Goal: Book appointment/travel/reservation

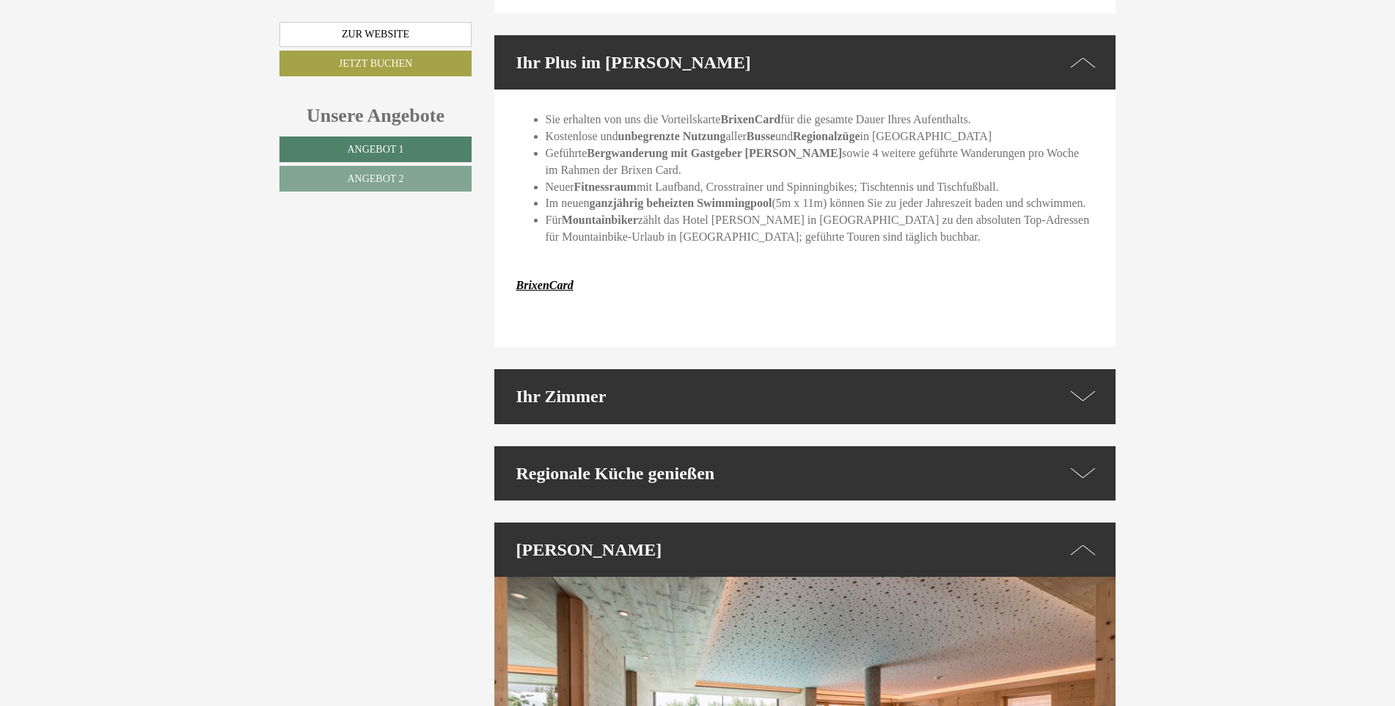
scroll to position [2714, 0]
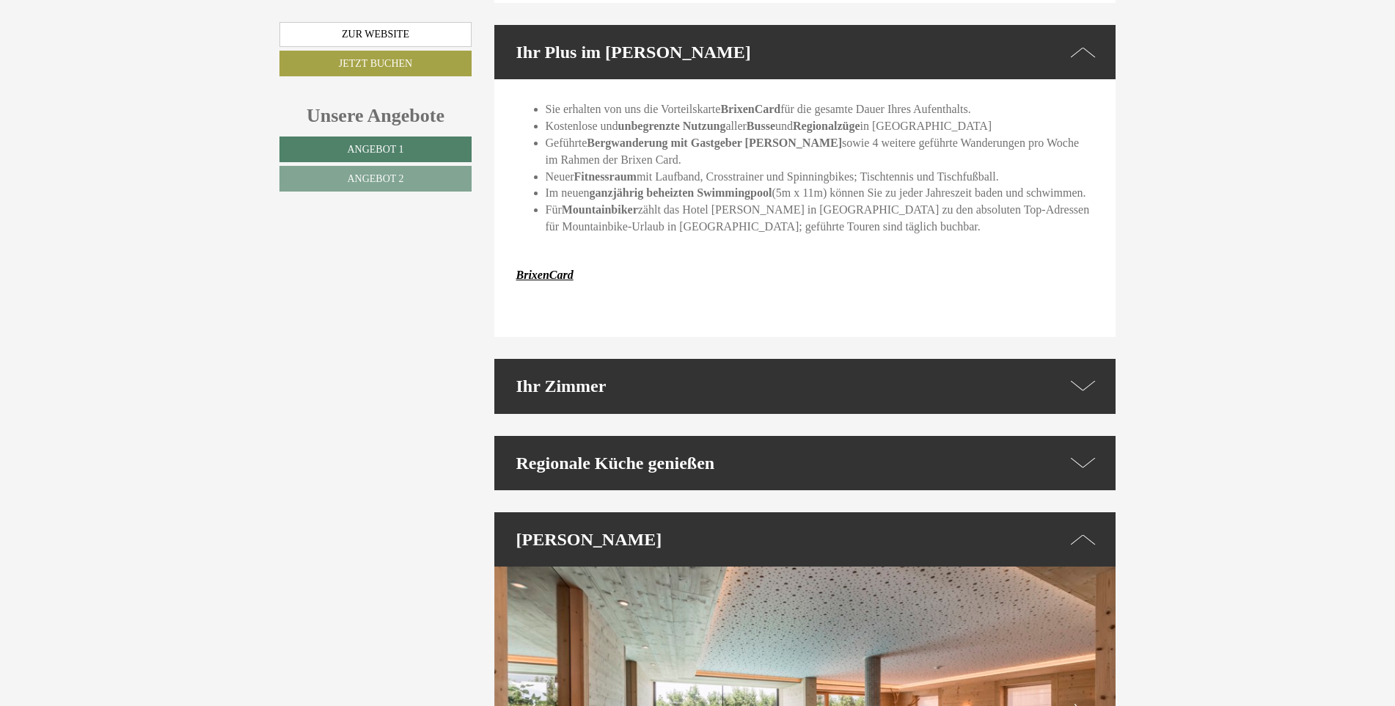
click at [1081, 452] on icon at bounding box center [1083, 462] width 25 height 21
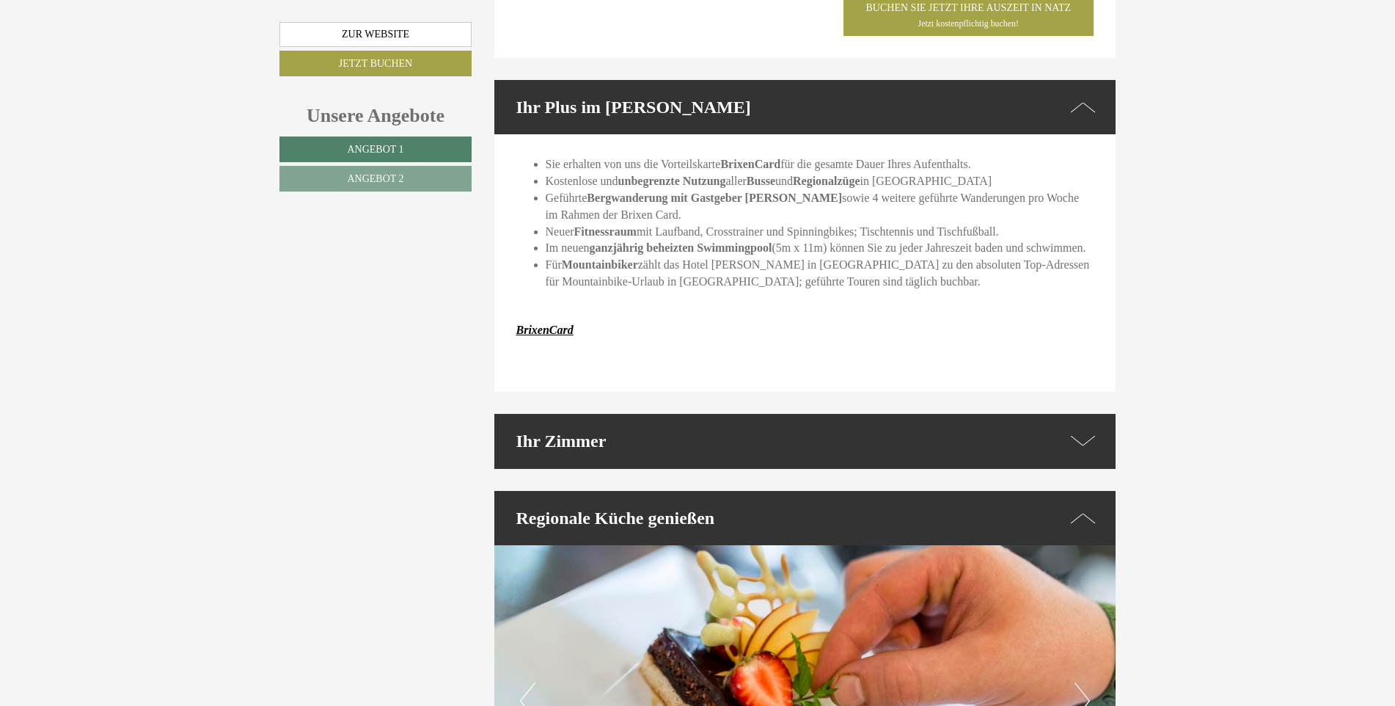
scroll to position [2861, 0]
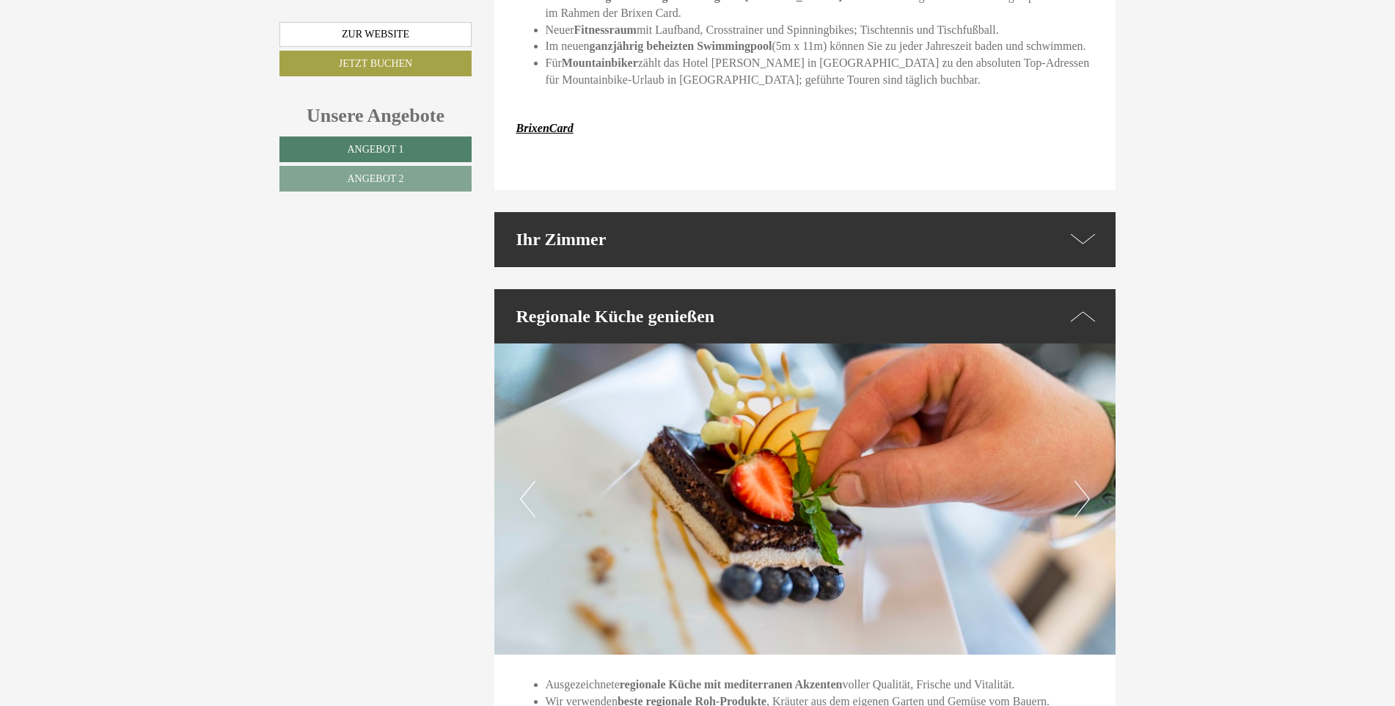
click at [1081, 229] on icon at bounding box center [1083, 239] width 25 height 21
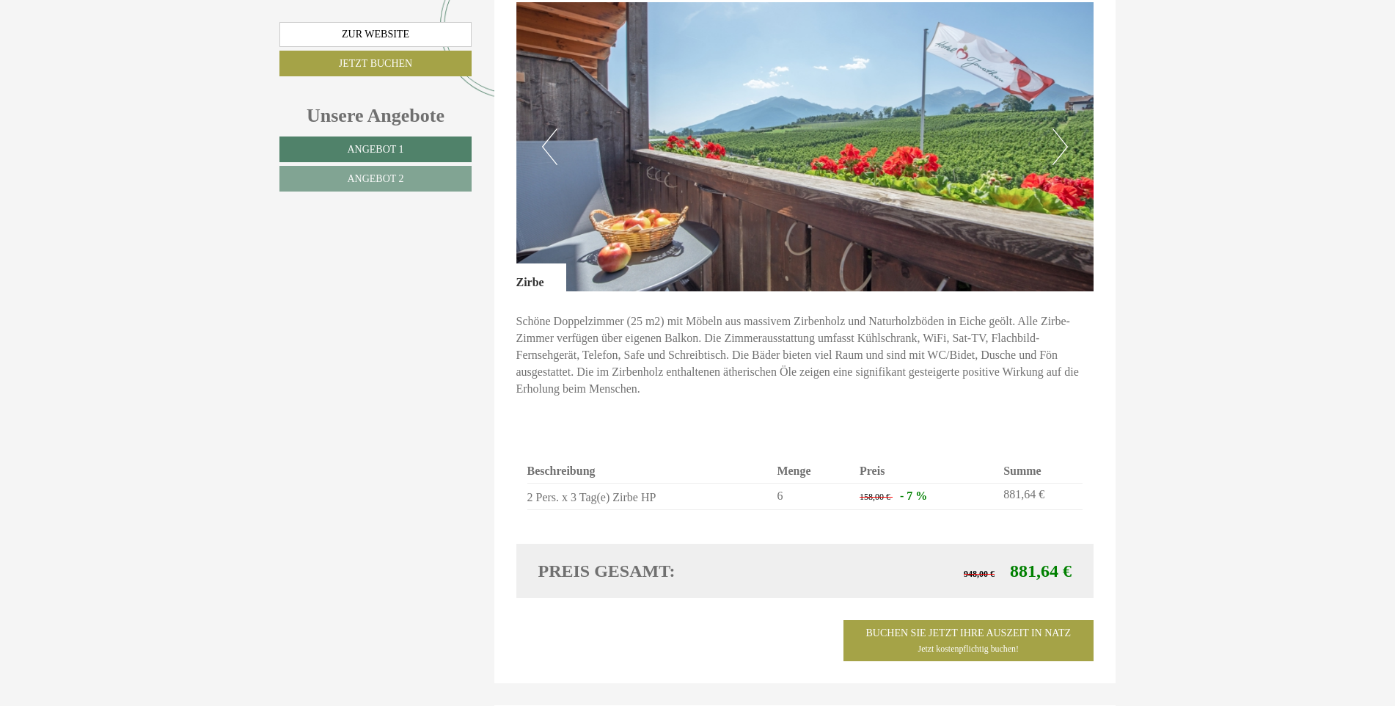
scroll to position [1027, 0]
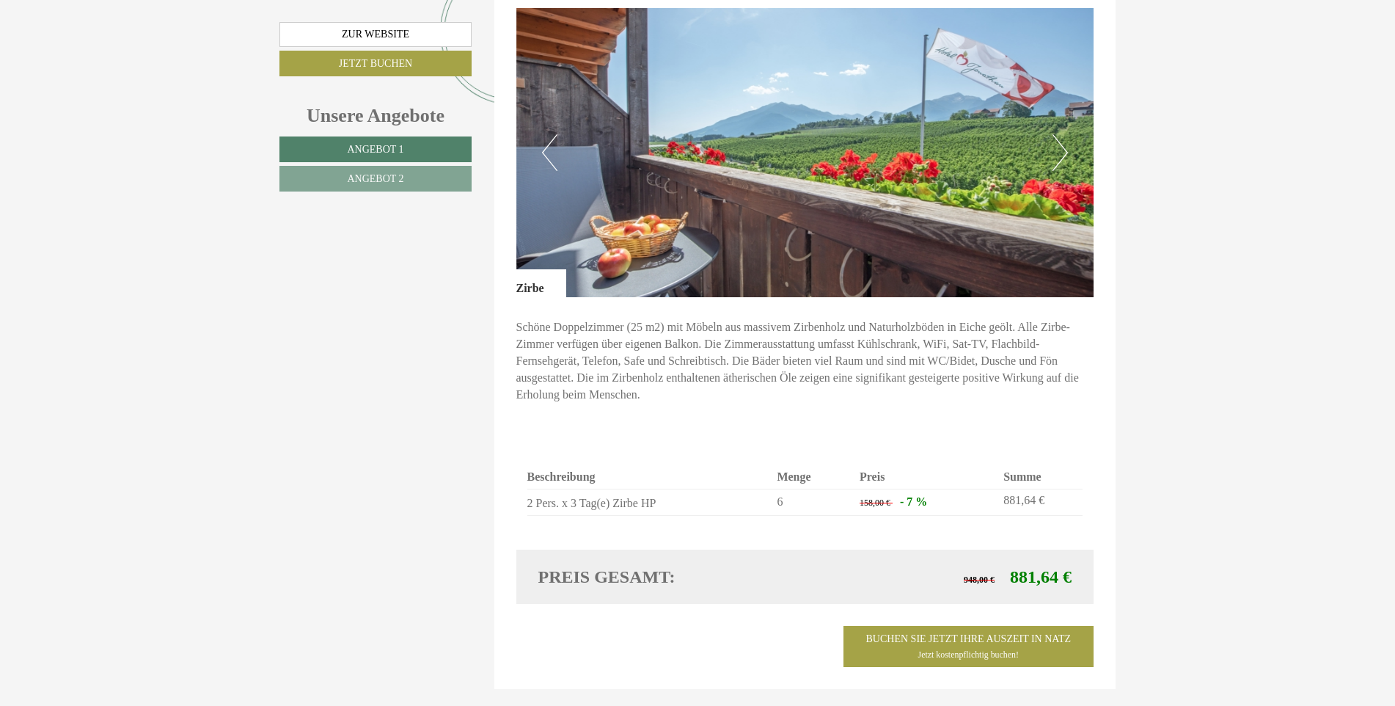
click at [1067, 134] on button "Next" at bounding box center [1060, 152] width 15 height 37
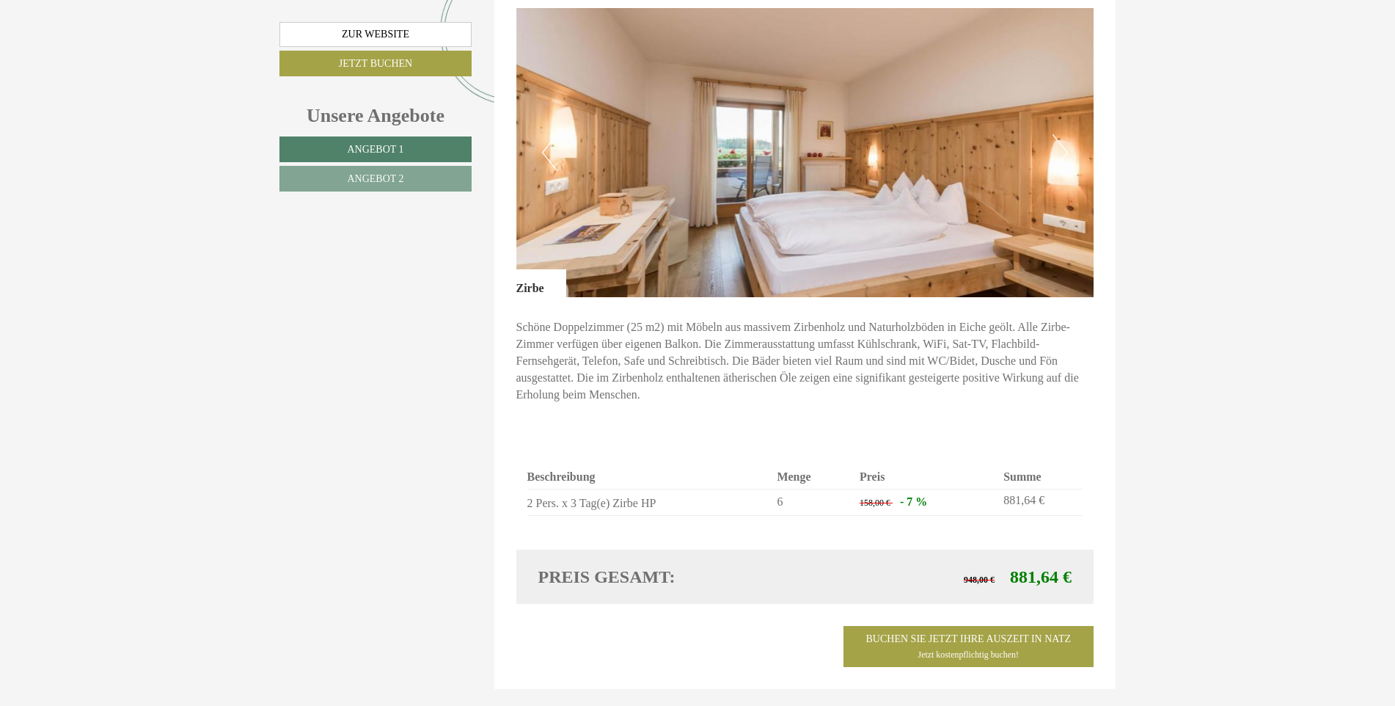
click at [1067, 134] on button "Next" at bounding box center [1060, 152] width 15 height 37
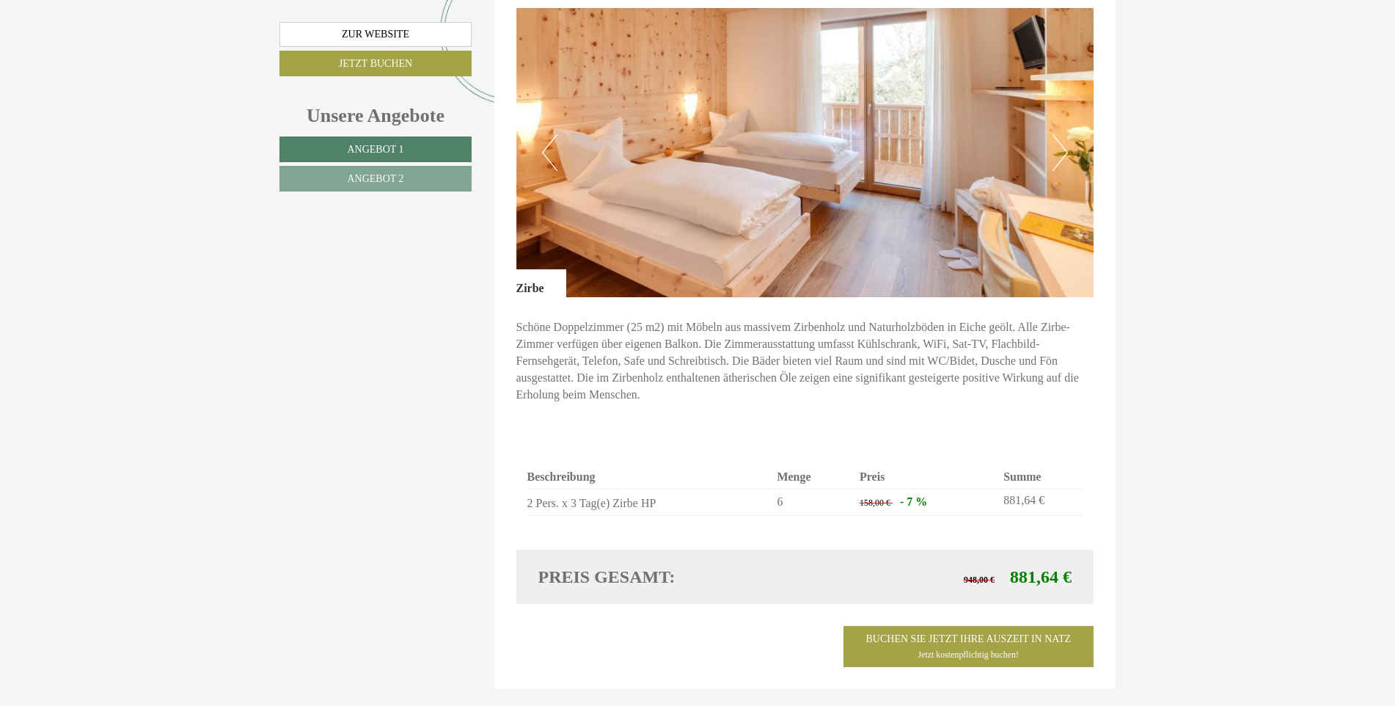
click at [1067, 134] on button "Next" at bounding box center [1060, 152] width 15 height 37
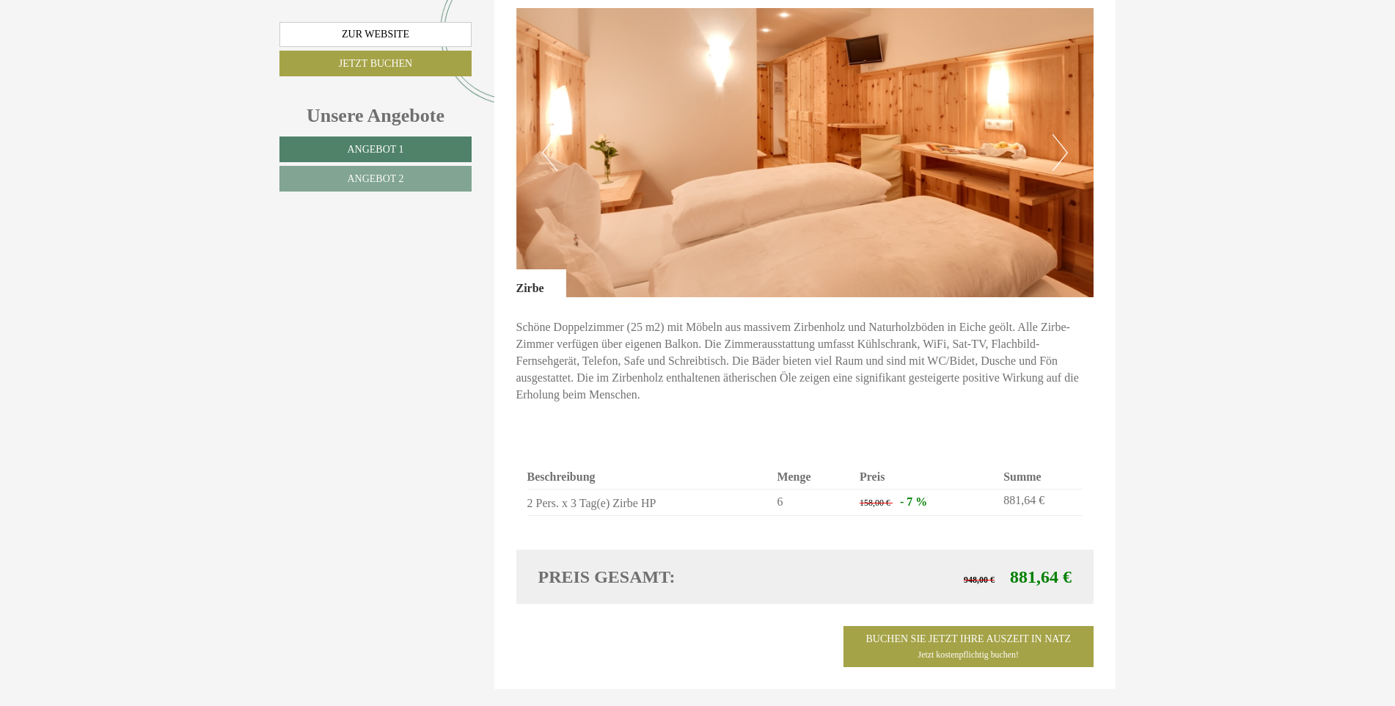
click at [1067, 134] on button "Next" at bounding box center [1060, 152] width 15 height 37
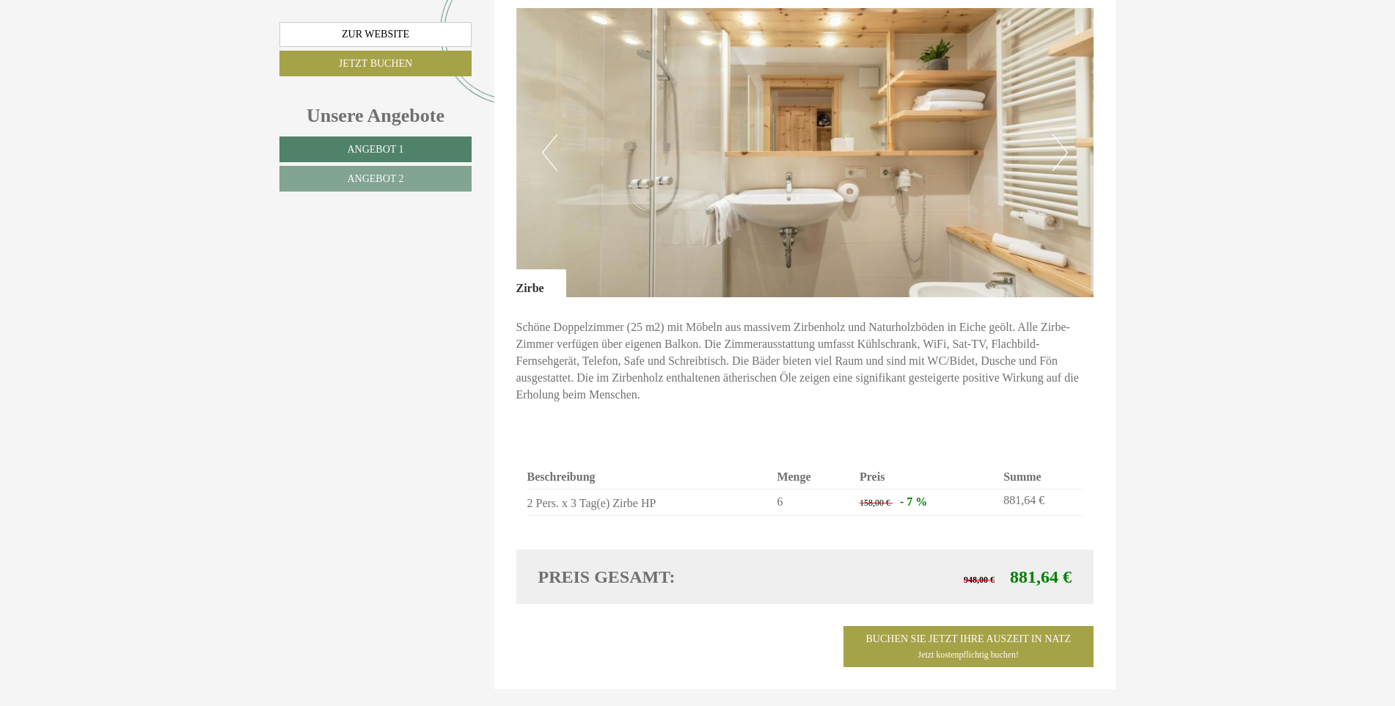
click at [1067, 134] on button "Next" at bounding box center [1060, 152] width 15 height 37
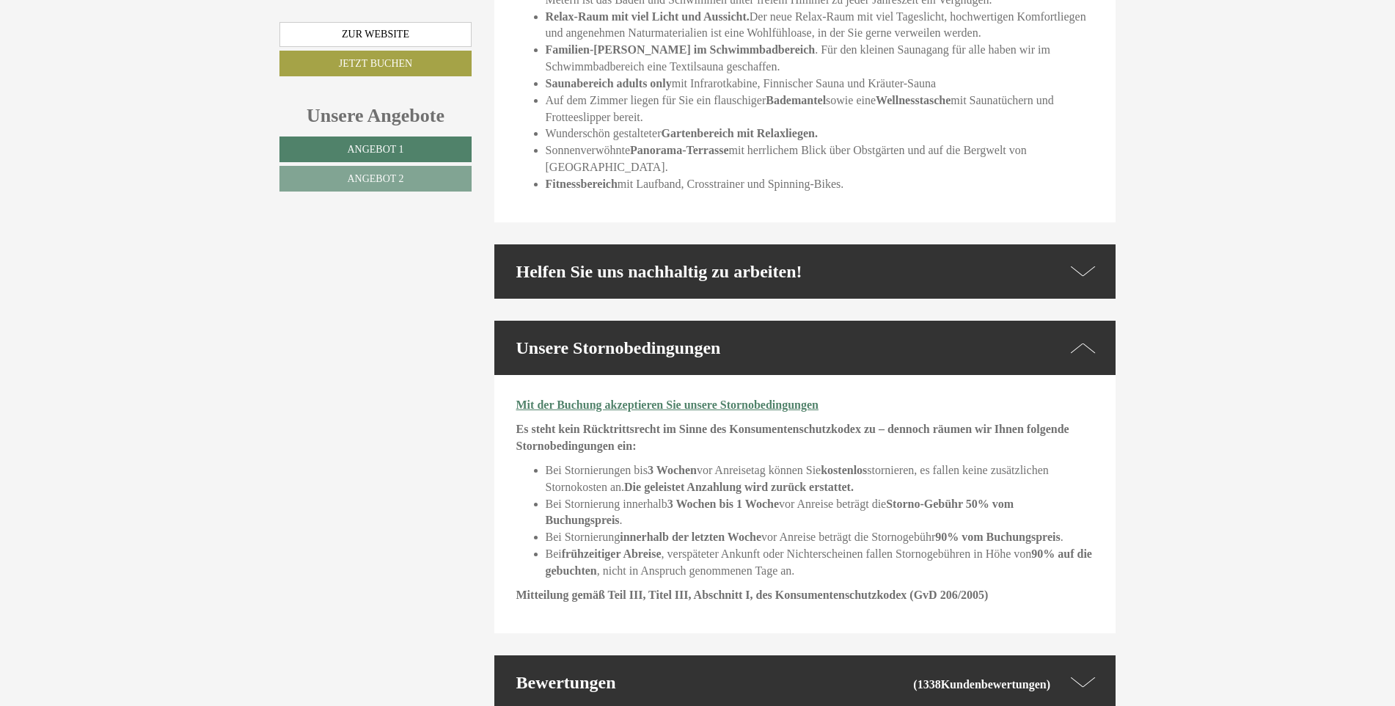
scroll to position [4474, 0]
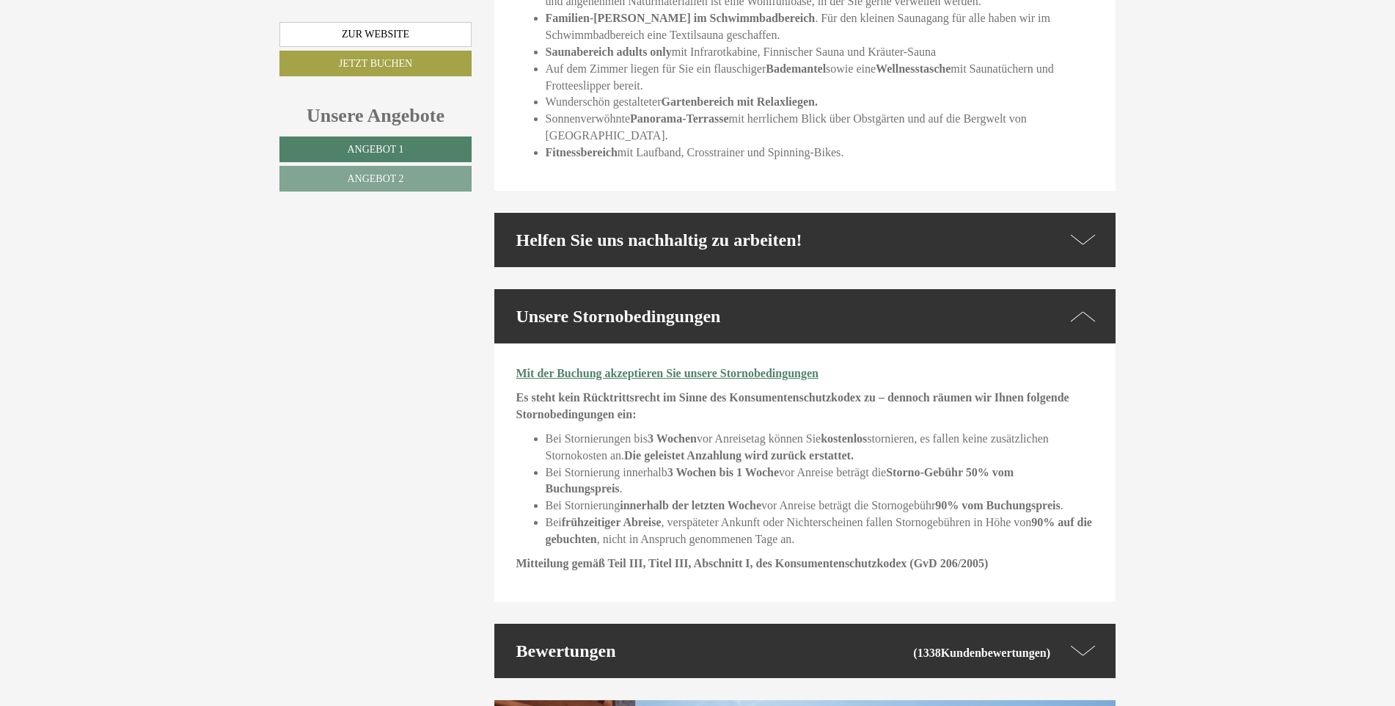
click at [1089, 229] on icon at bounding box center [1083, 239] width 25 height 21
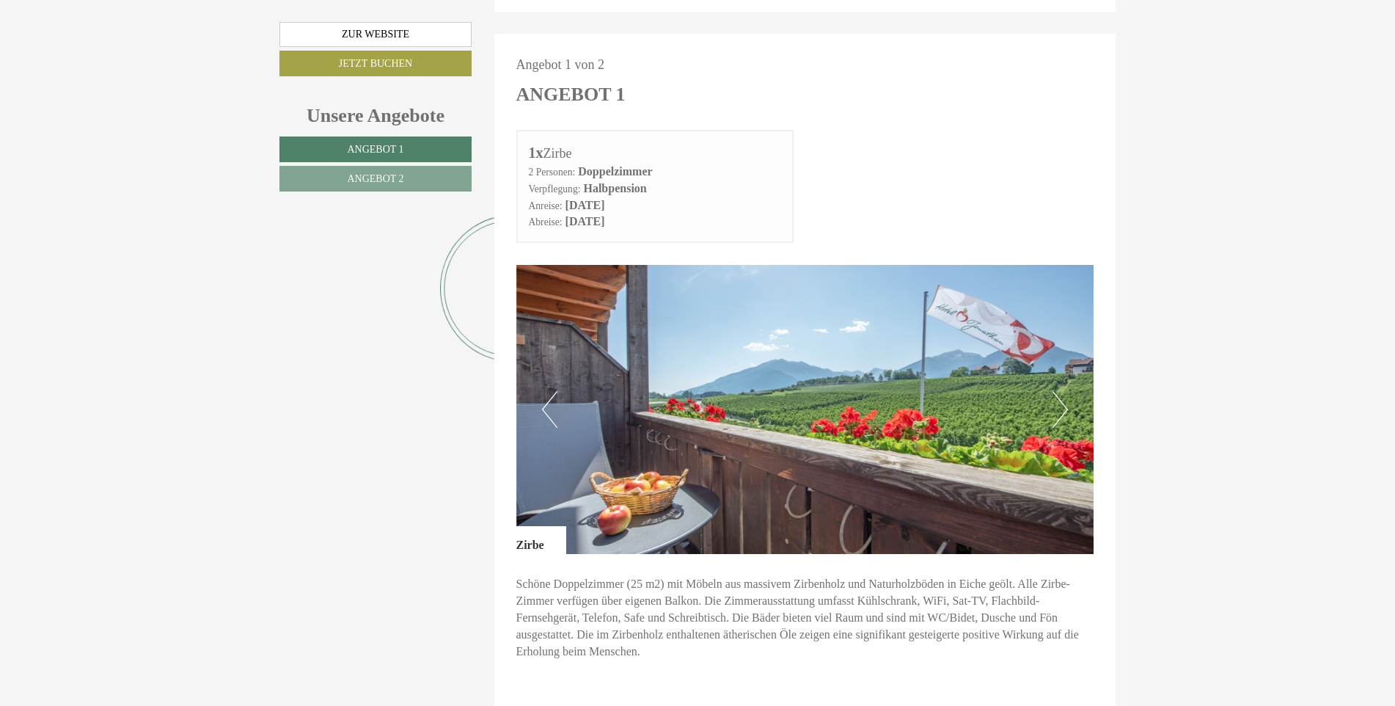
scroll to position [784, 0]
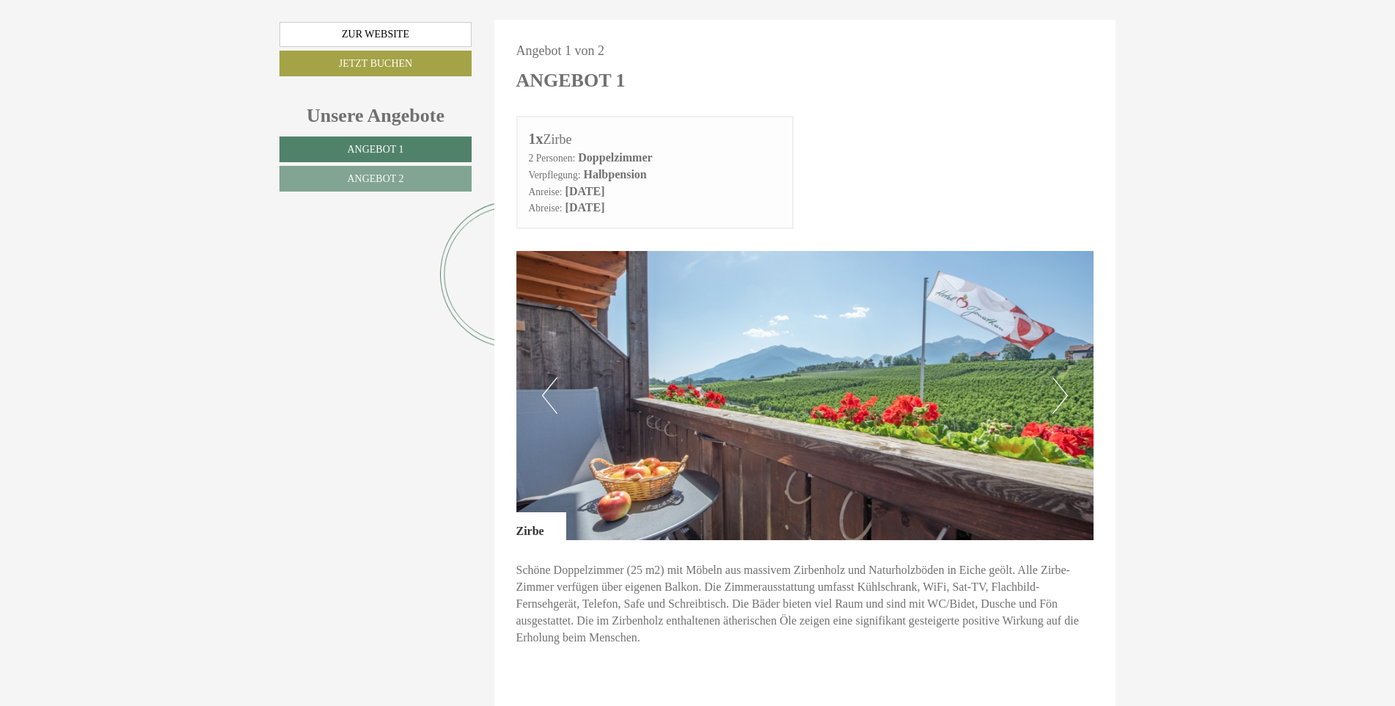
click at [1055, 378] on button "Next" at bounding box center [1060, 395] width 15 height 37
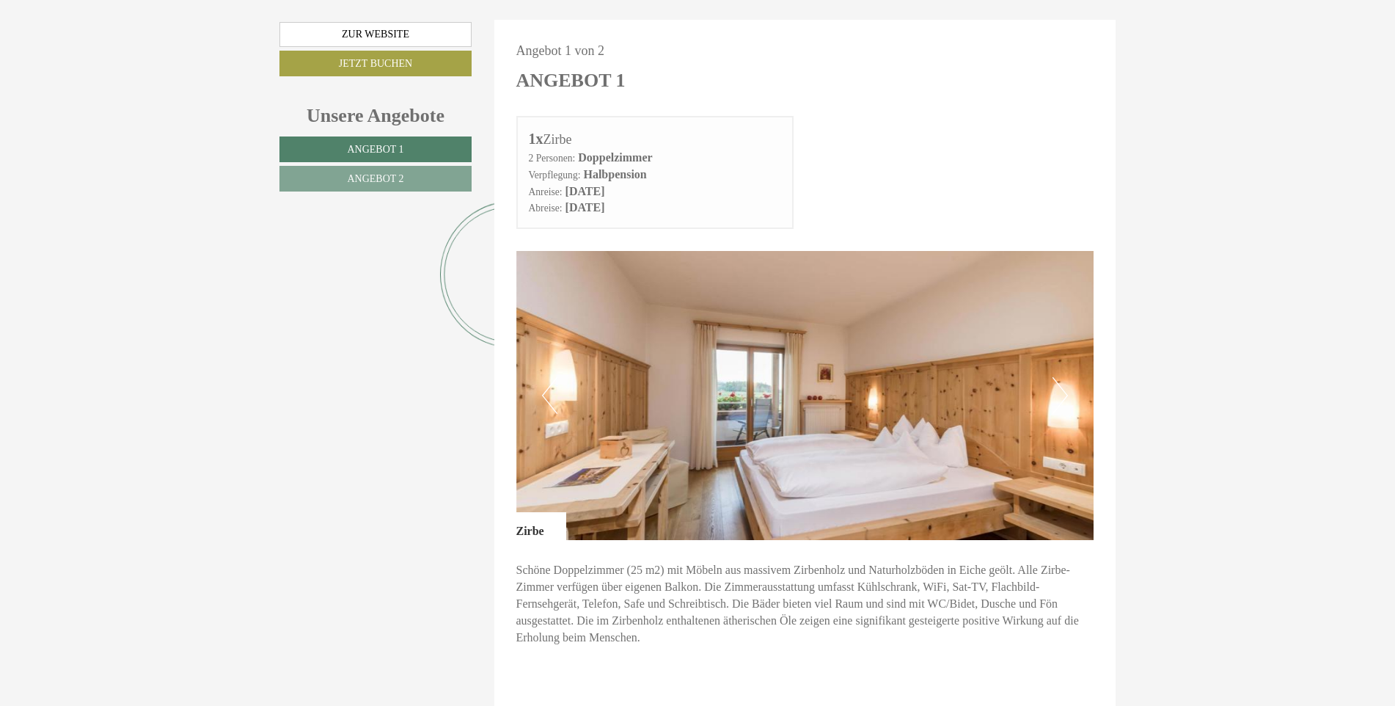
click at [1058, 377] on button "Next" at bounding box center [1060, 395] width 15 height 37
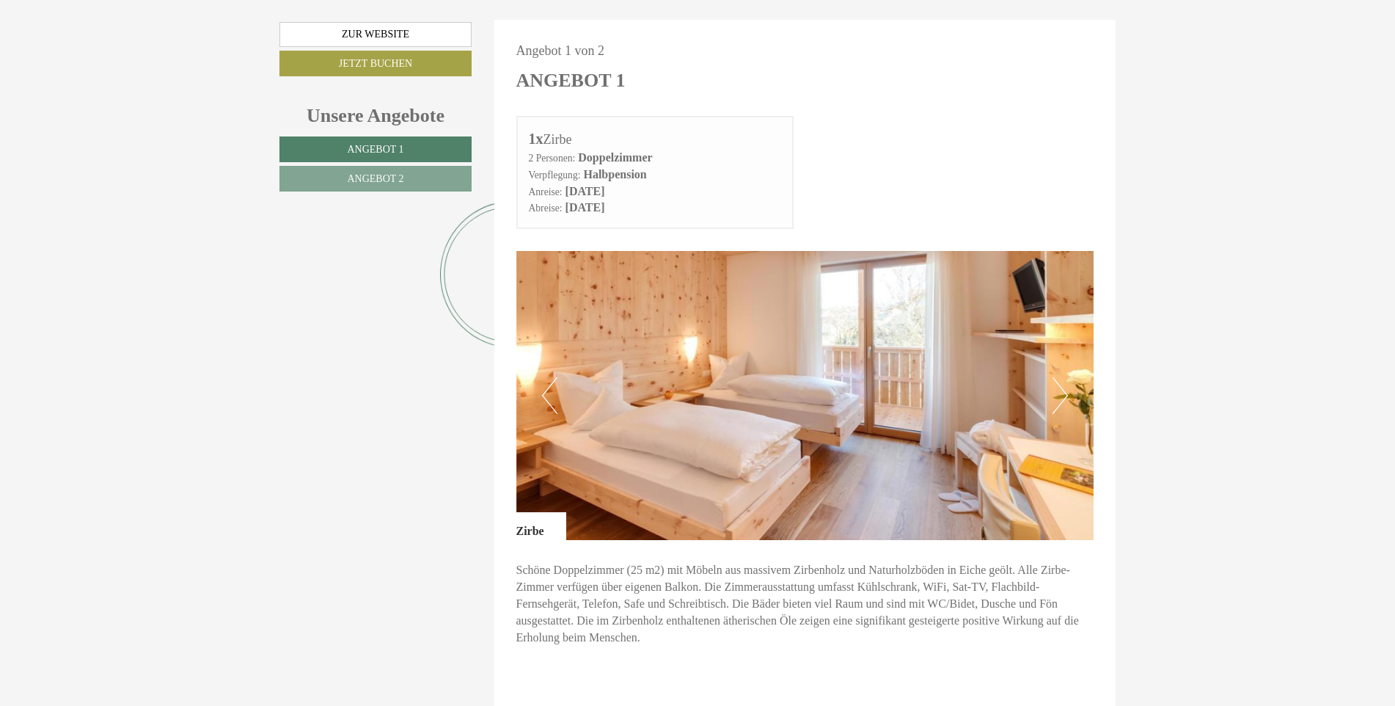
click at [1058, 377] on button "Next" at bounding box center [1060, 395] width 15 height 37
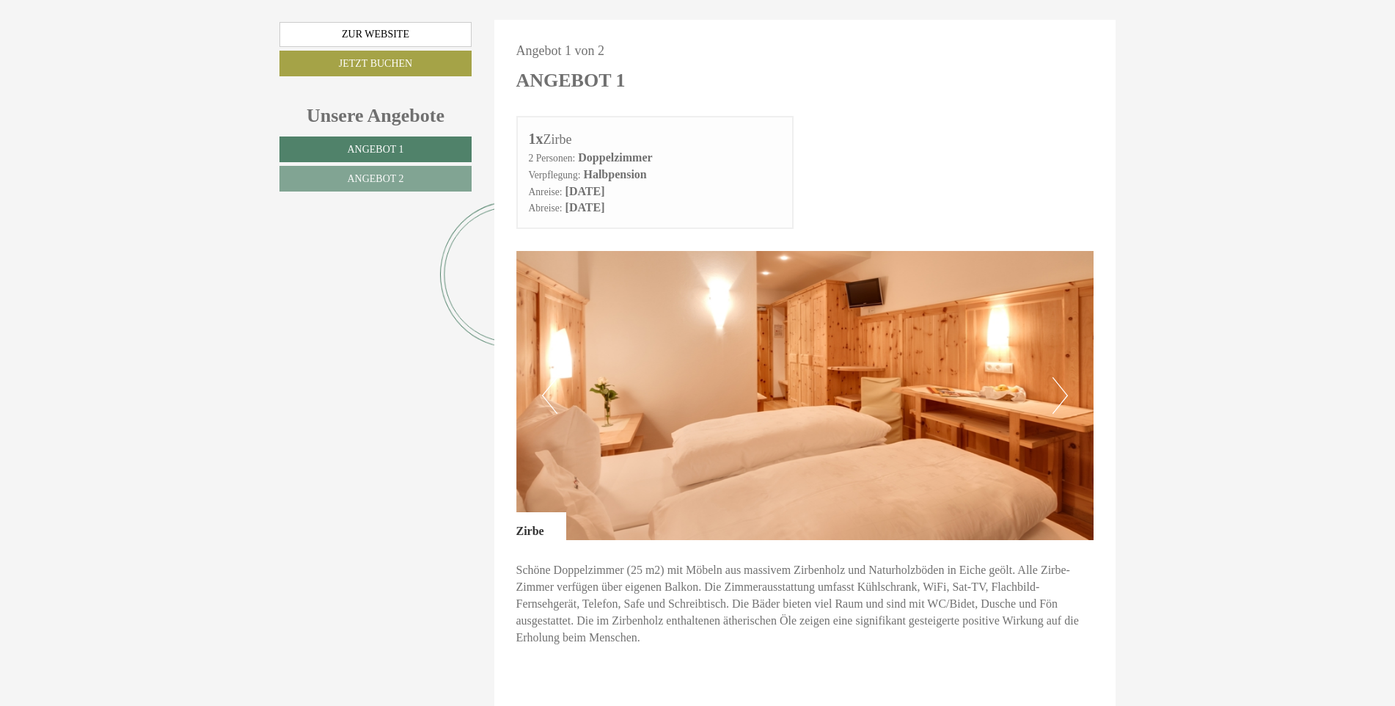
click at [1058, 377] on button "Next" at bounding box center [1060, 395] width 15 height 37
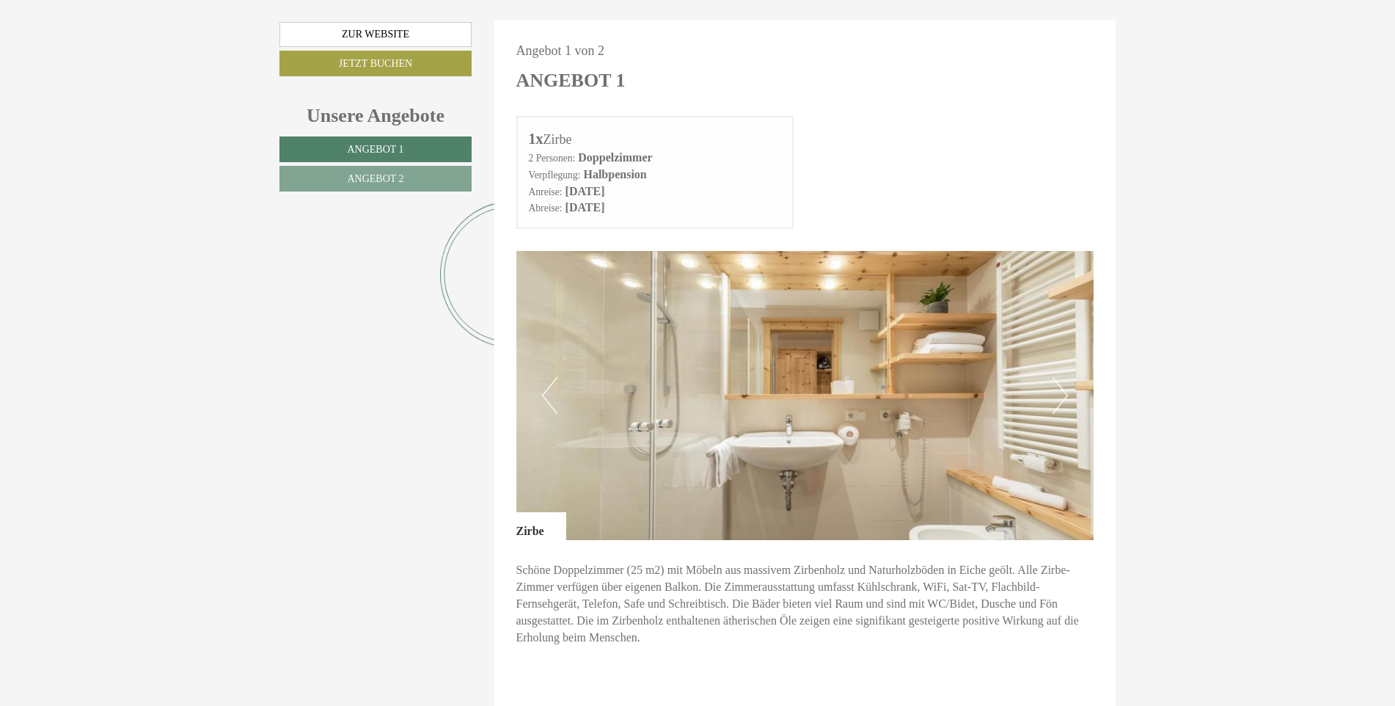
click at [1058, 377] on button "Next" at bounding box center [1060, 395] width 15 height 37
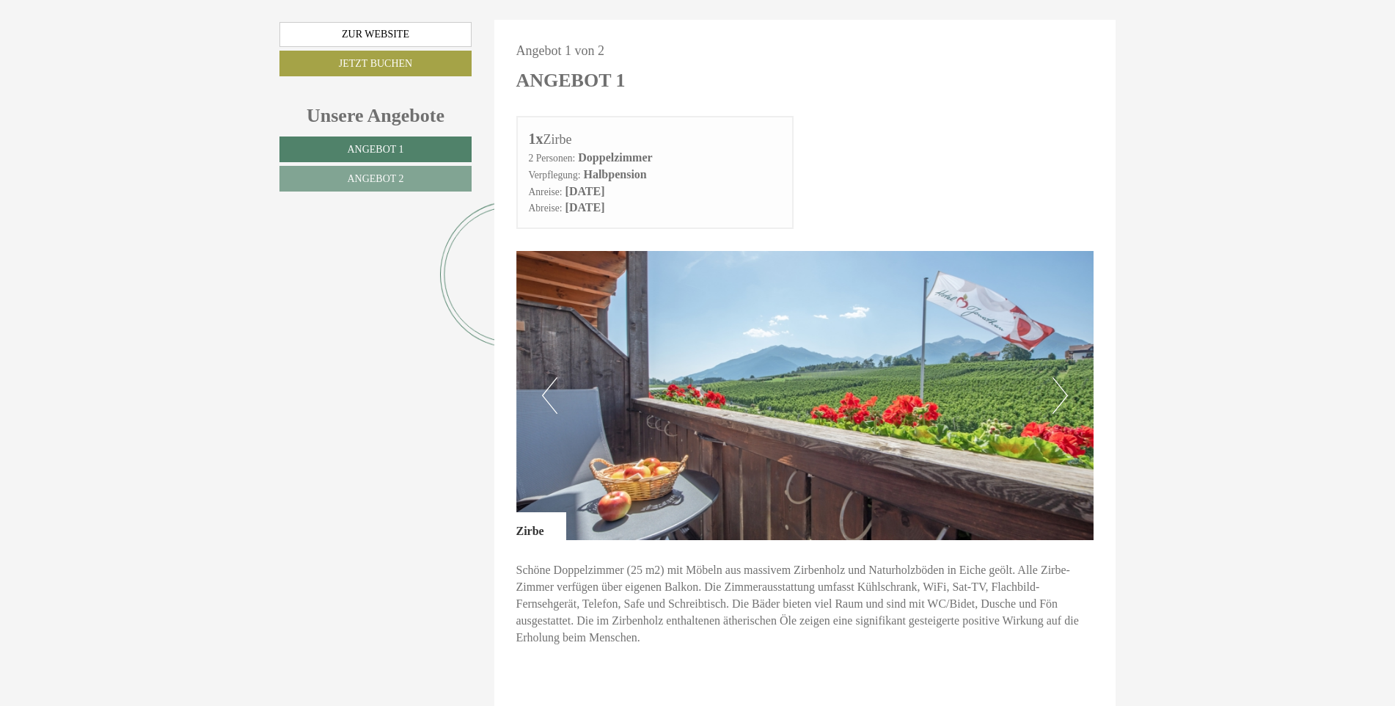
click at [1058, 377] on button "Next" at bounding box center [1060, 395] width 15 height 37
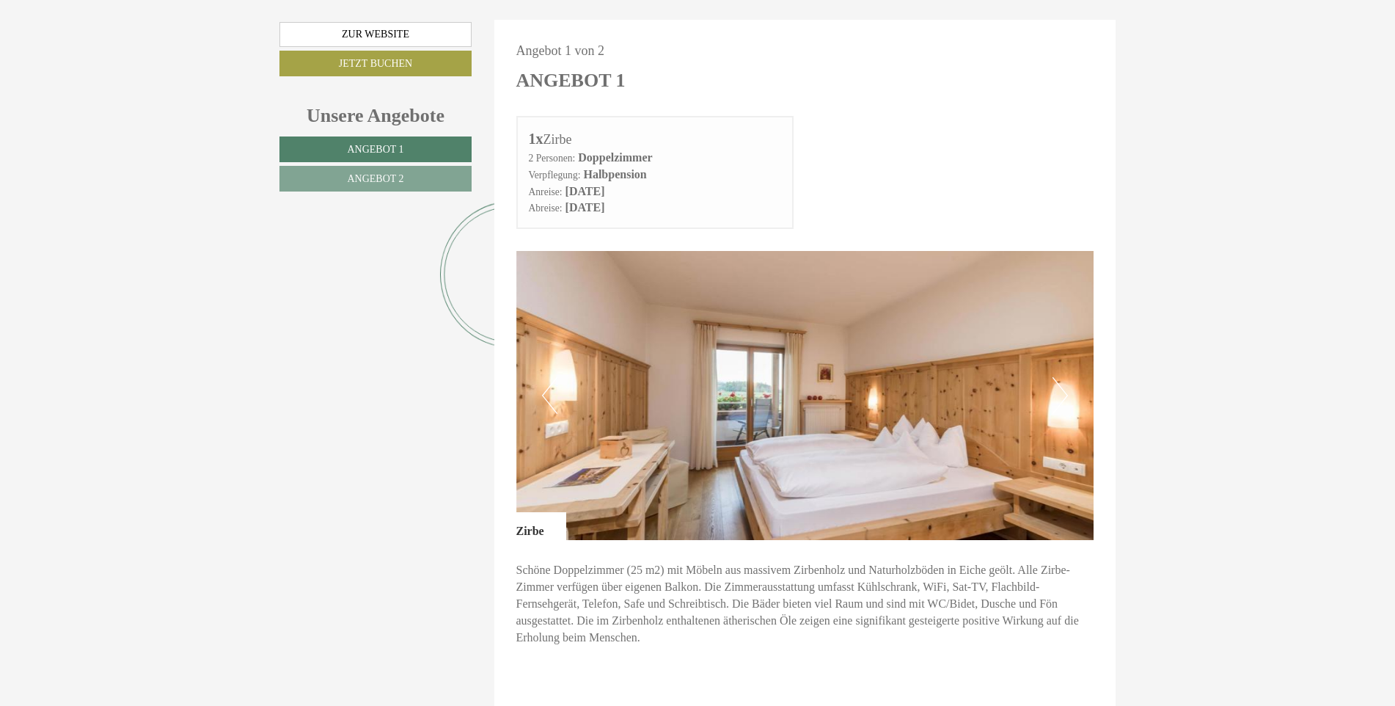
click at [1058, 377] on button "Next" at bounding box center [1060, 395] width 15 height 37
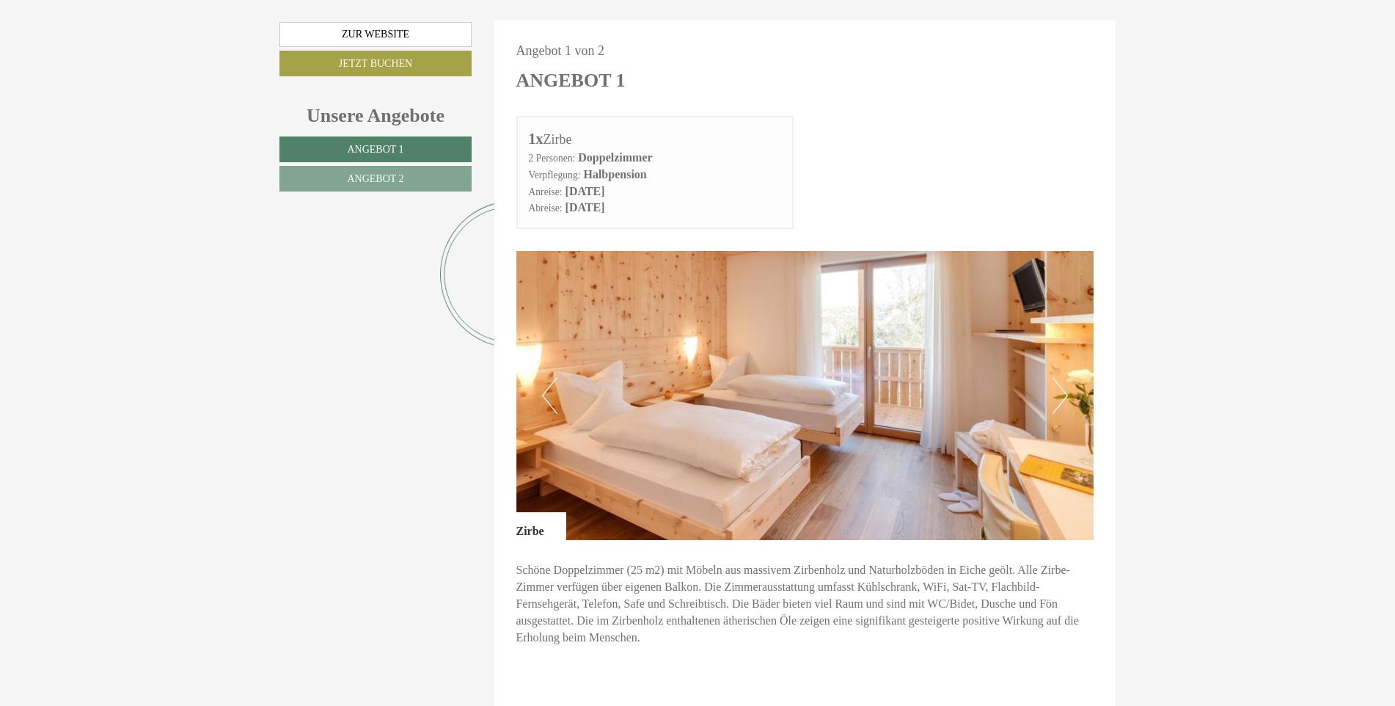
click at [1058, 377] on button "Next" at bounding box center [1060, 395] width 15 height 37
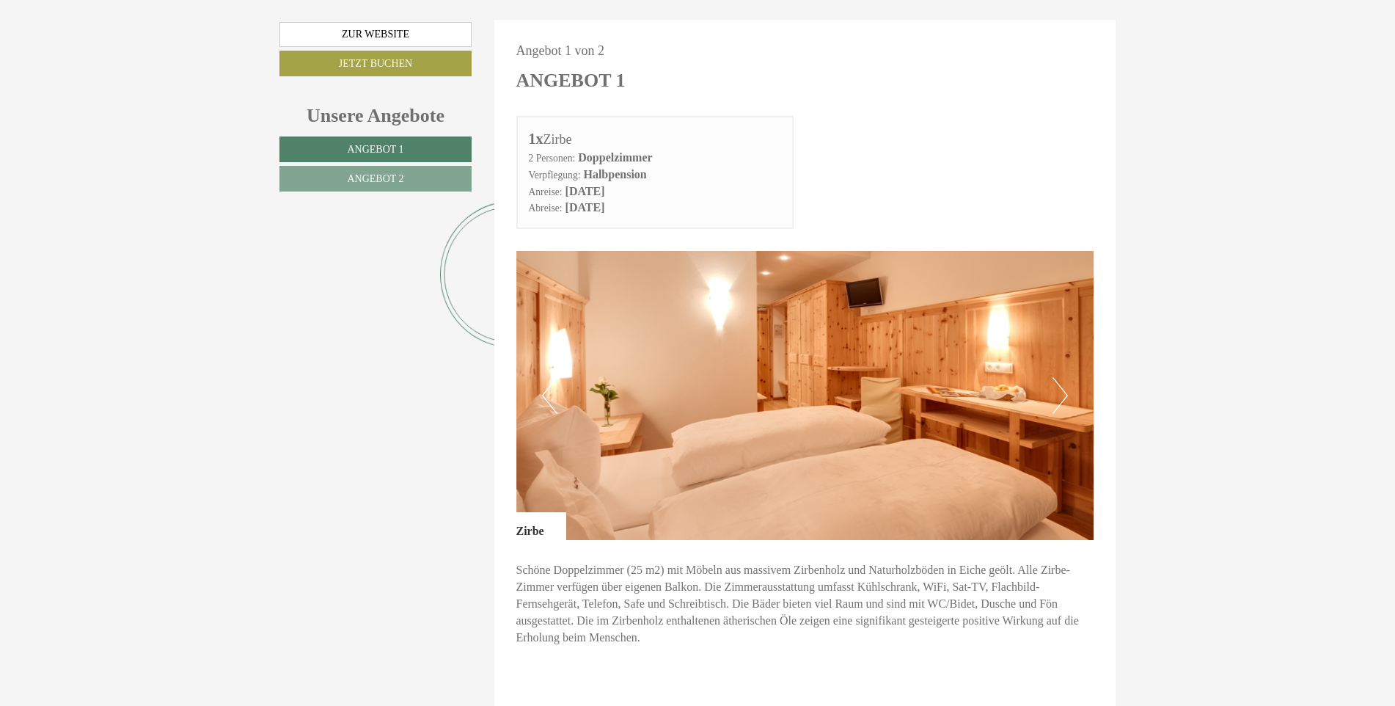
click at [1058, 378] on button "Next" at bounding box center [1060, 395] width 15 height 37
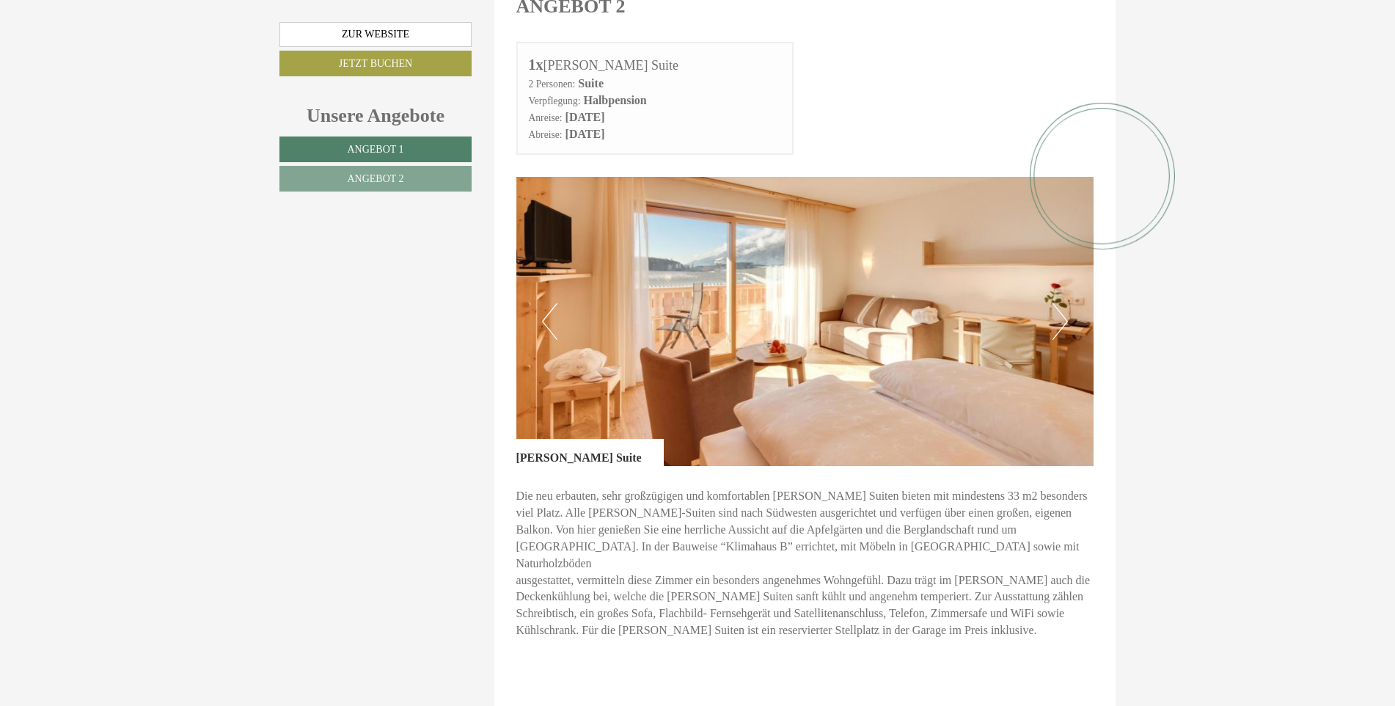
scroll to position [1811, 0]
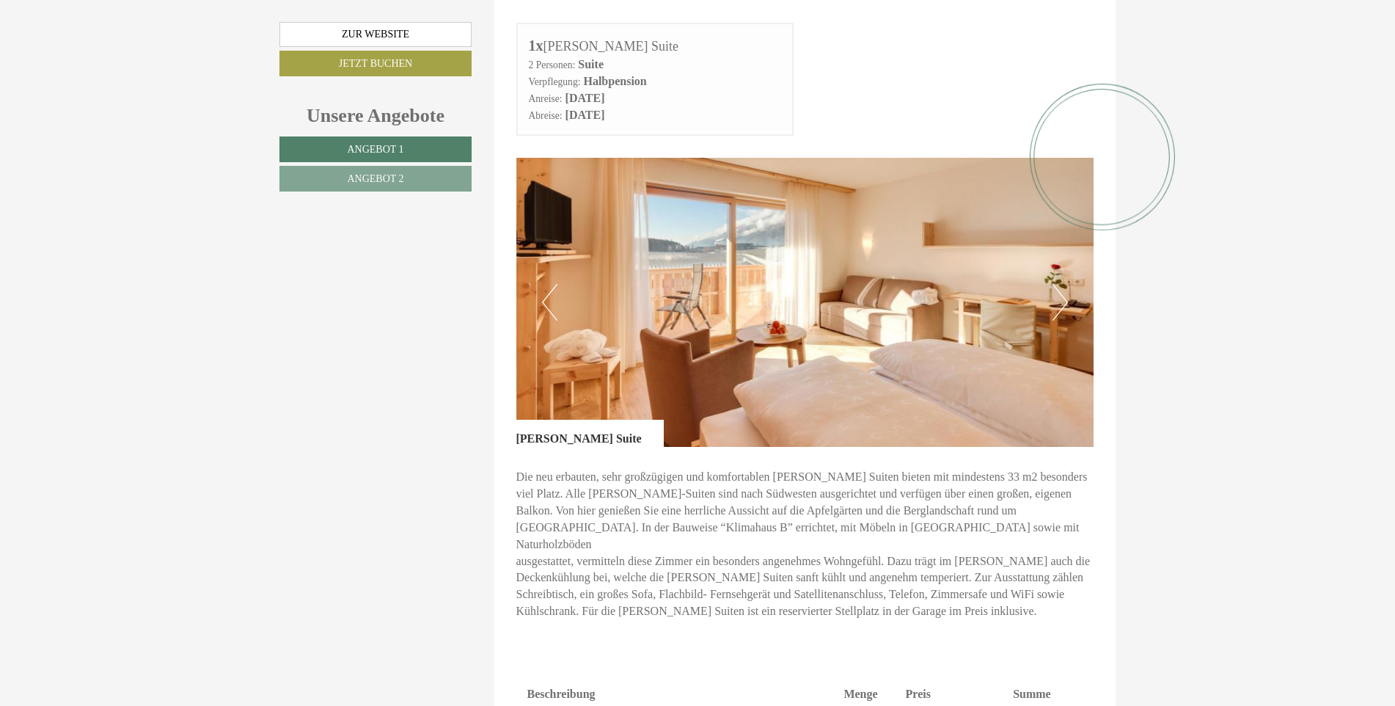
click at [1060, 284] on button "Next" at bounding box center [1060, 302] width 15 height 37
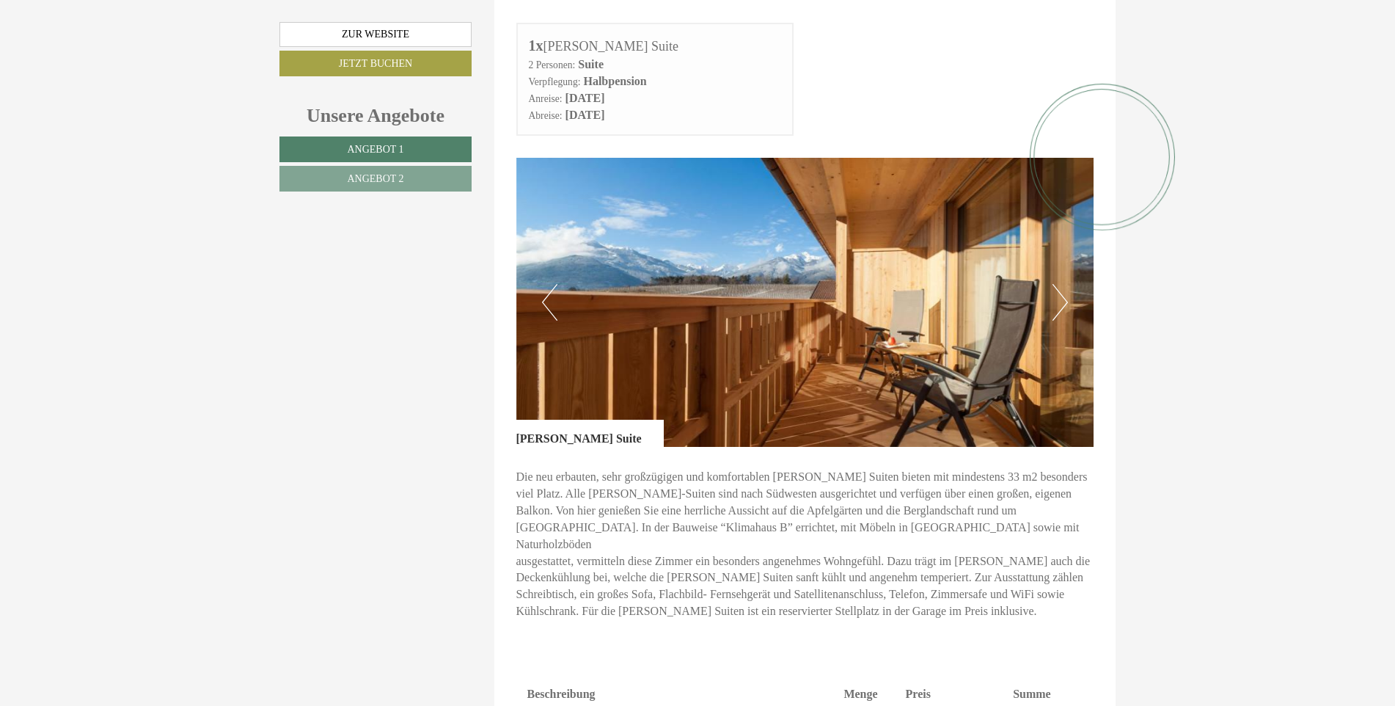
click at [1062, 284] on button "Next" at bounding box center [1060, 302] width 15 height 37
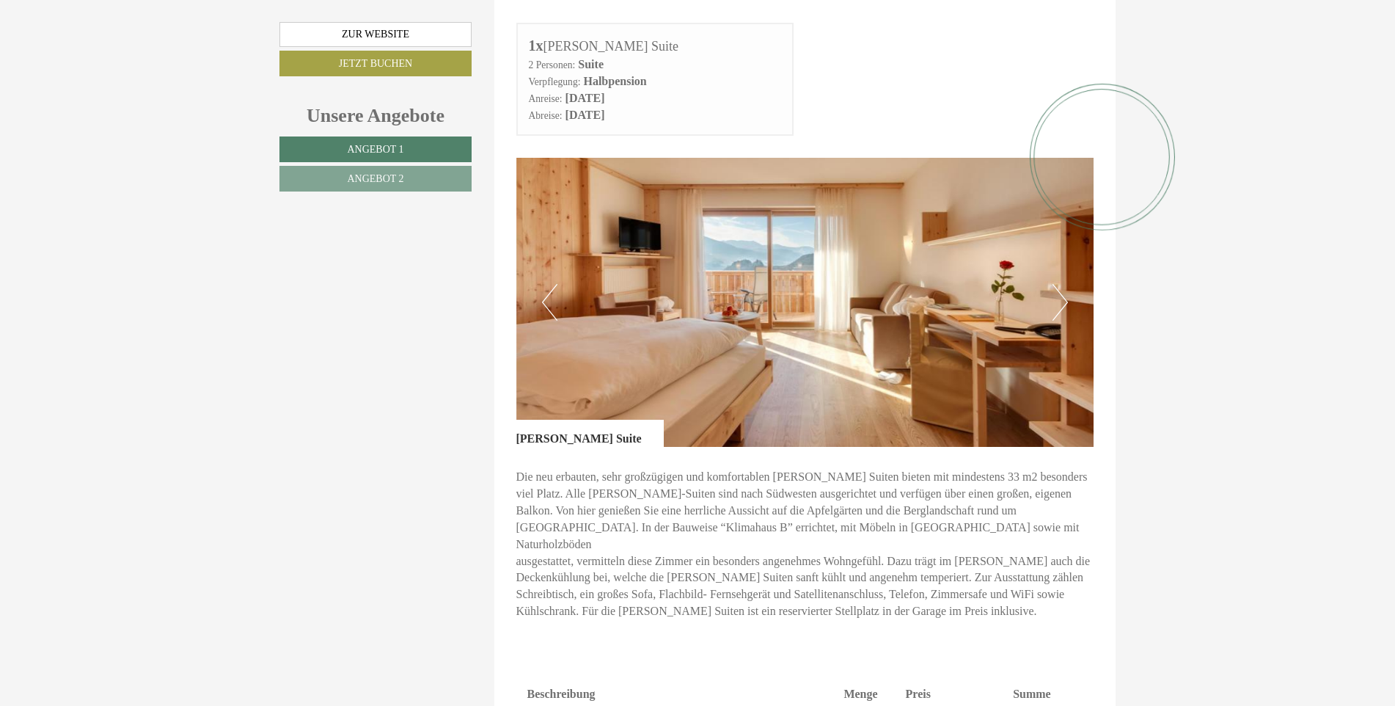
click at [1062, 284] on button "Next" at bounding box center [1060, 302] width 15 height 37
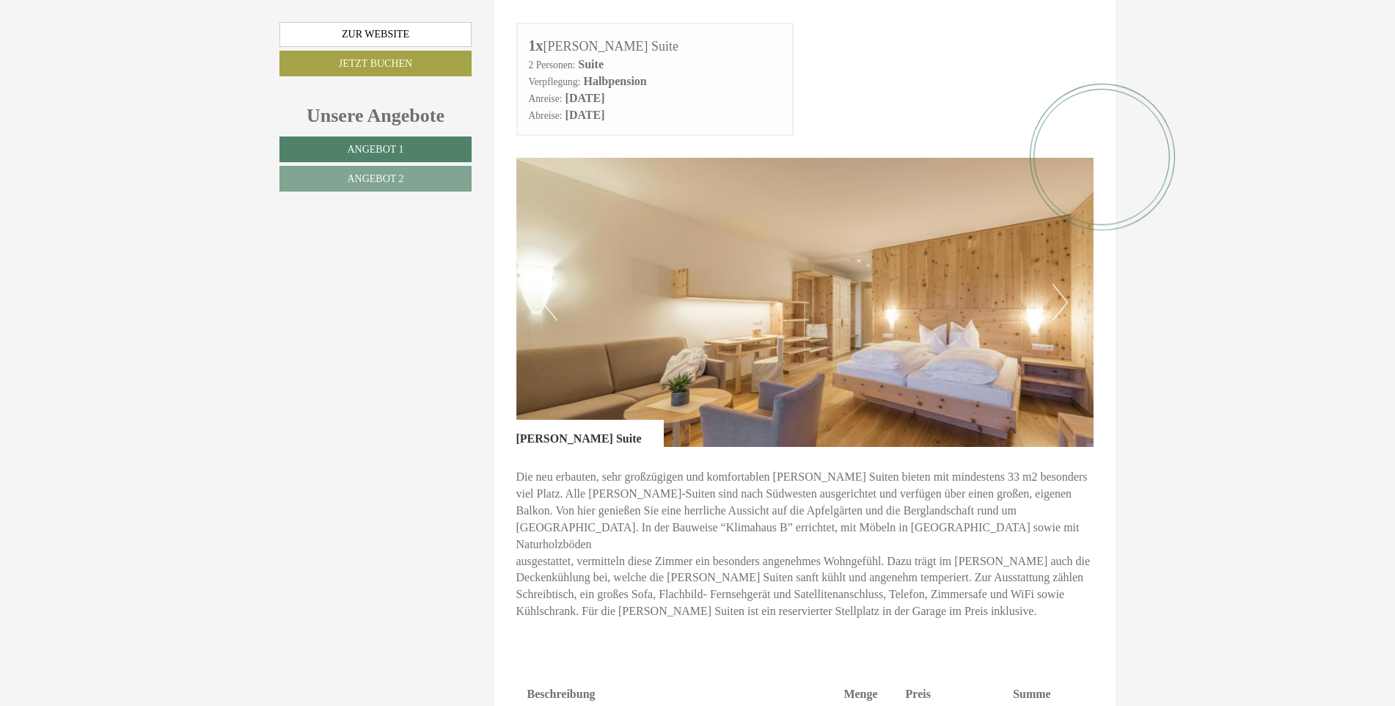
click at [1061, 284] on button "Next" at bounding box center [1060, 302] width 15 height 37
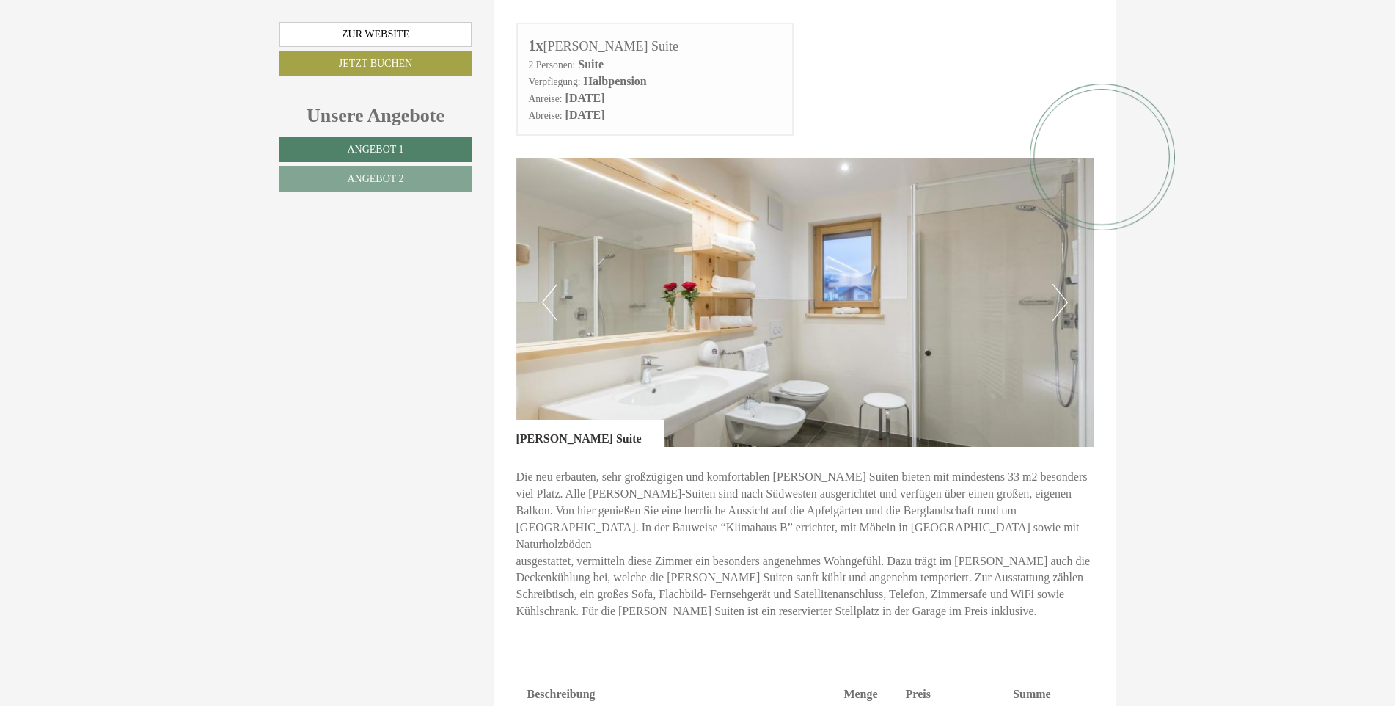
click at [1061, 284] on button "Next" at bounding box center [1060, 302] width 15 height 37
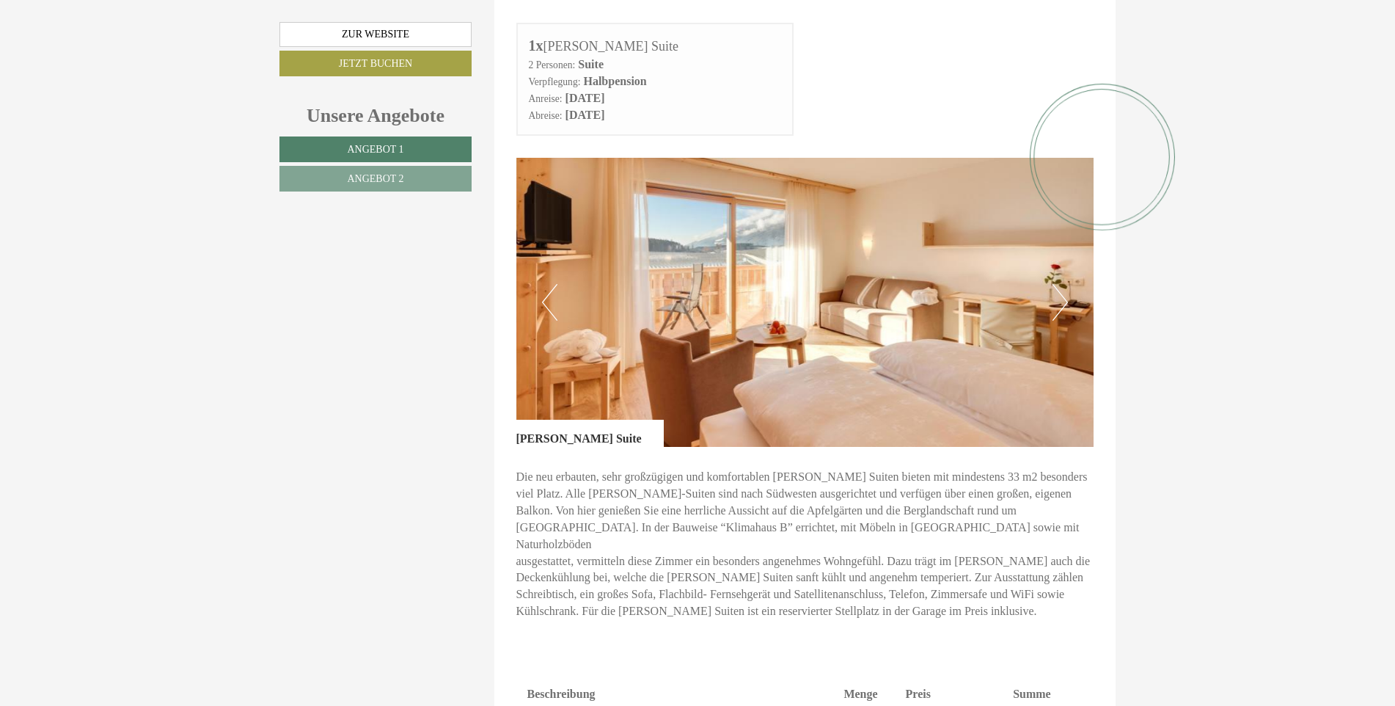
click at [1061, 284] on button "Next" at bounding box center [1060, 302] width 15 height 37
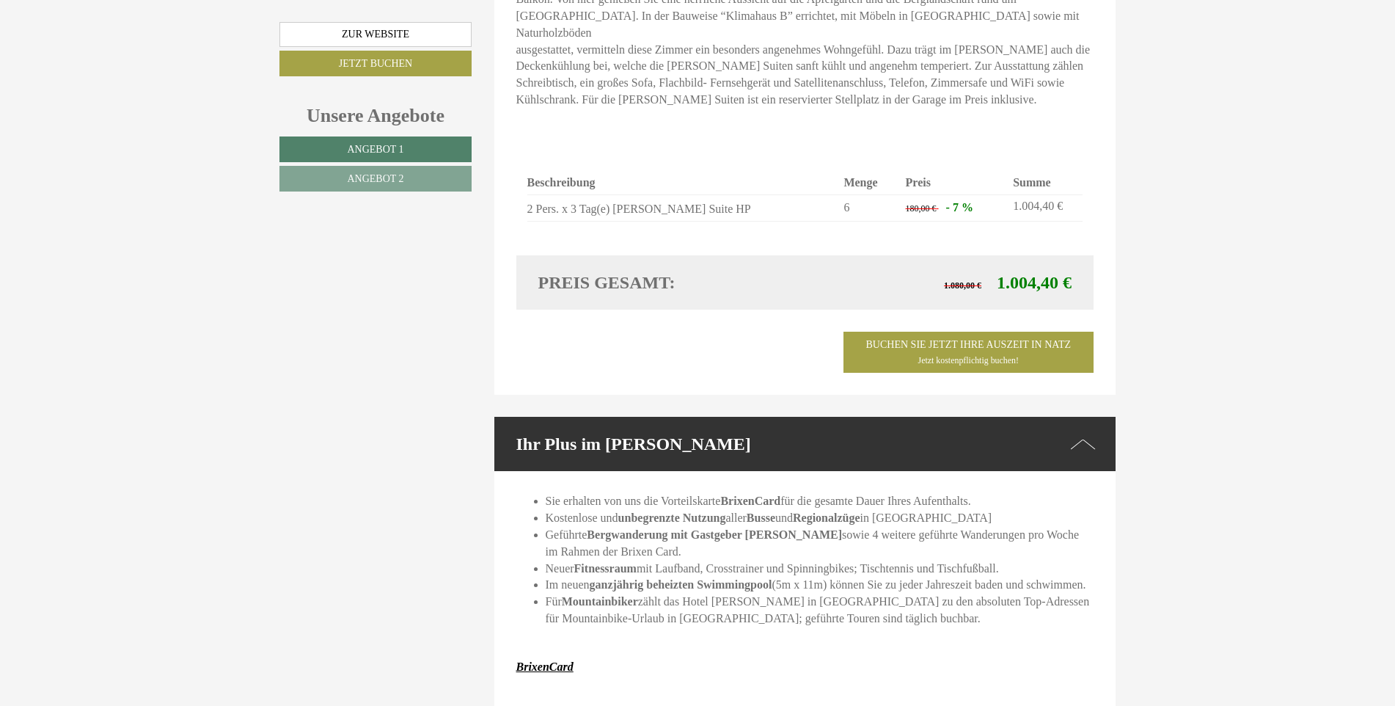
scroll to position [2324, 0]
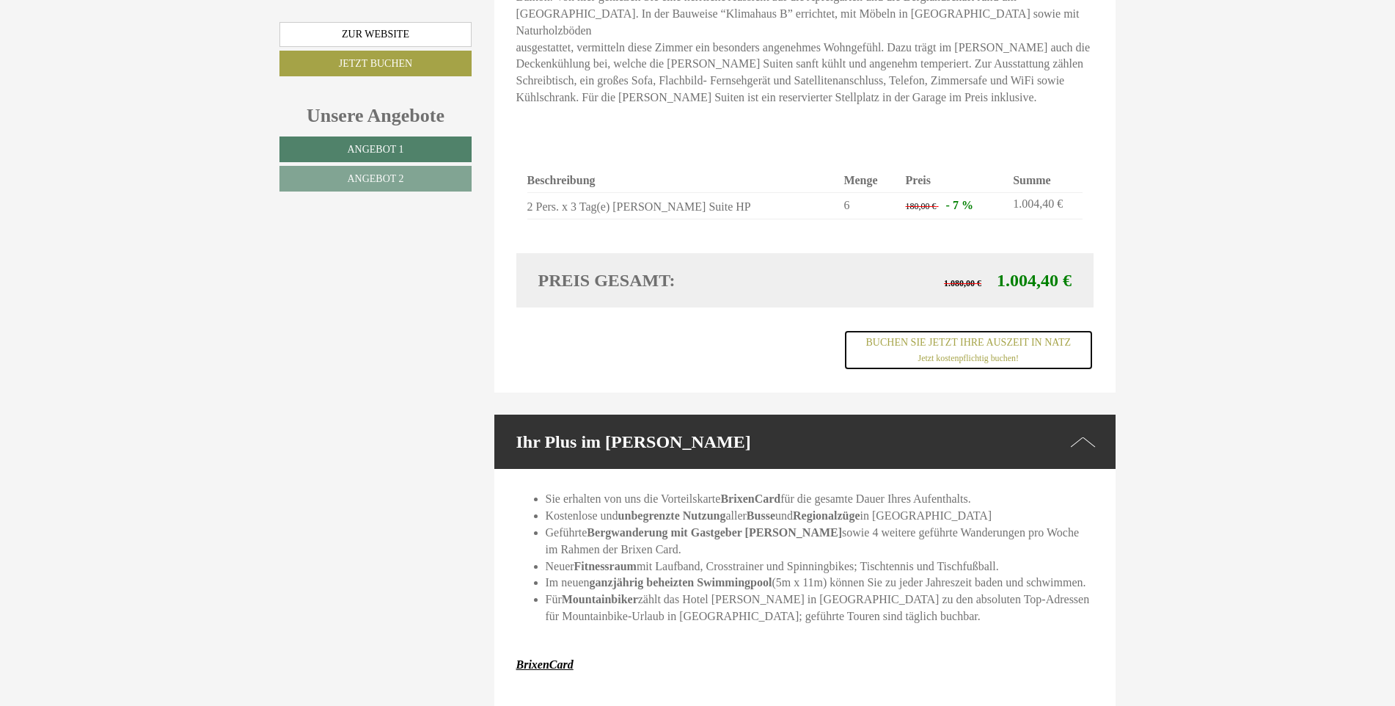
click at [890, 329] on link "Buchen Sie jetzt ihre Auszeit in Natz Jetzt kostenpflichtig buchen!" at bounding box center [969, 349] width 250 height 41
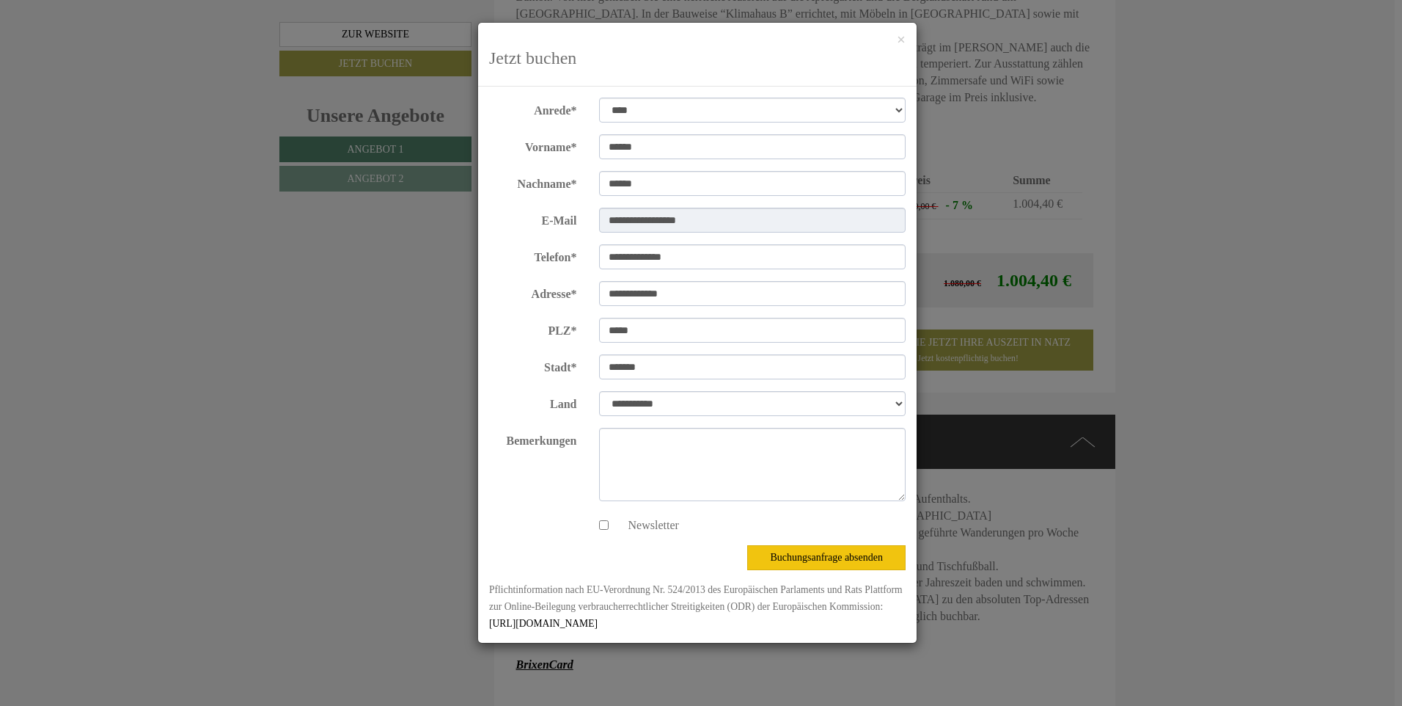
click at [1264, 330] on div "**********" at bounding box center [701, 353] width 1402 height 706
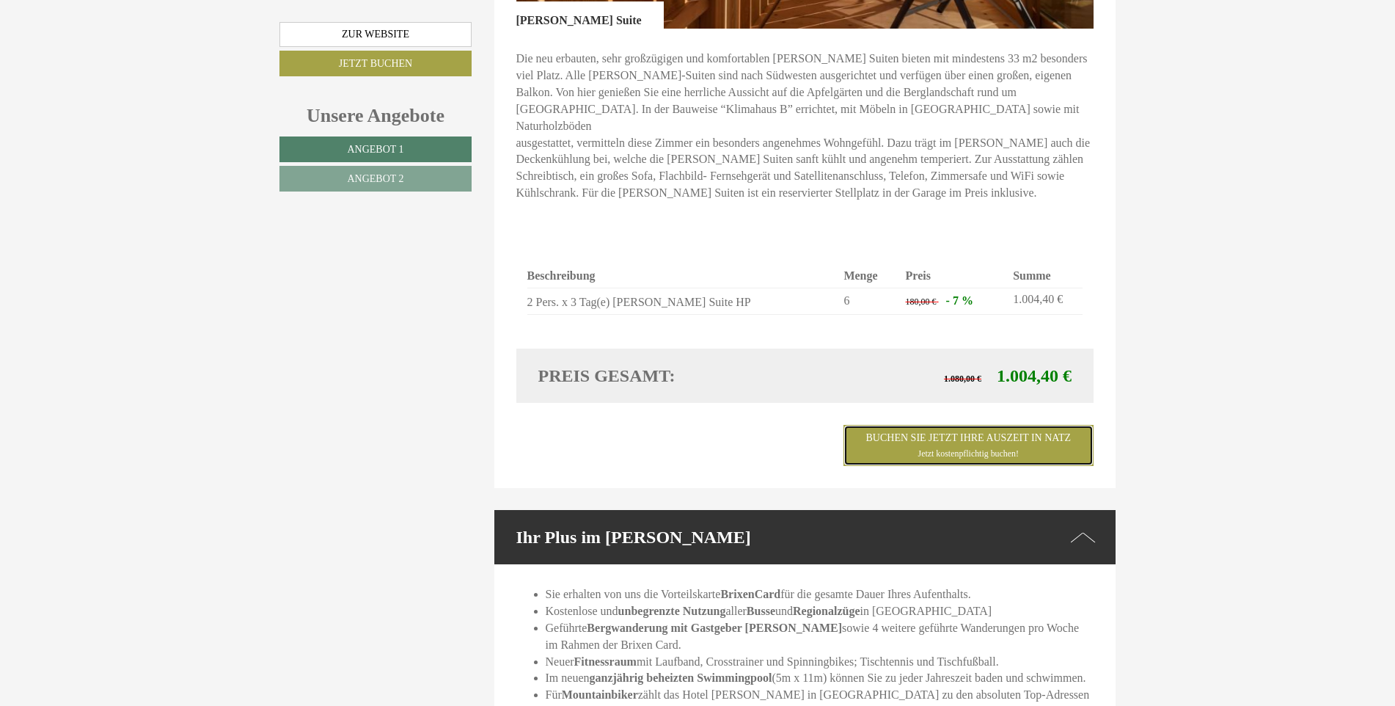
scroll to position [2251, 0]
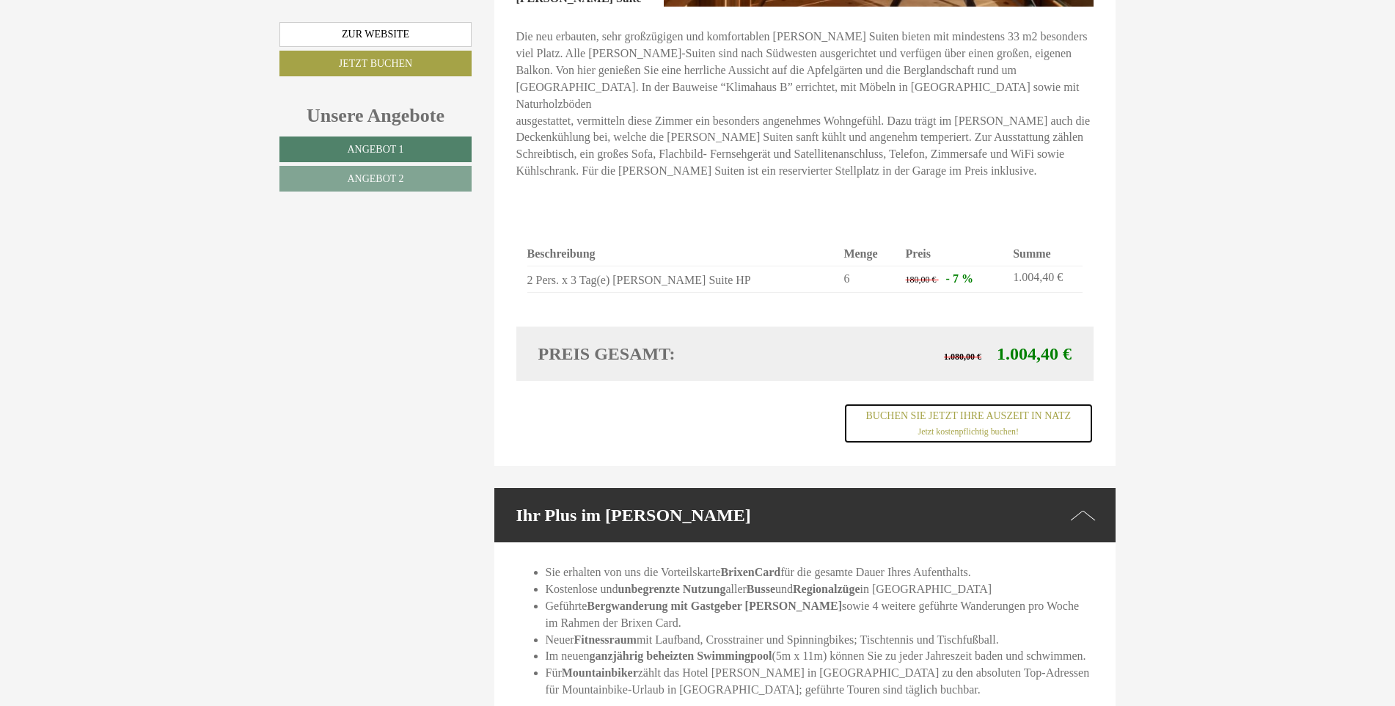
click at [965, 403] on link "Buchen Sie jetzt ihre Auszeit in Natz Jetzt kostenpflichtig buchen!" at bounding box center [969, 423] width 250 height 41
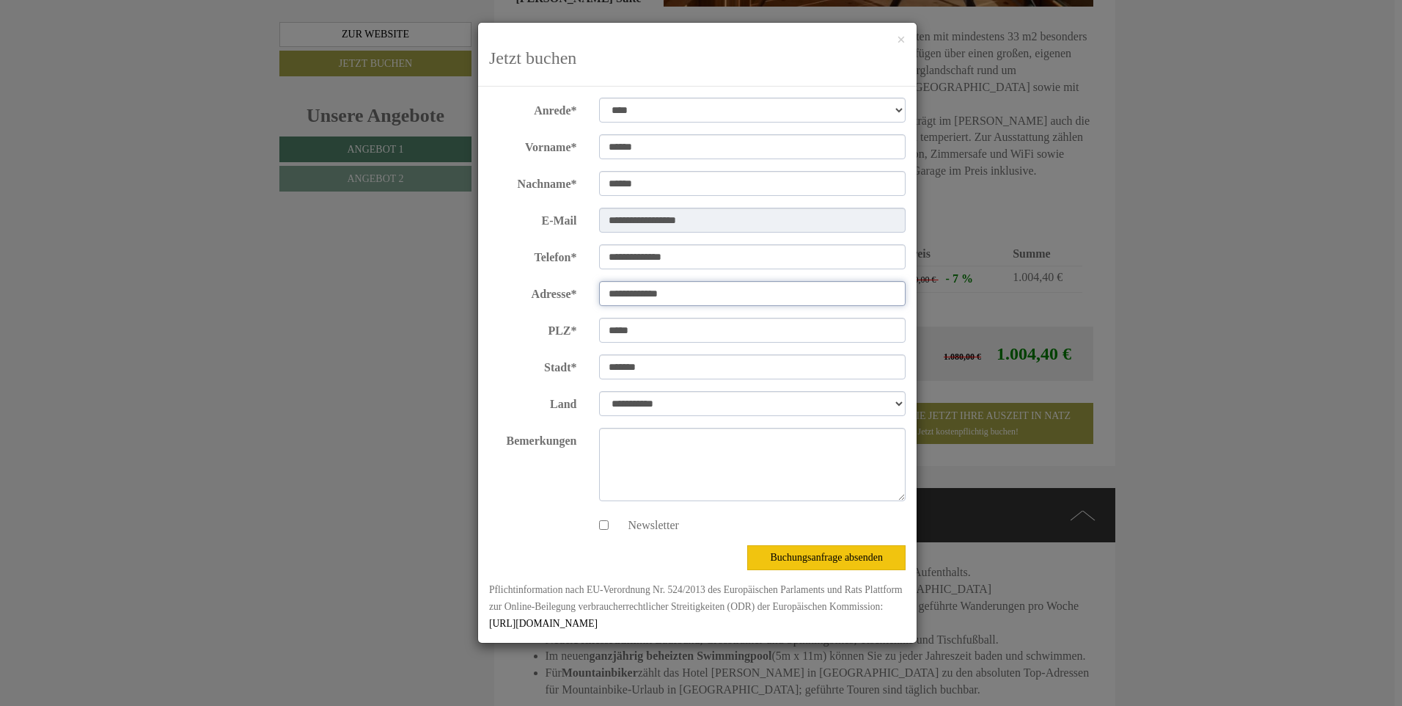
drag, startPoint x: 695, startPoint y: 291, endPoint x: 587, endPoint y: 290, distance: 107.8
click at [587, 290] on div "**********" at bounding box center [697, 294] width 439 height 26
click at [607, 258] on input "**********" at bounding box center [752, 256] width 307 height 25
click at [608, 255] on input "**********" at bounding box center [752, 256] width 307 height 25
click at [705, 253] on input "**********" at bounding box center [752, 256] width 307 height 25
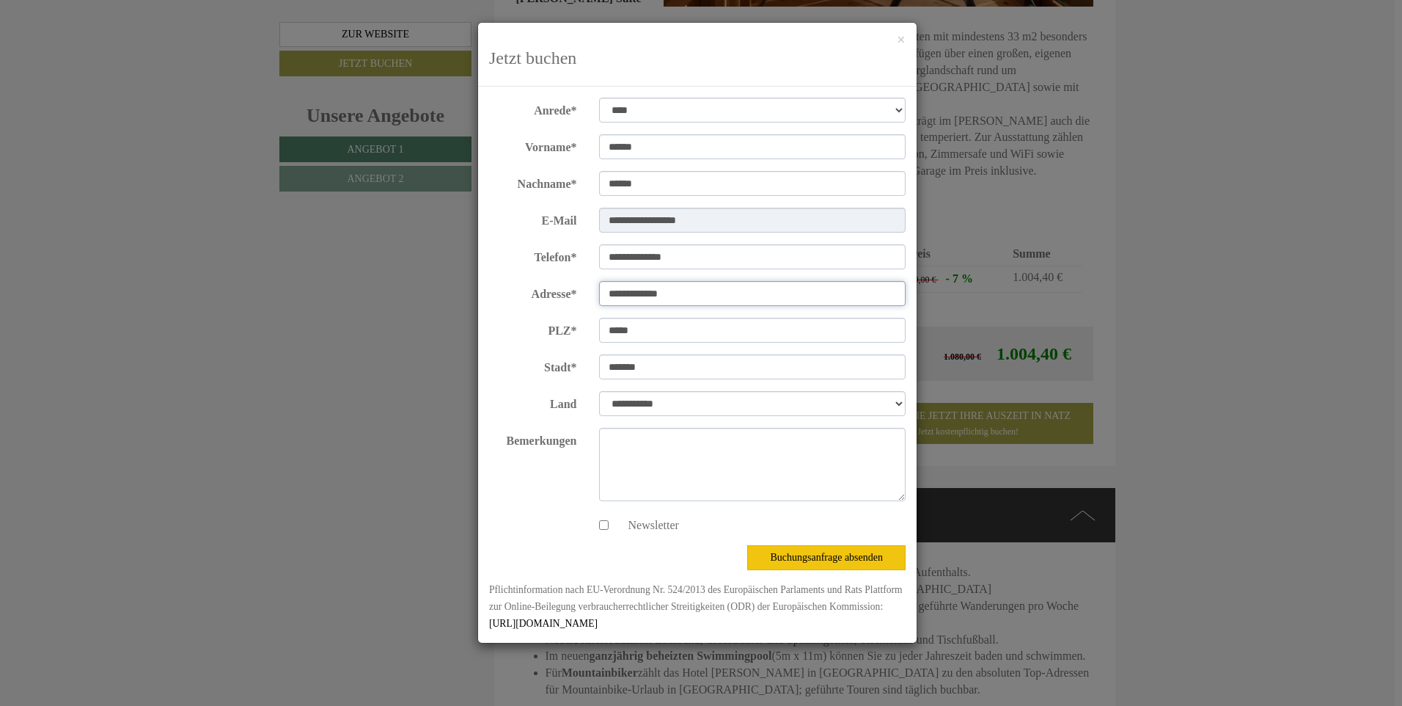
click at [615, 298] on input "**********" at bounding box center [752, 293] width 307 height 25
drag, startPoint x: 679, startPoint y: 290, endPoint x: 590, endPoint y: 284, distance: 89.0
click at [590, 284] on div "**********" at bounding box center [752, 294] width 329 height 26
type input "**********"
type input "*****"
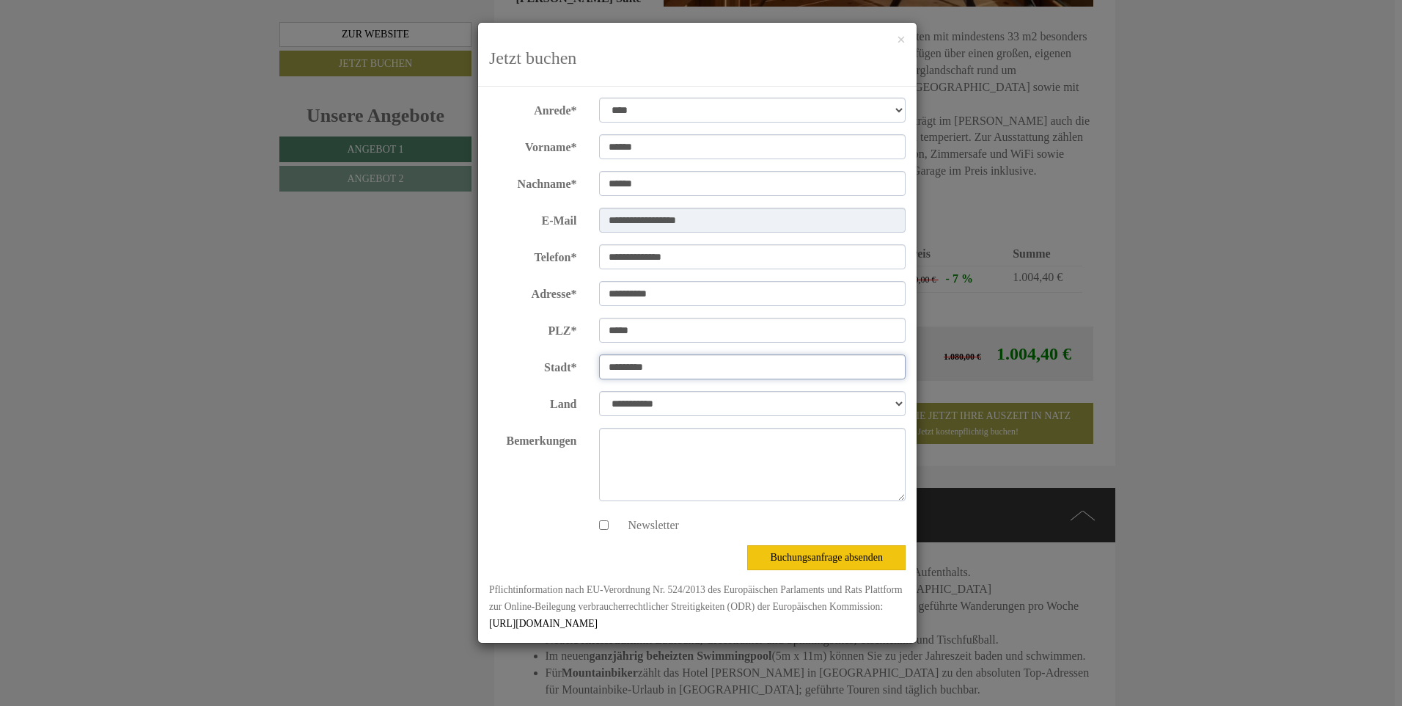
type input "*********"
click at [823, 557] on button "Buchungsanfrage absenden" at bounding box center [826, 557] width 158 height 25
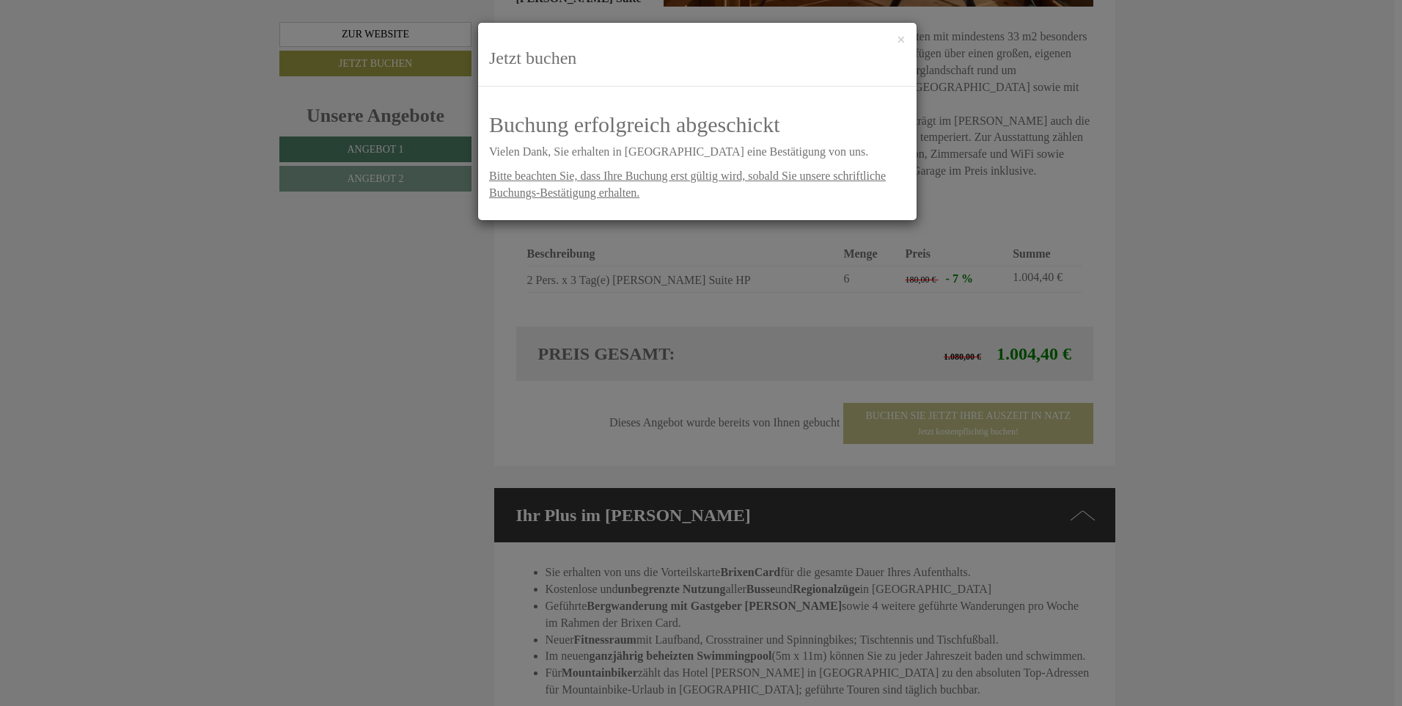
click at [1190, 296] on div "**********" at bounding box center [701, 353] width 1402 height 706
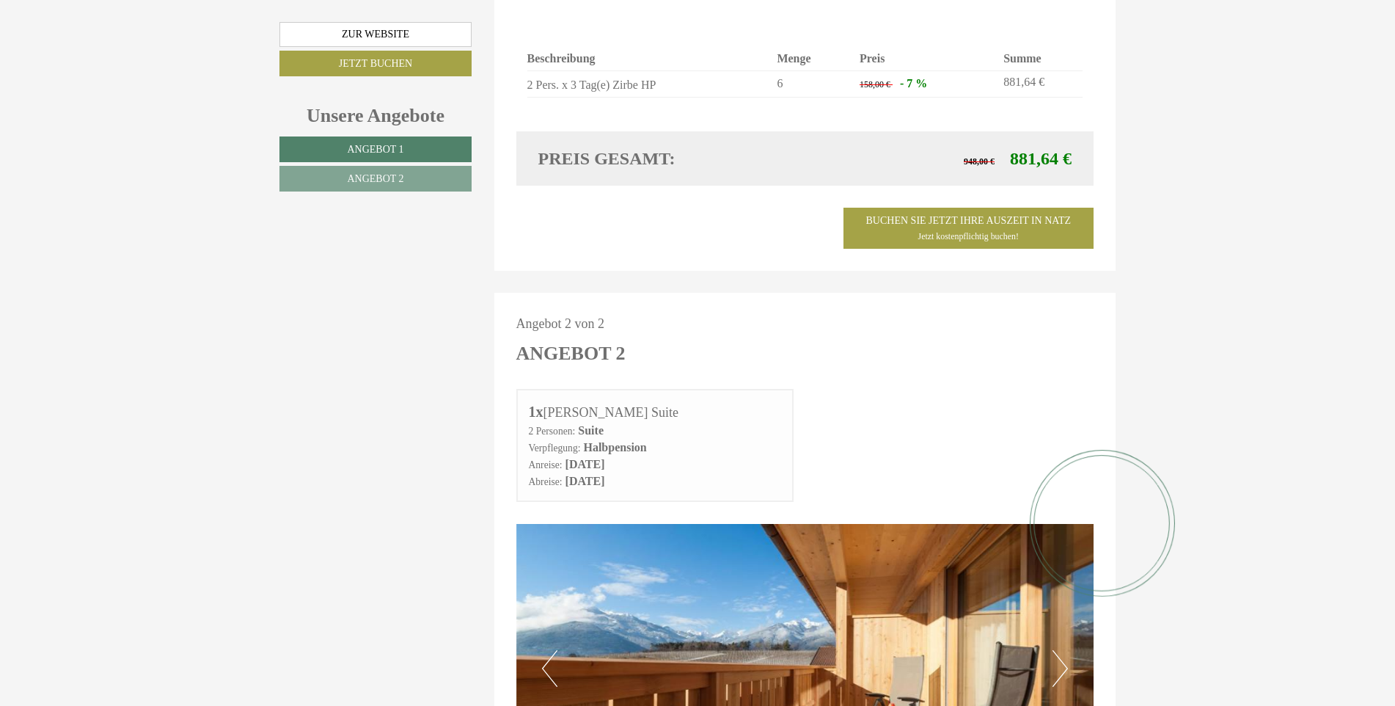
scroll to position [1444, 0]
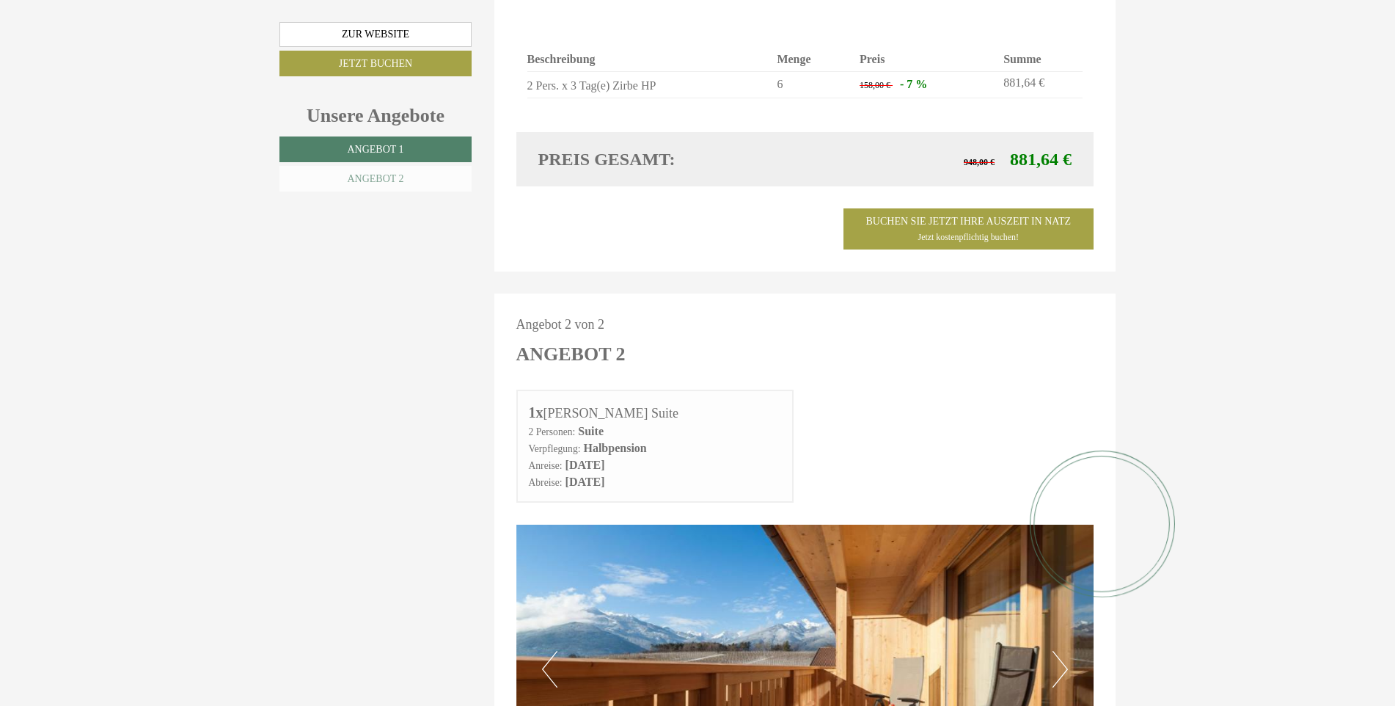
click at [407, 186] on link "Angebot 2" at bounding box center [375, 179] width 192 height 26
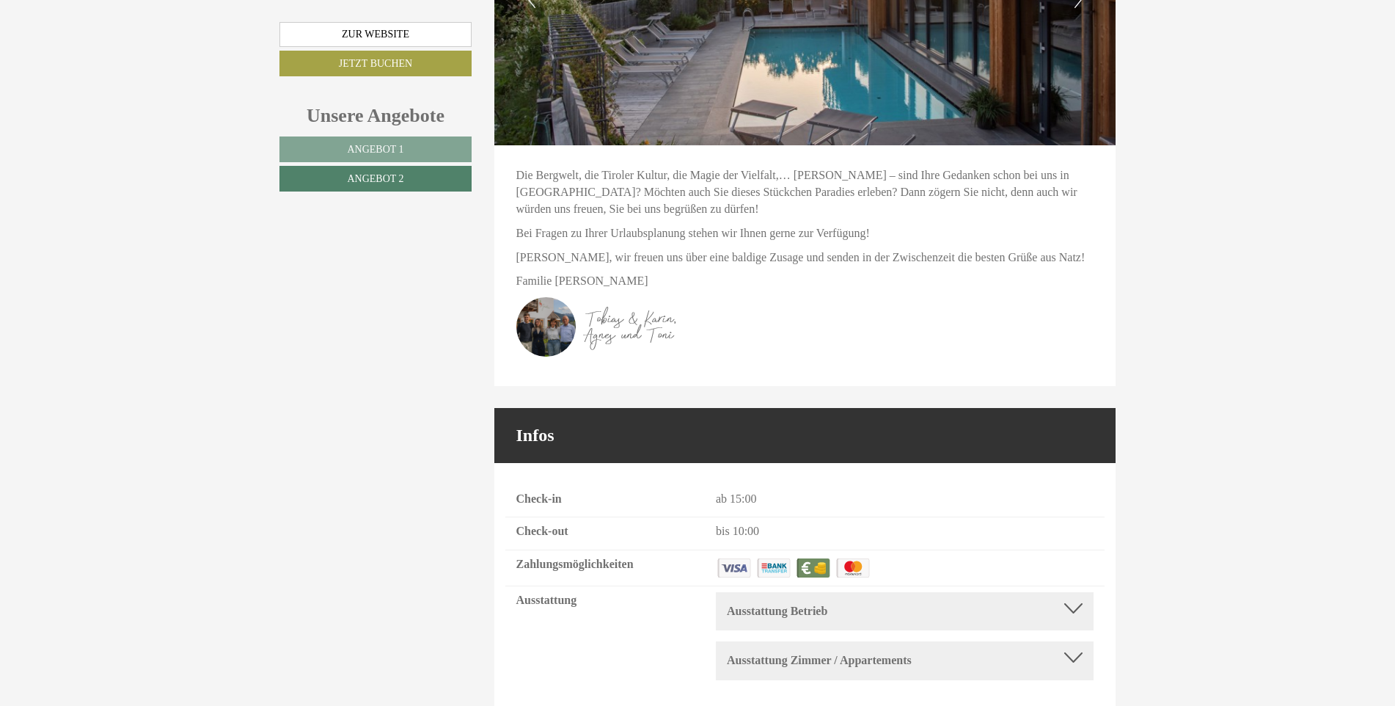
scroll to position [4601, 0]
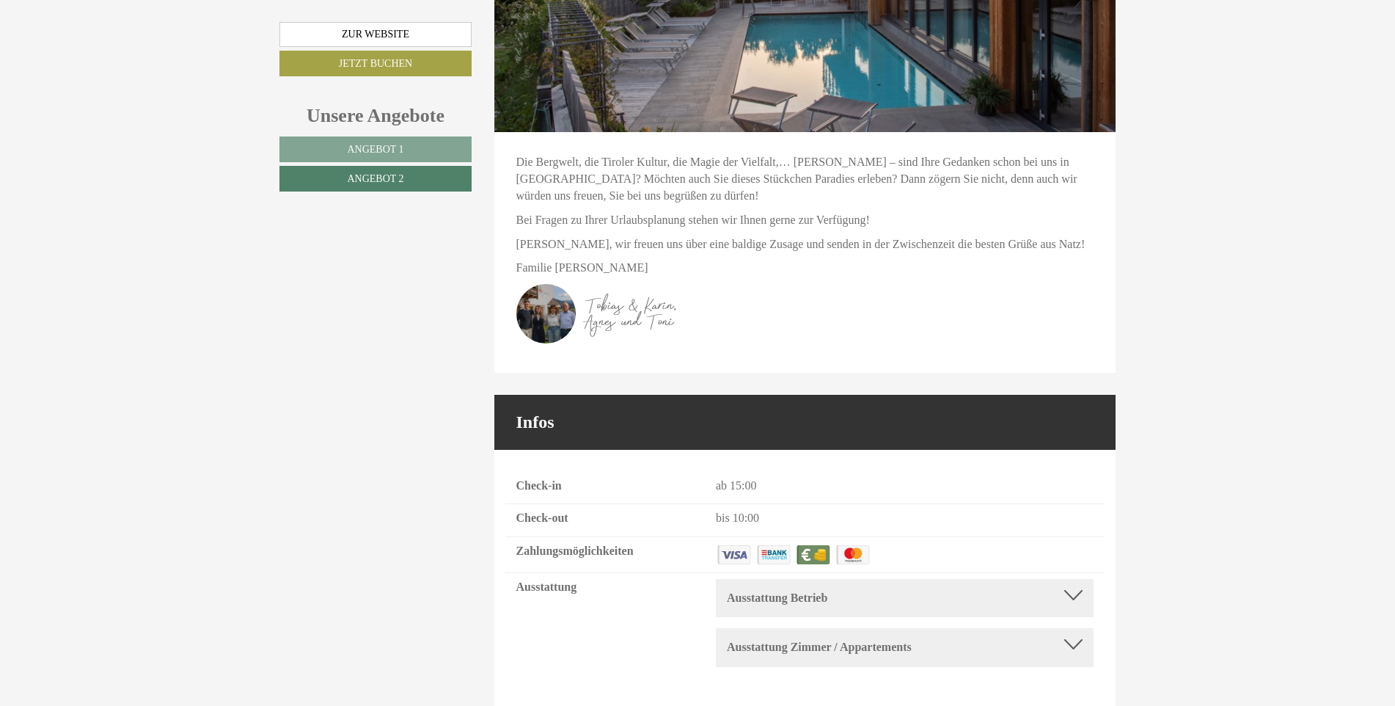
click at [1076, 590] on div at bounding box center [1073, 595] width 18 height 10
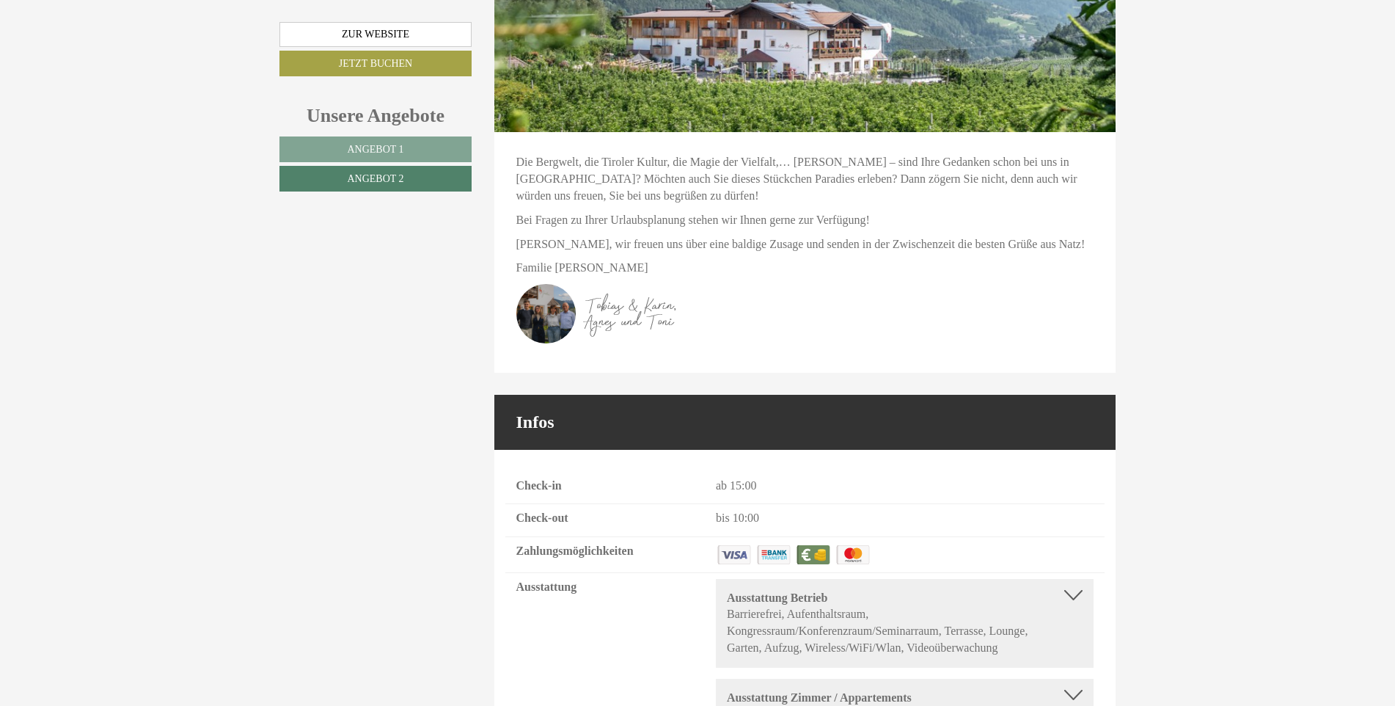
click at [1076, 590] on div at bounding box center [1073, 595] width 18 height 10
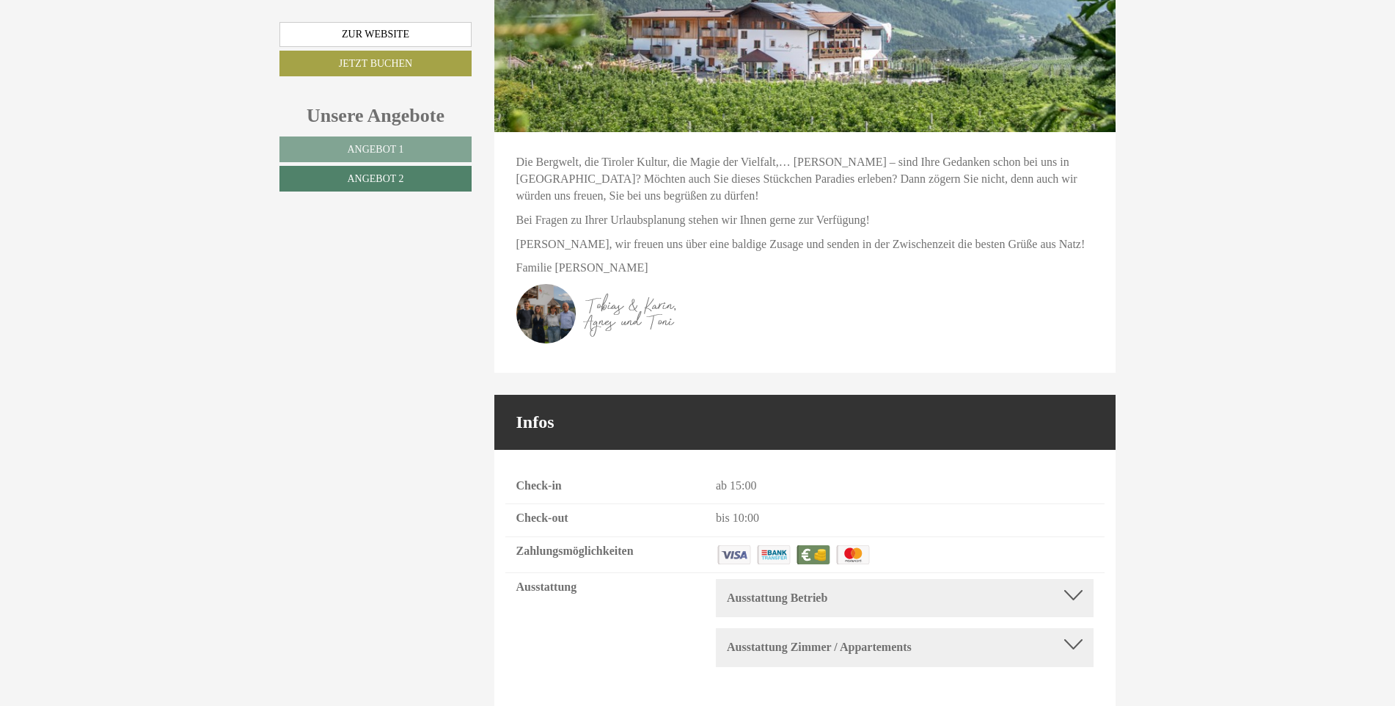
click at [1071, 639] on div at bounding box center [1073, 644] width 18 height 10
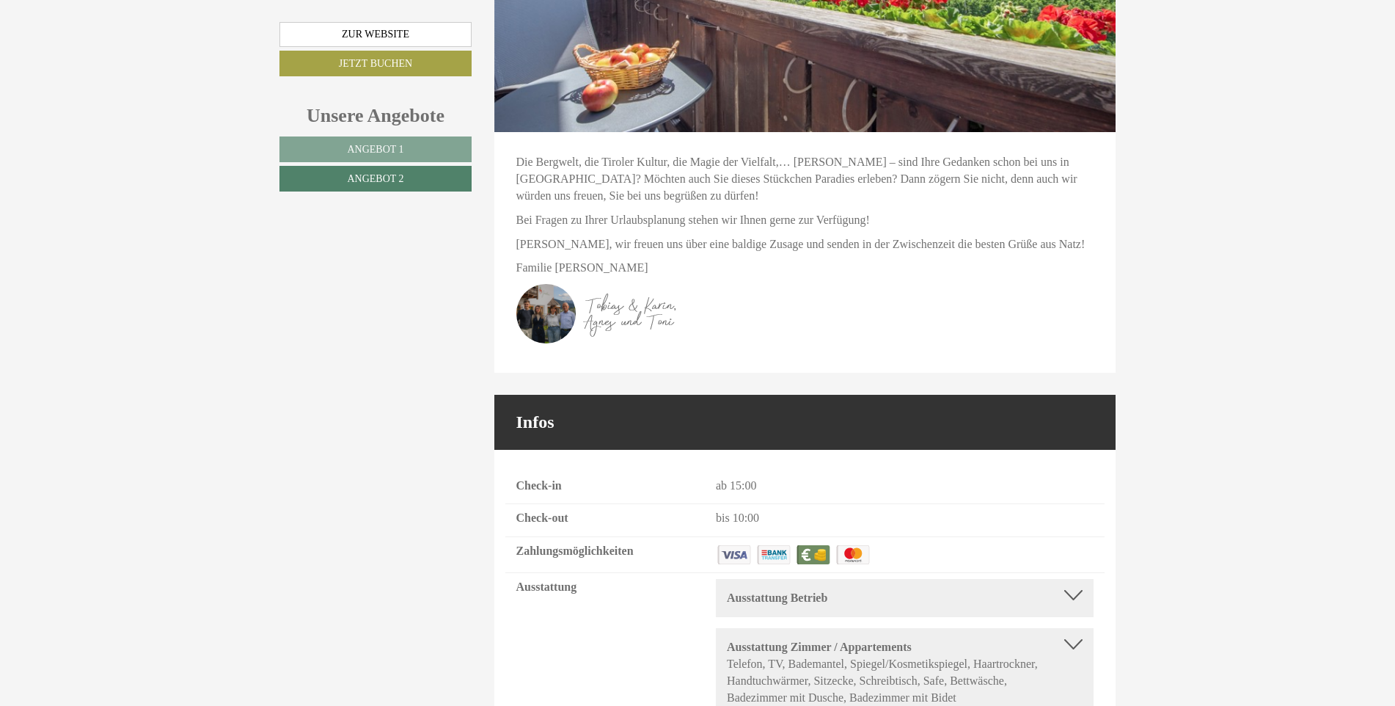
click at [1072, 639] on div at bounding box center [1073, 644] width 18 height 10
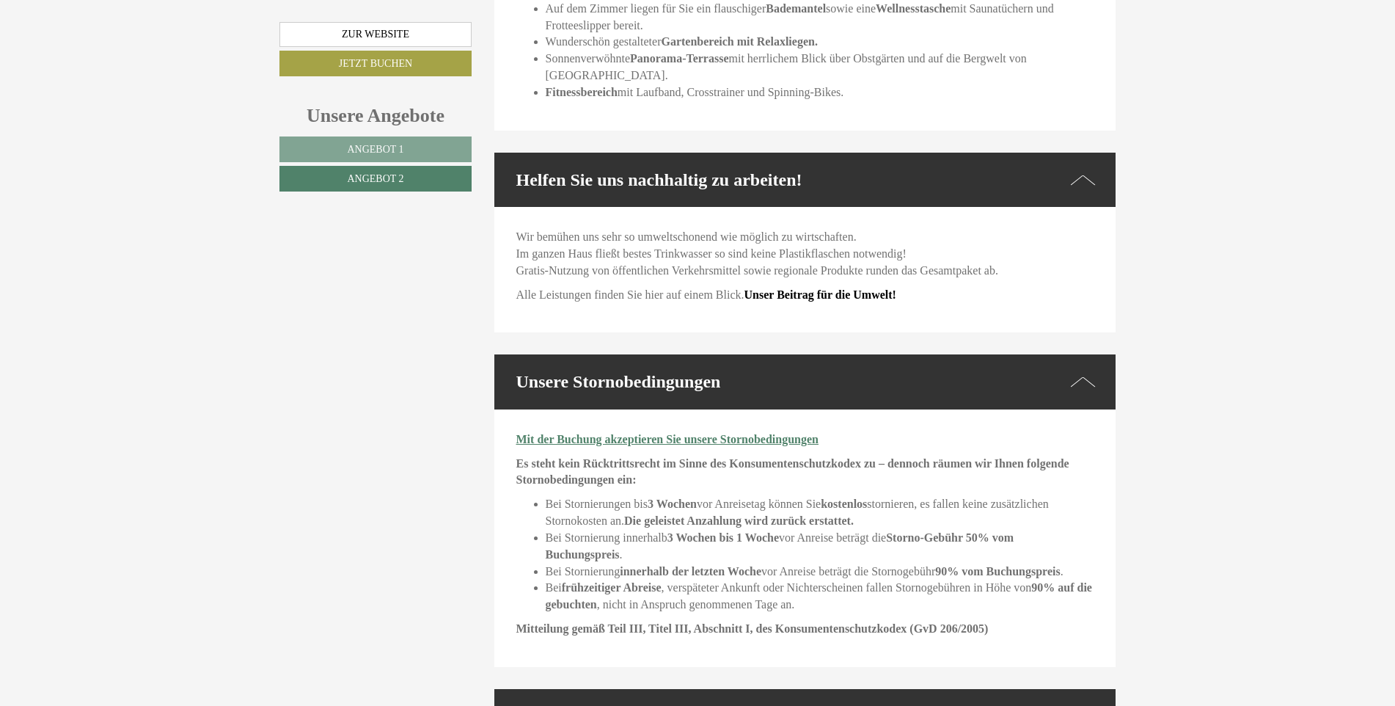
scroll to position [3648, 0]
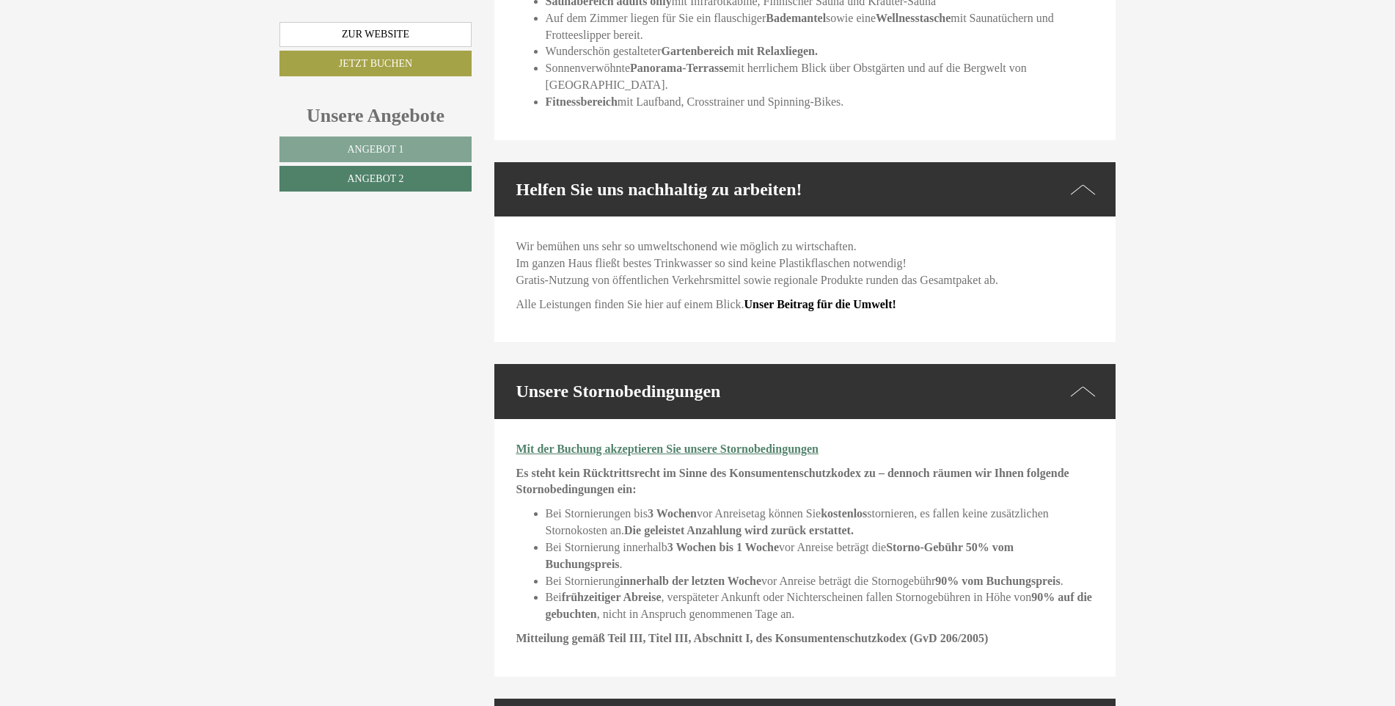
click at [1089, 381] on icon at bounding box center [1083, 391] width 25 height 21
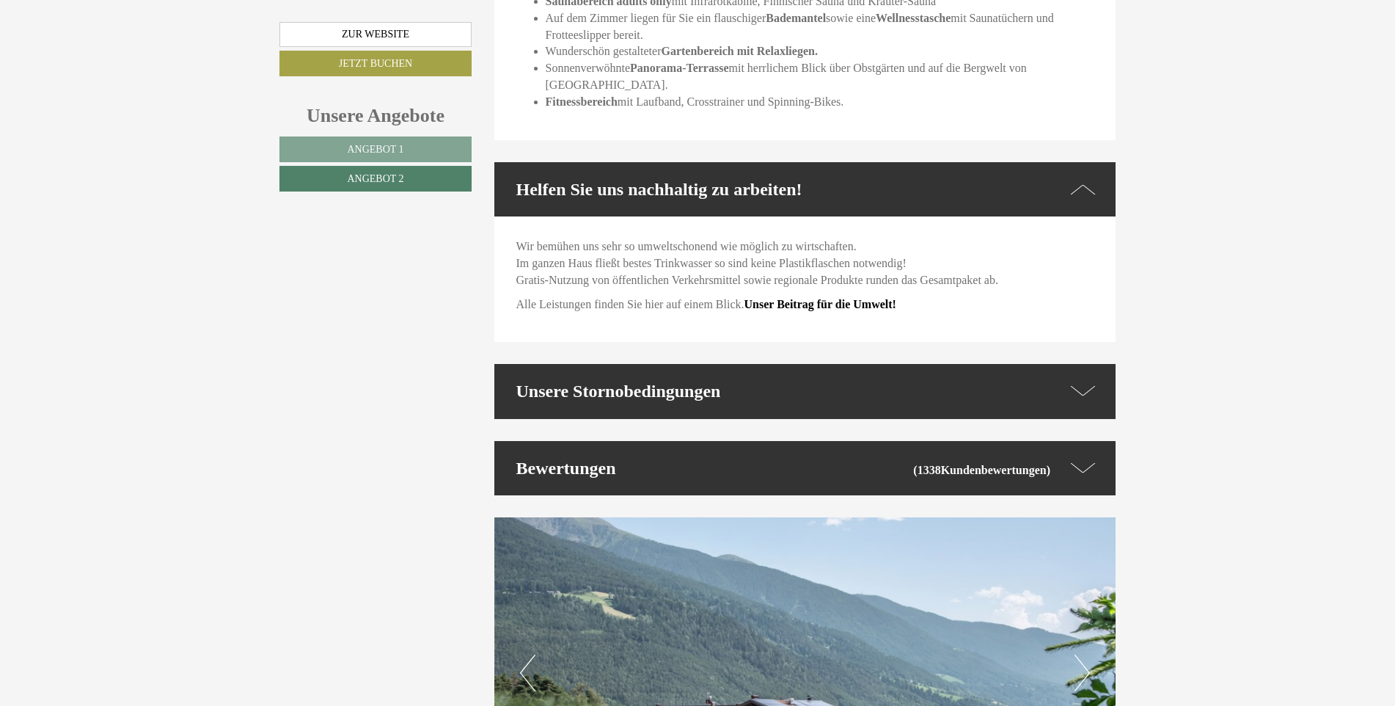
click at [1088, 178] on icon at bounding box center [1083, 188] width 25 height 21
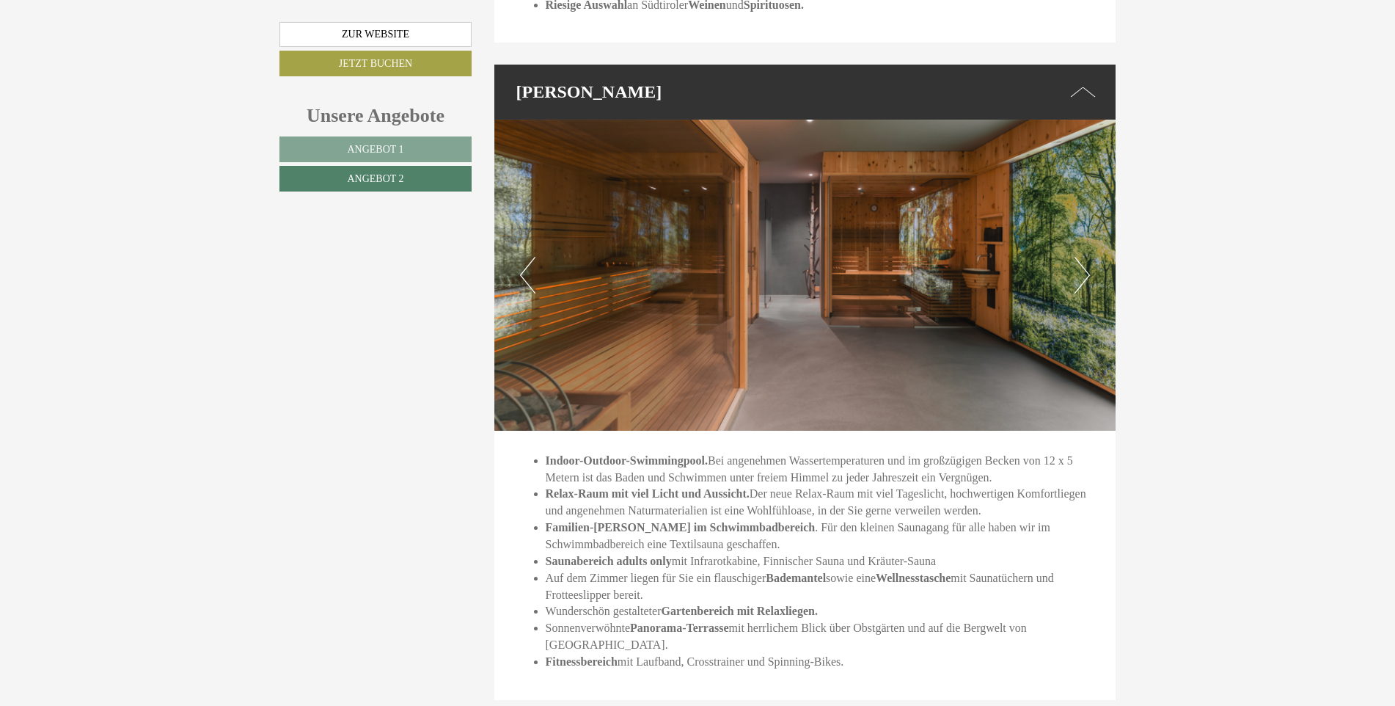
scroll to position [3061, 0]
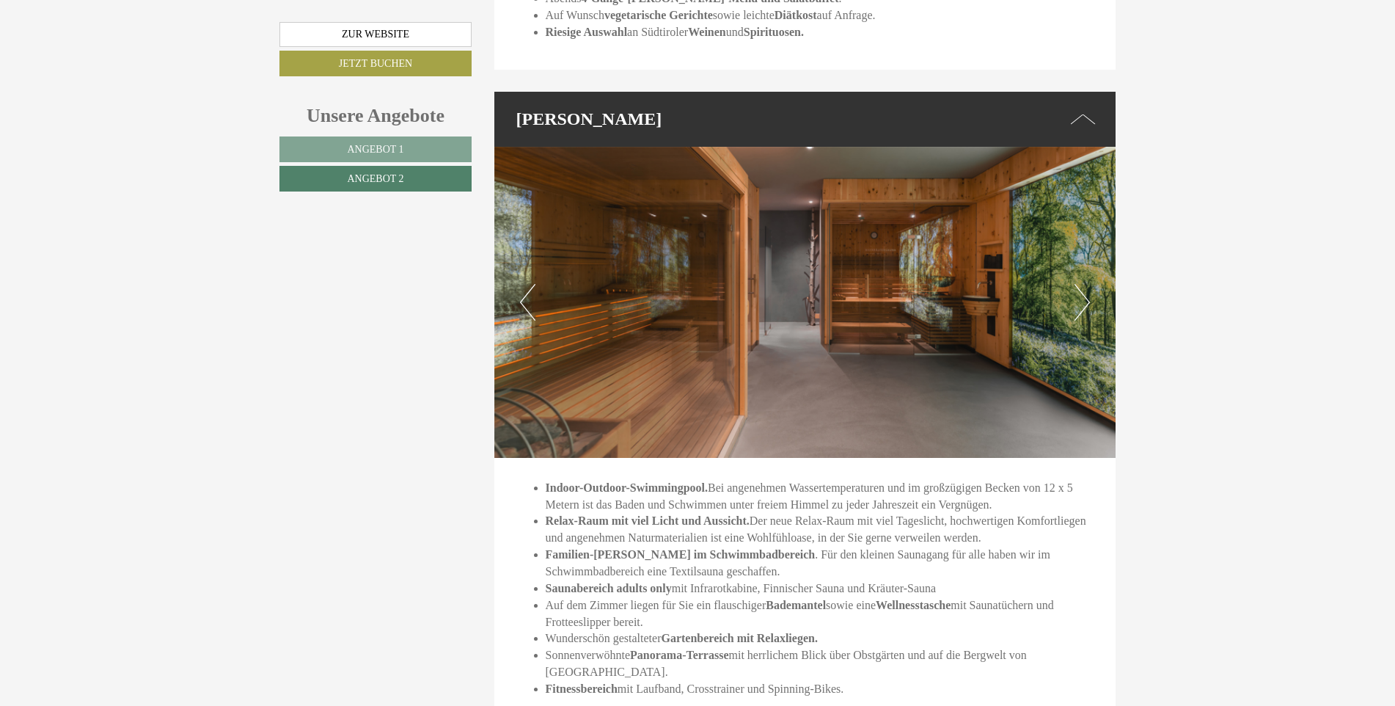
click at [1091, 109] on icon at bounding box center [1083, 119] width 25 height 21
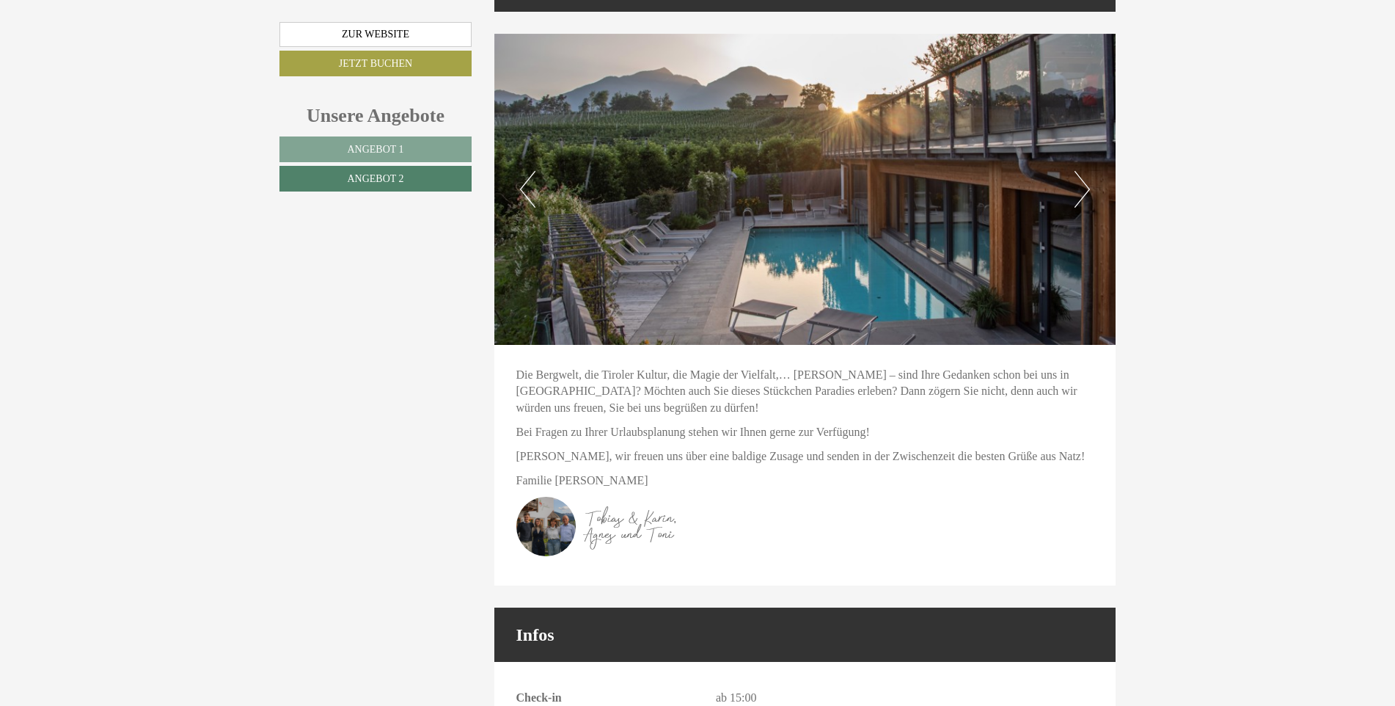
scroll to position [3428, 0]
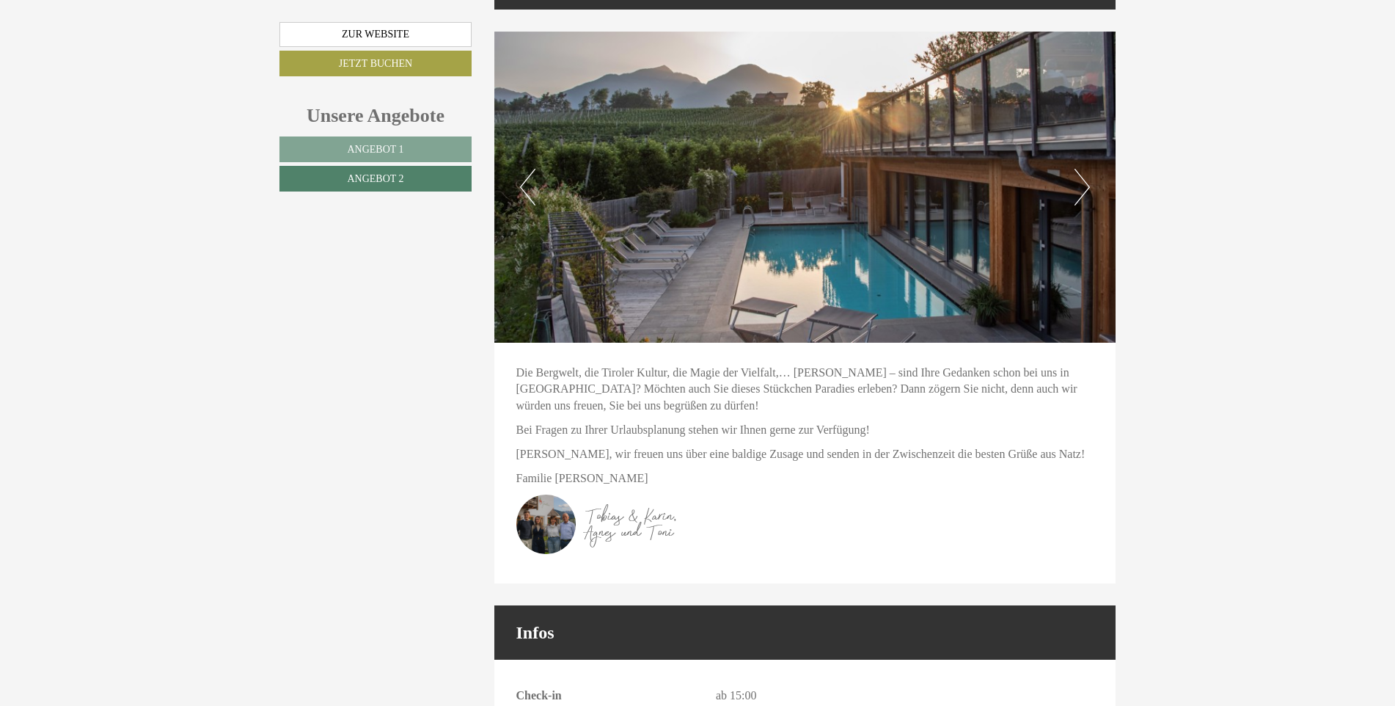
click at [1086, 169] on button "Next" at bounding box center [1082, 187] width 15 height 37
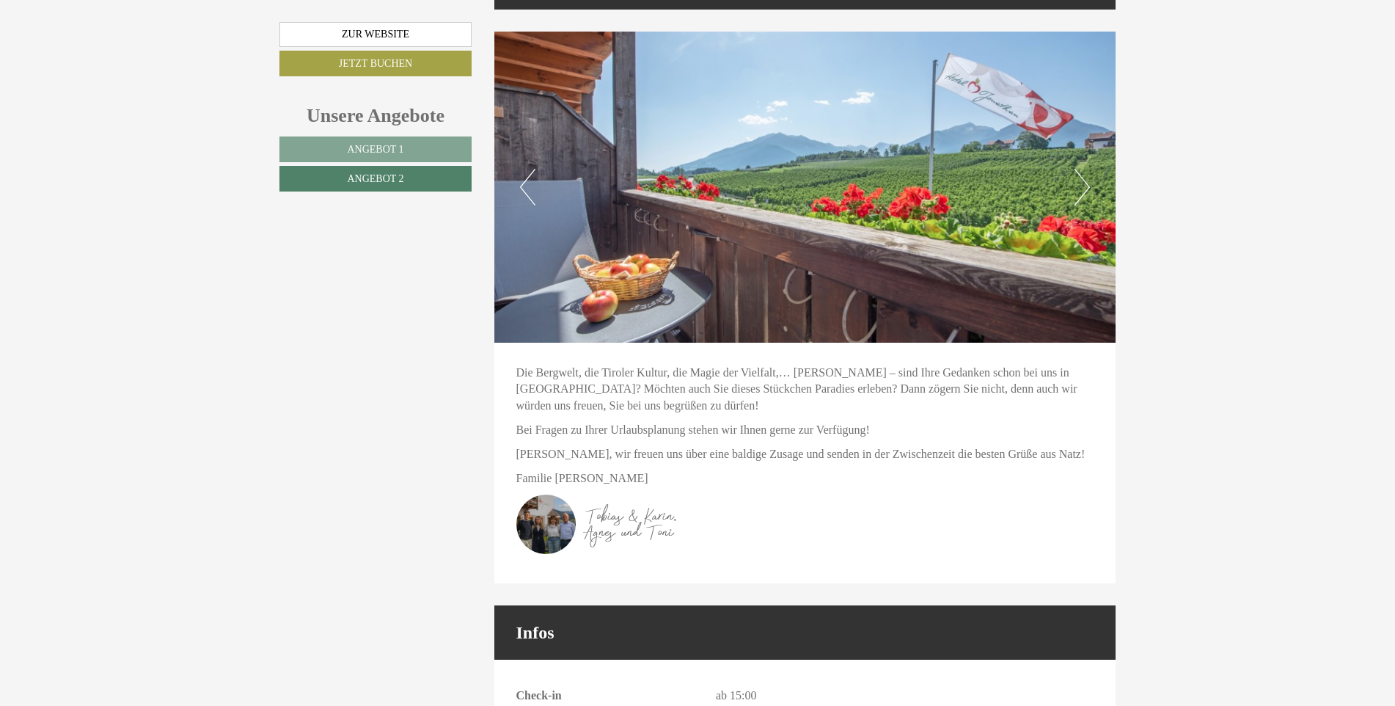
click at [1086, 169] on button "Next" at bounding box center [1082, 187] width 15 height 37
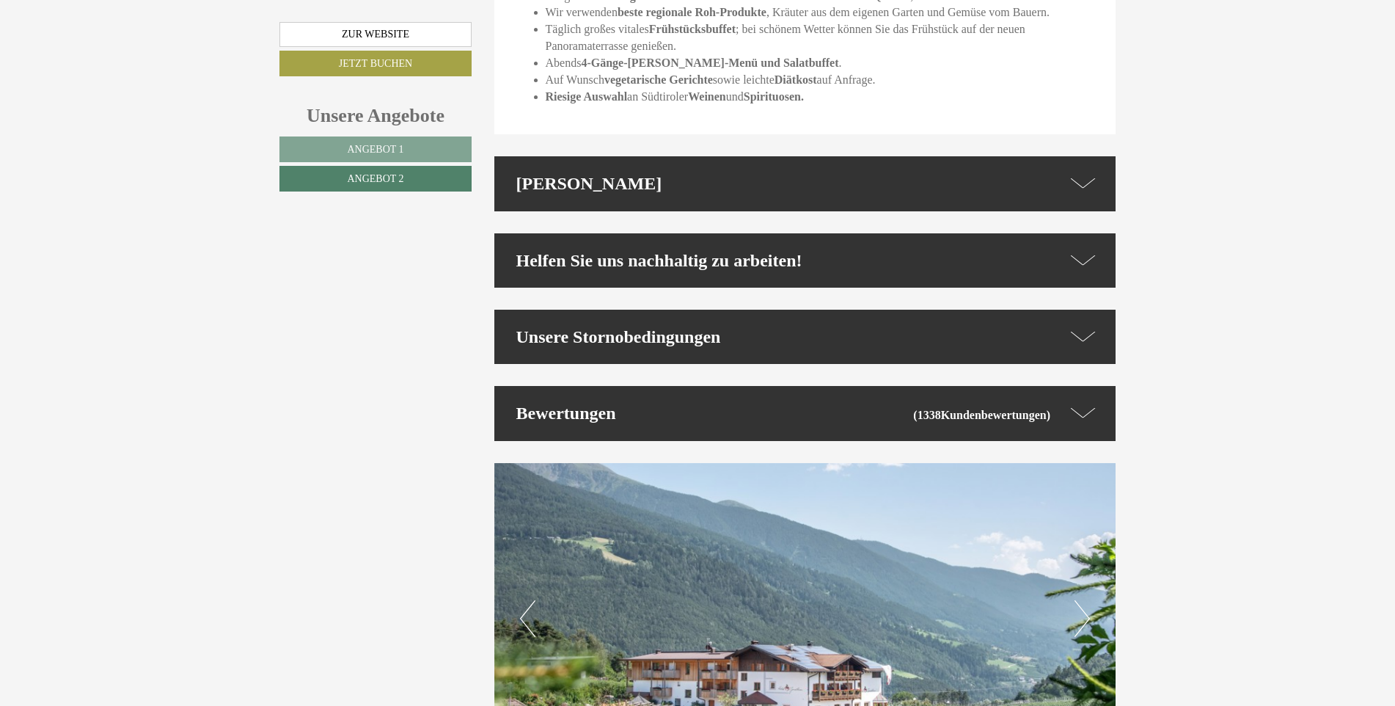
scroll to position [2994, 0]
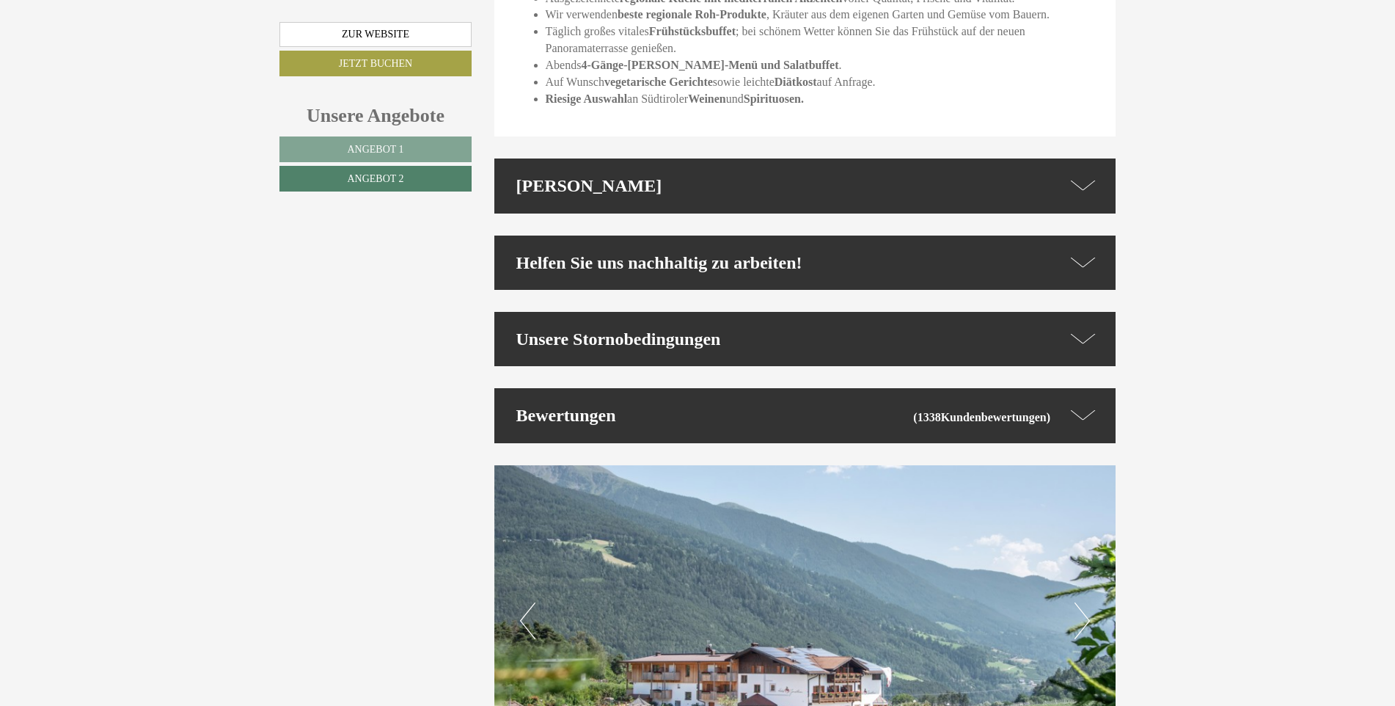
click at [1086, 329] on icon at bounding box center [1083, 339] width 25 height 21
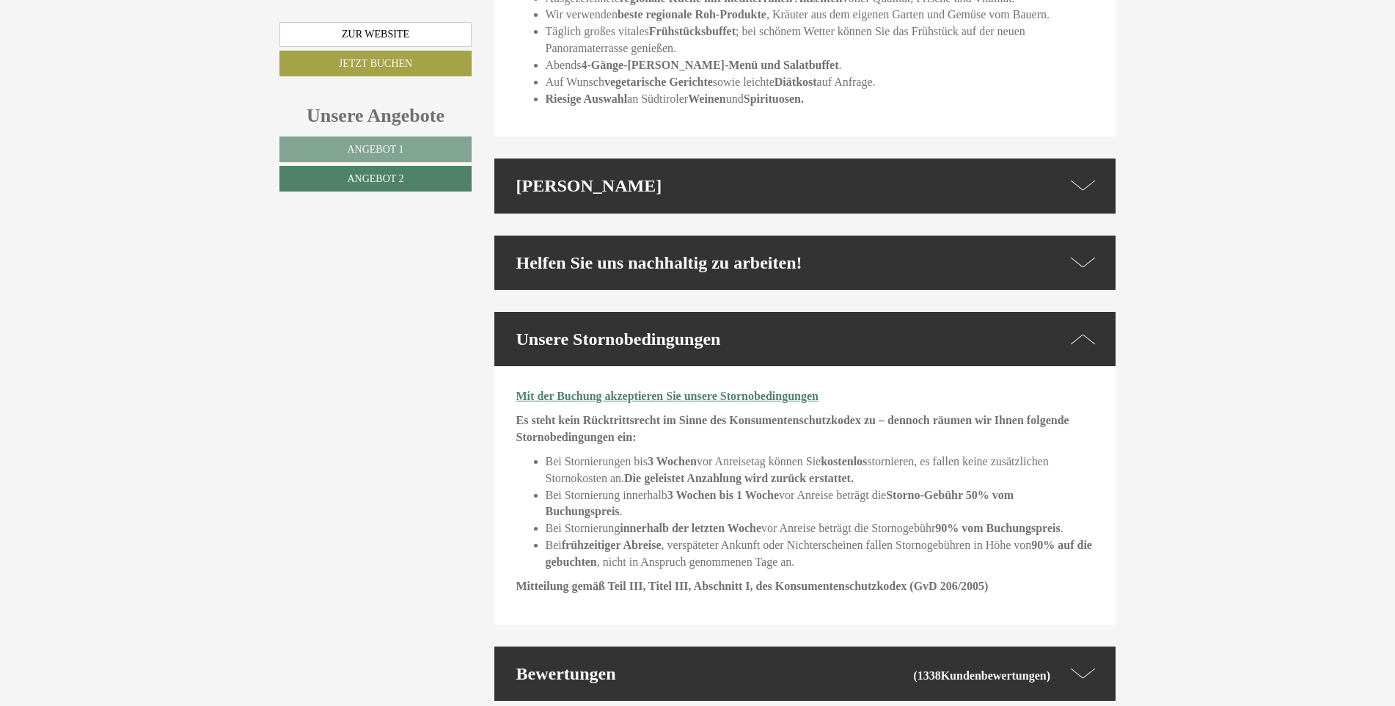
drag, startPoint x: 1086, startPoint y: 291, endPoint x: 1086, endPoint y: 283, distance: 8.1
click at [1086, 329] on icon at bounding box center [1083, 339] width 25 height 21
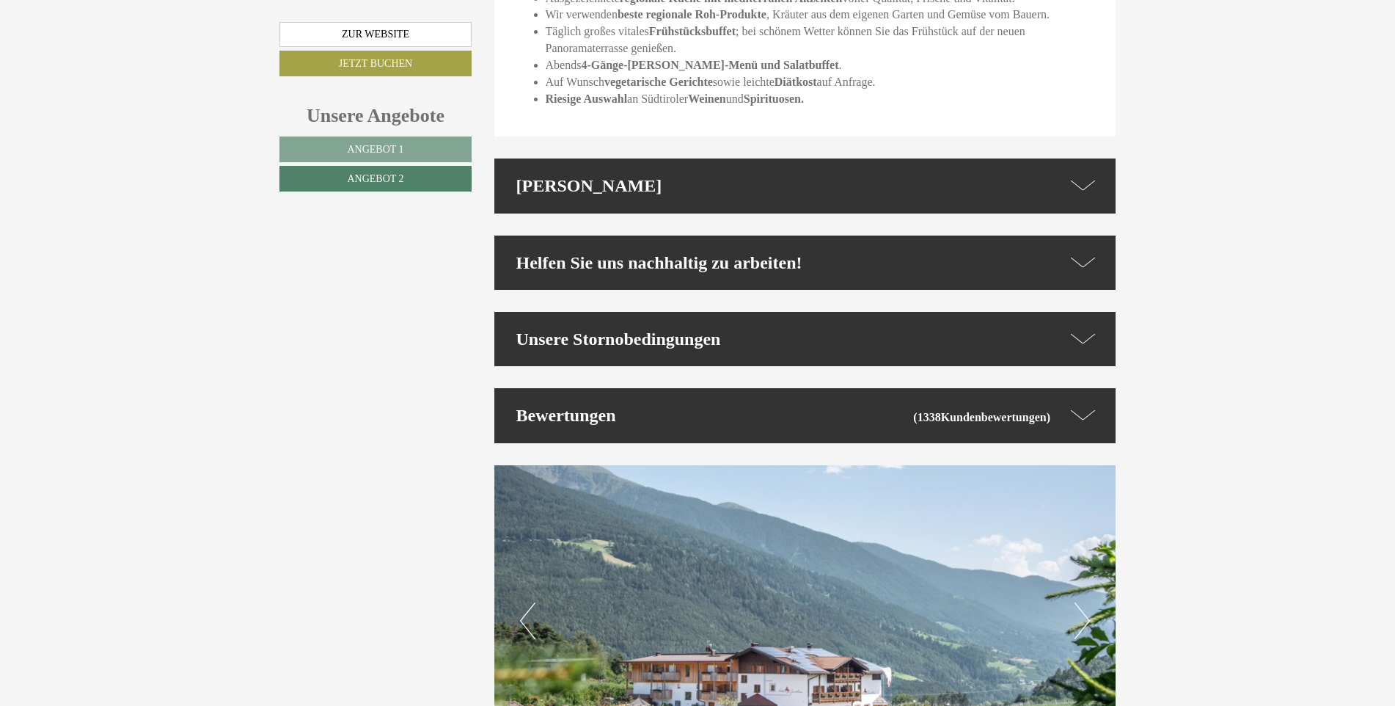
click at [1080, 252] on icon at bounding box center [1083, 262] width 25 height 21
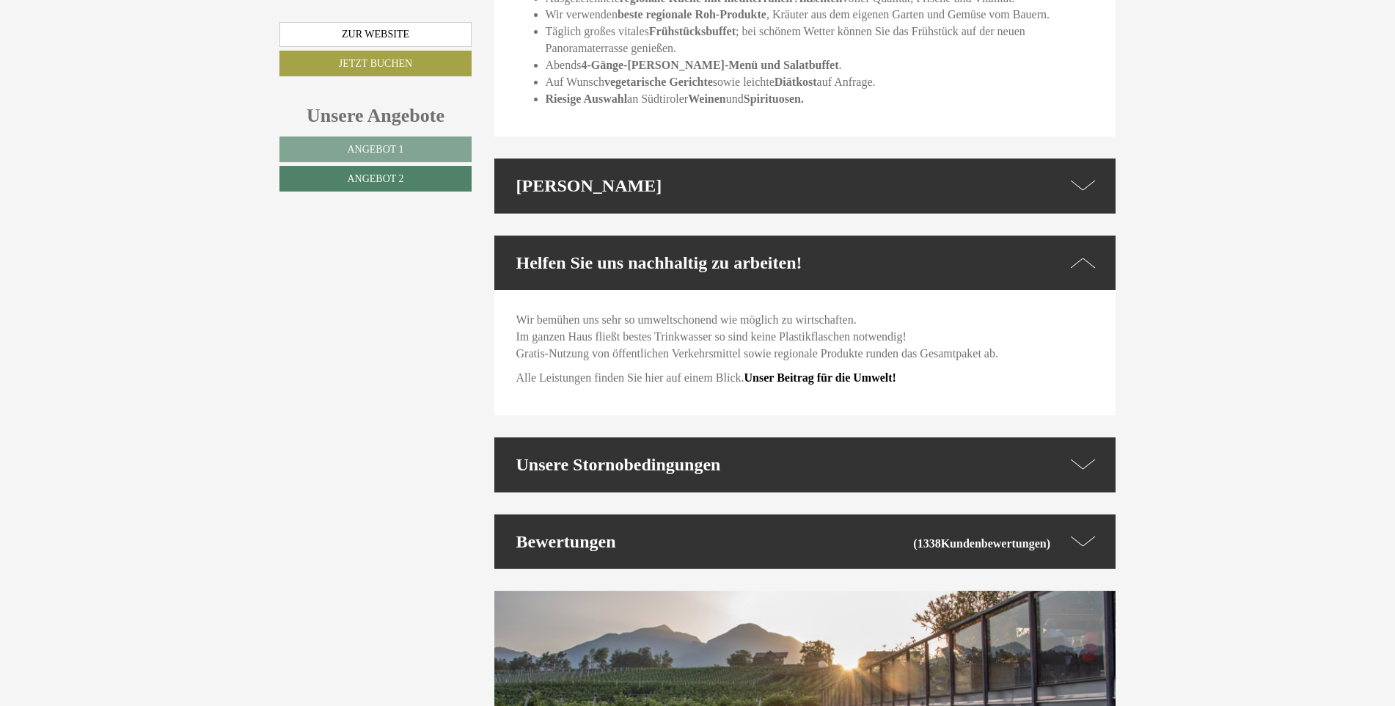
click at [1080, 252] on icon at bounding box center [1083, 262] width 25 height 21
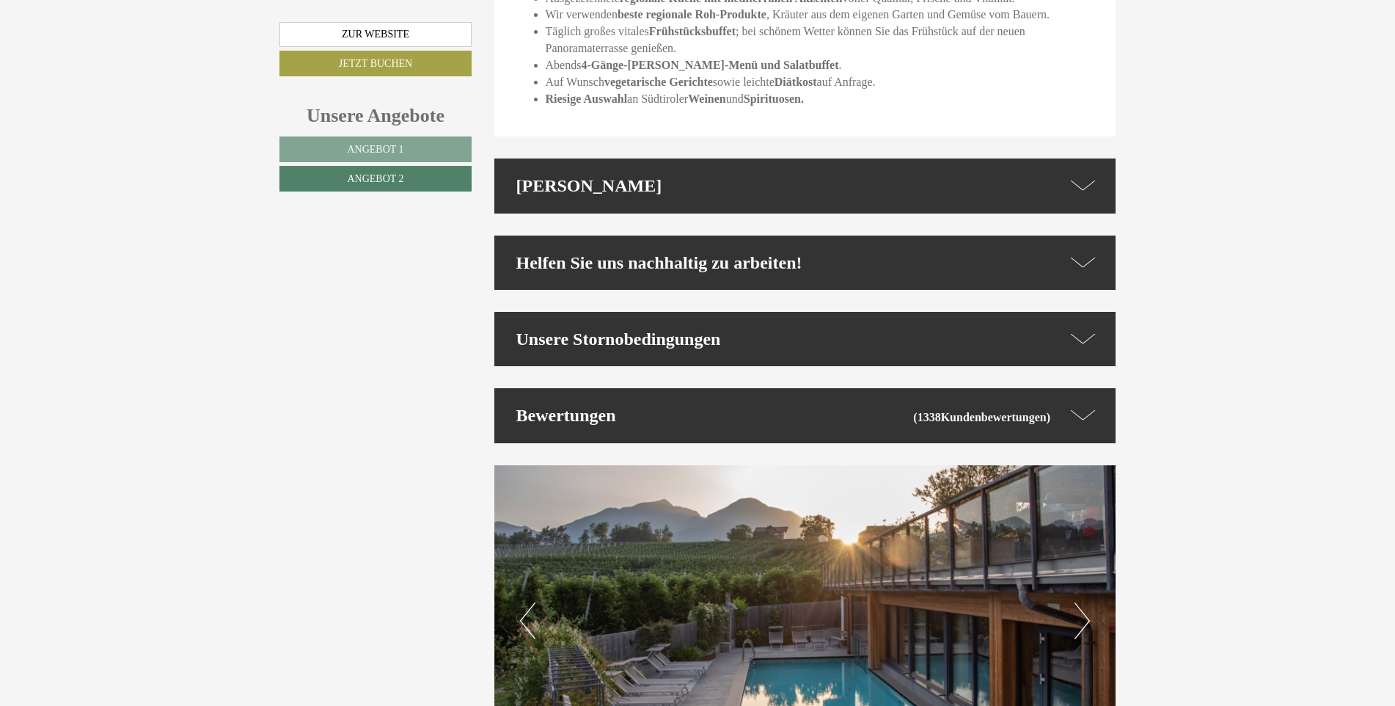
click at [1078, 175] on icon at bounding box center [1083, 185] width 25 height 21
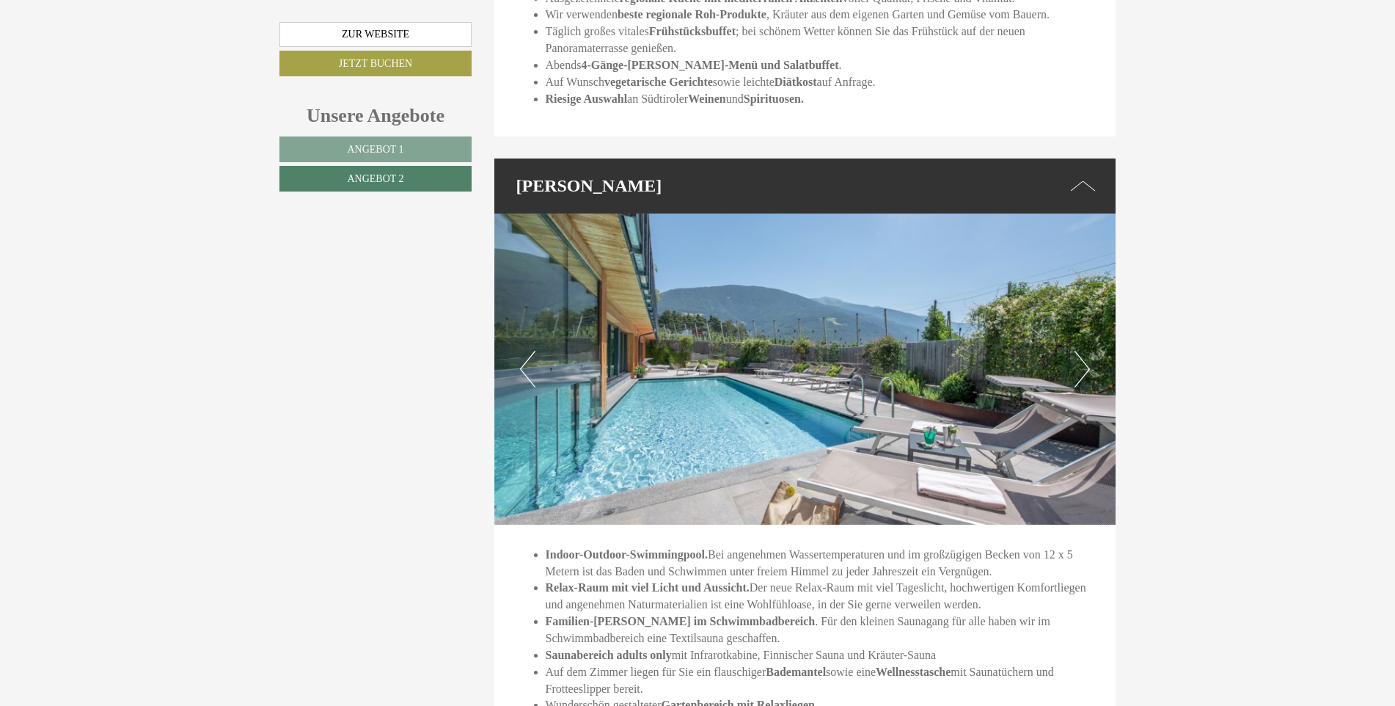
click at [1082, 351] on button "Next" at bounding box center [1082, 369] width 15 height 37
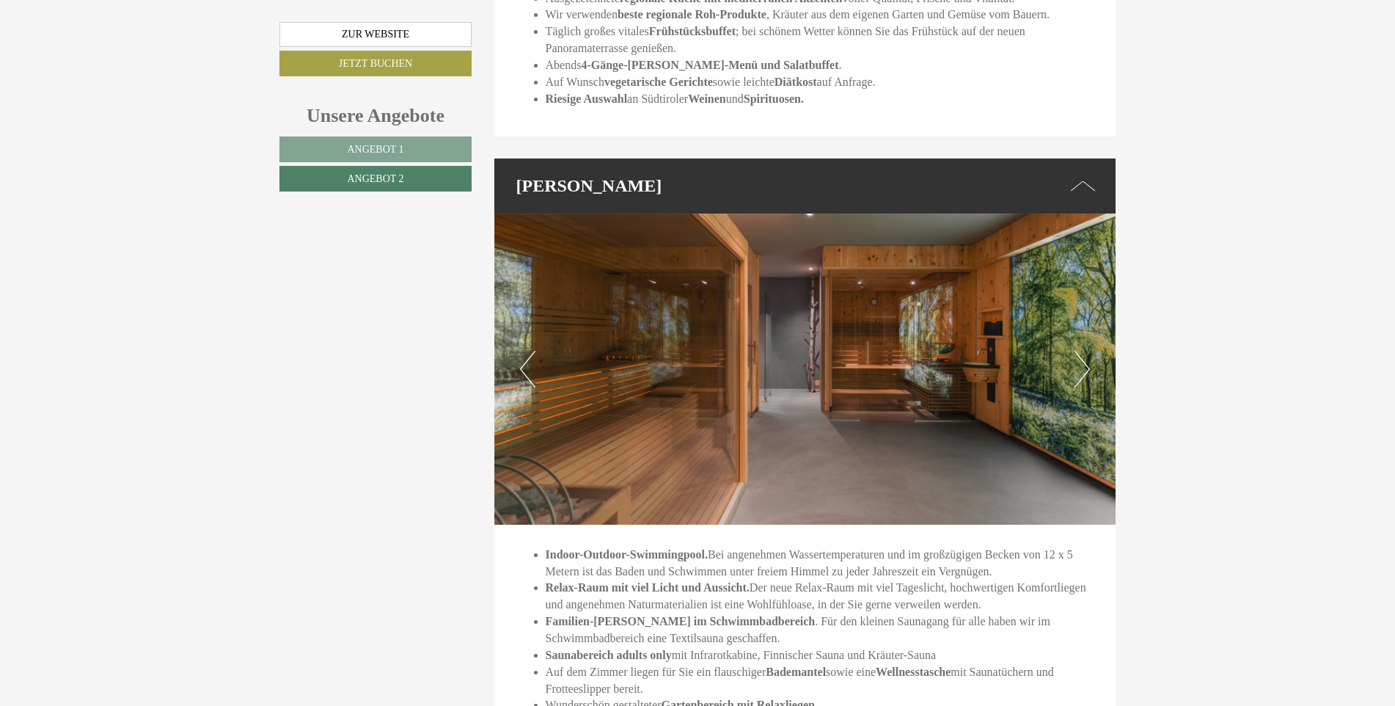
click at [1082, 351] on button "Next" at bounding box center [1082, 369] width 15 height 37
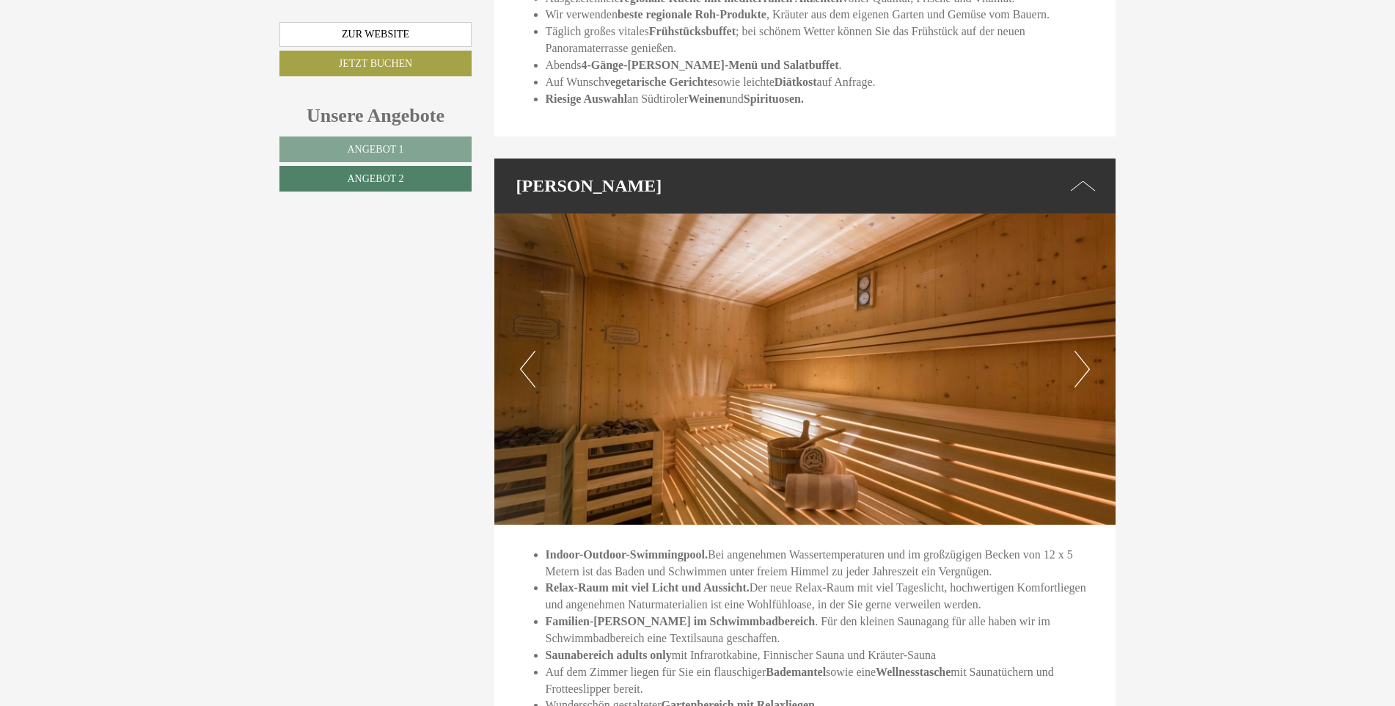
click at [1082, 351] on button "Next" at bounding box center [1082, 369] width 15 height 37
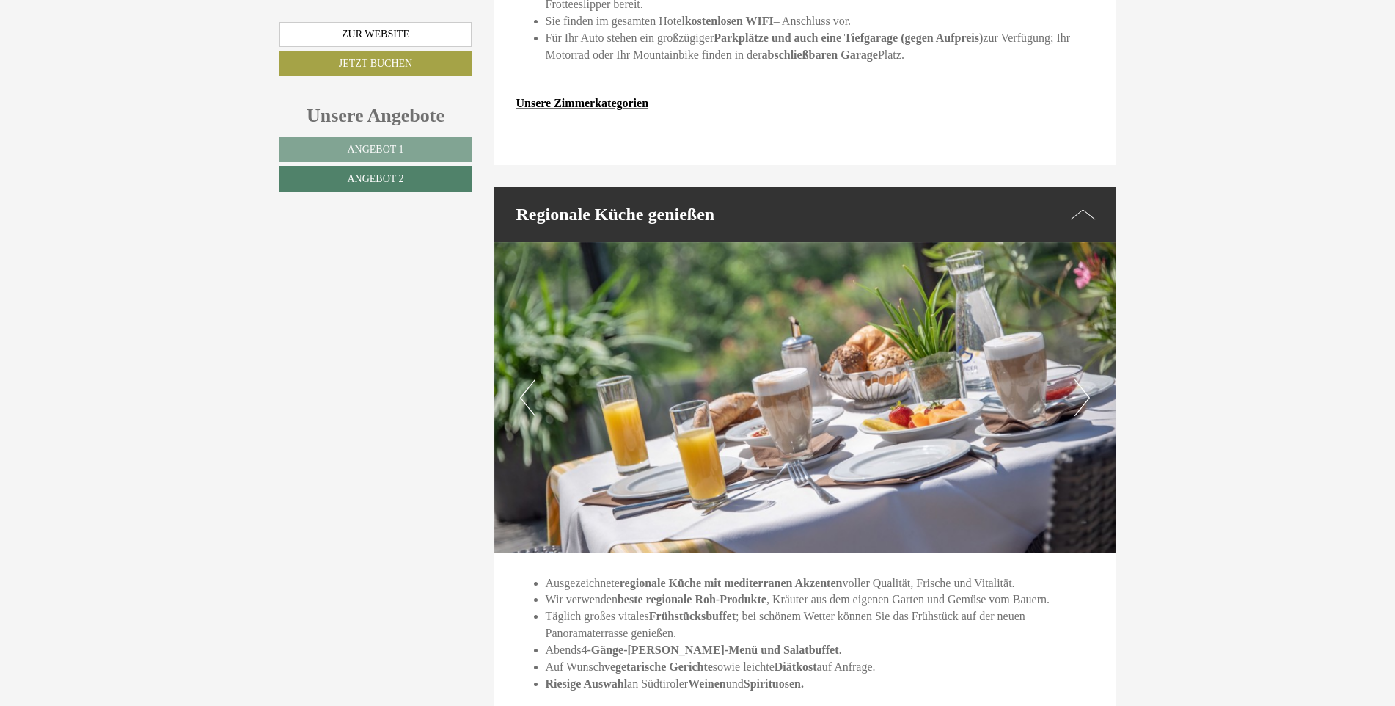
scroll to position [2407, 0]
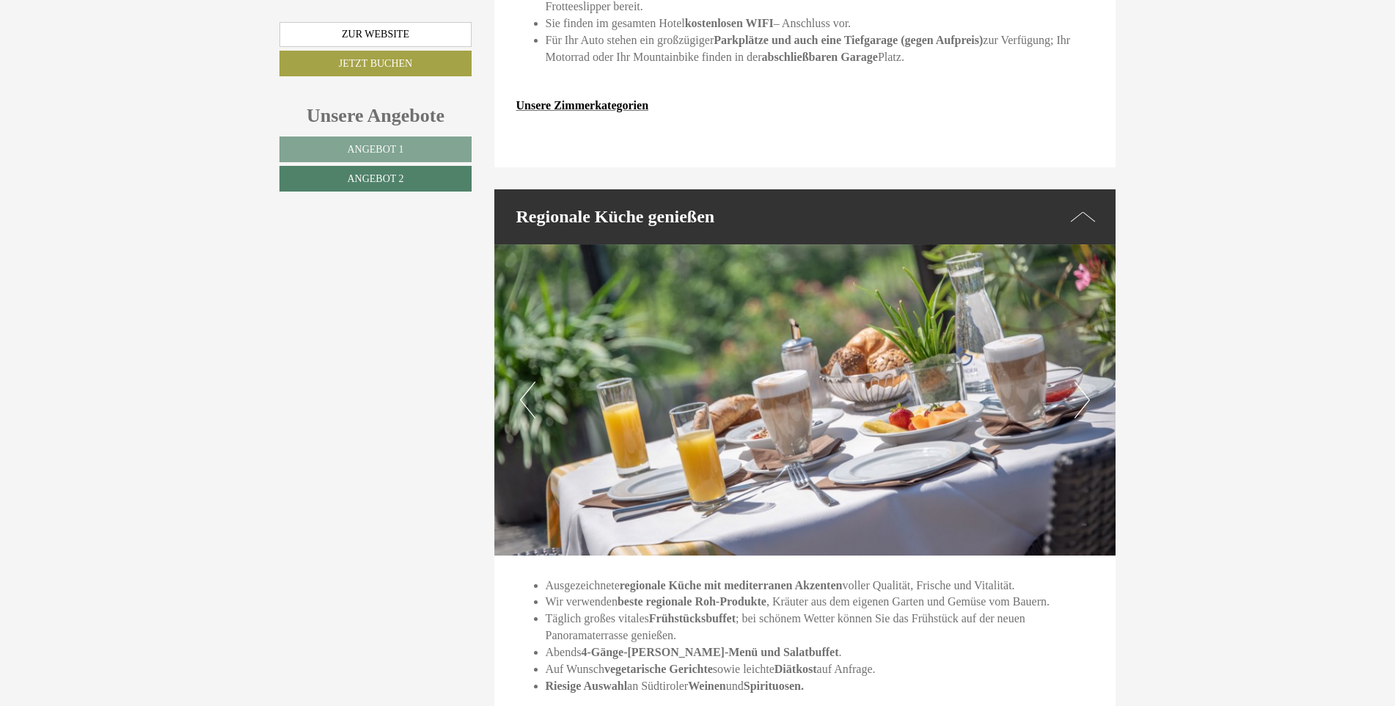
click at [1095, 326] on img at bounding box center [805, 399] width 622 height 311
click at [1080, 381] on button "Next" at bounding box center [1082, 399] width 15 height 37
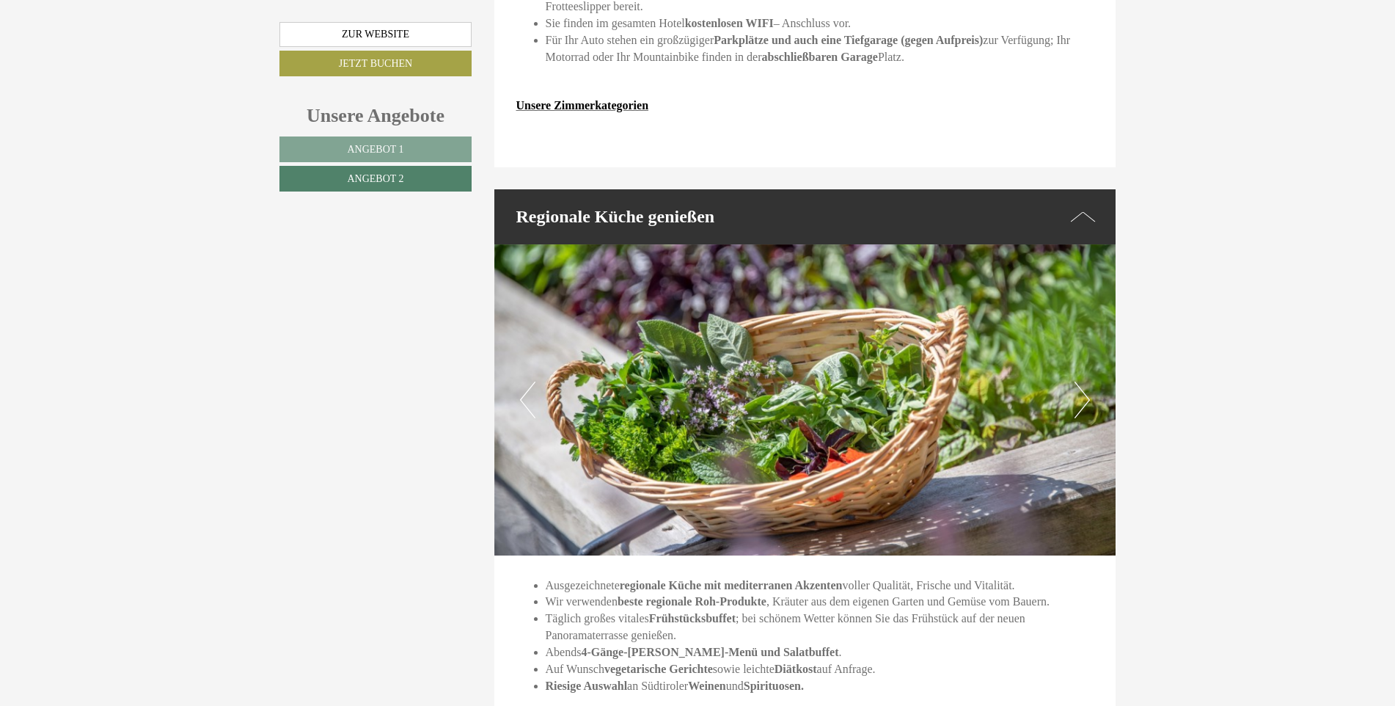
click at [1081, 381] on button "Next" at bounding box center [1082, 399] width 15 height 37
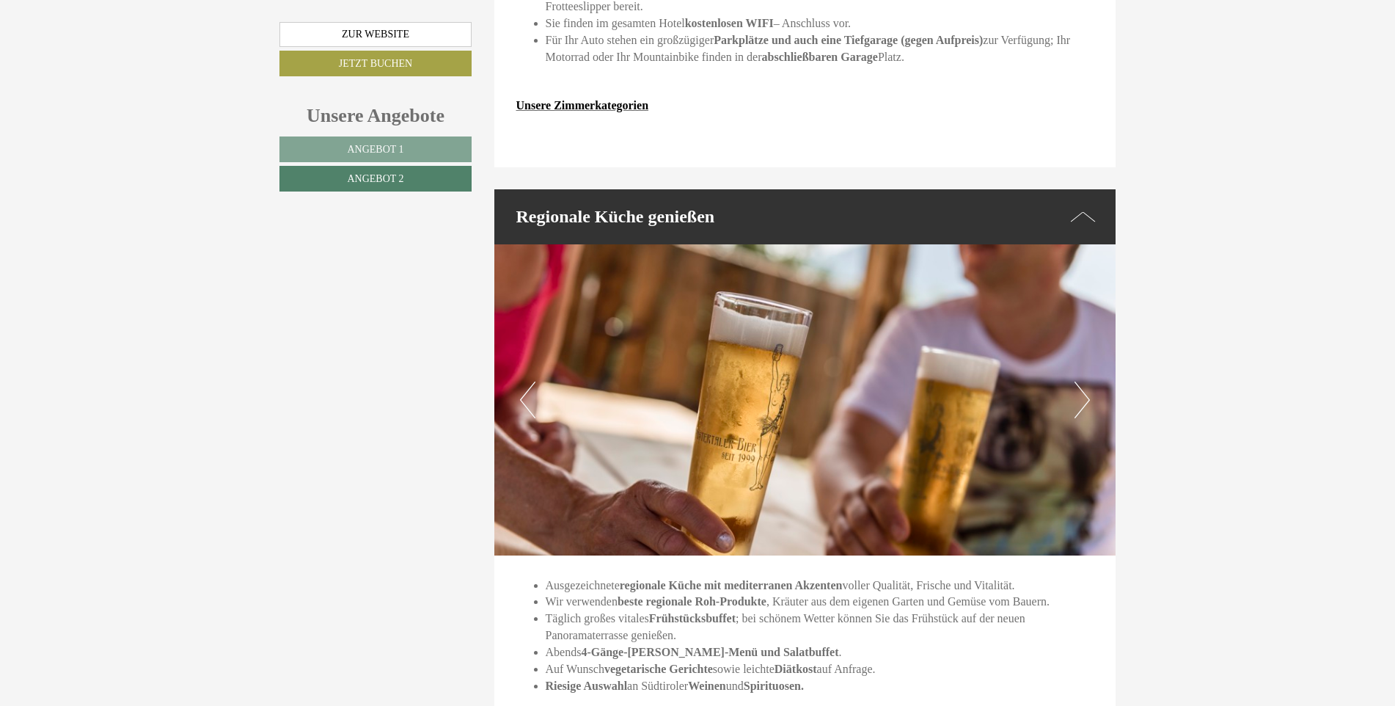
click at [1081, 381] on button "Next" at bounding box center [1082, 399] width 15 height 37
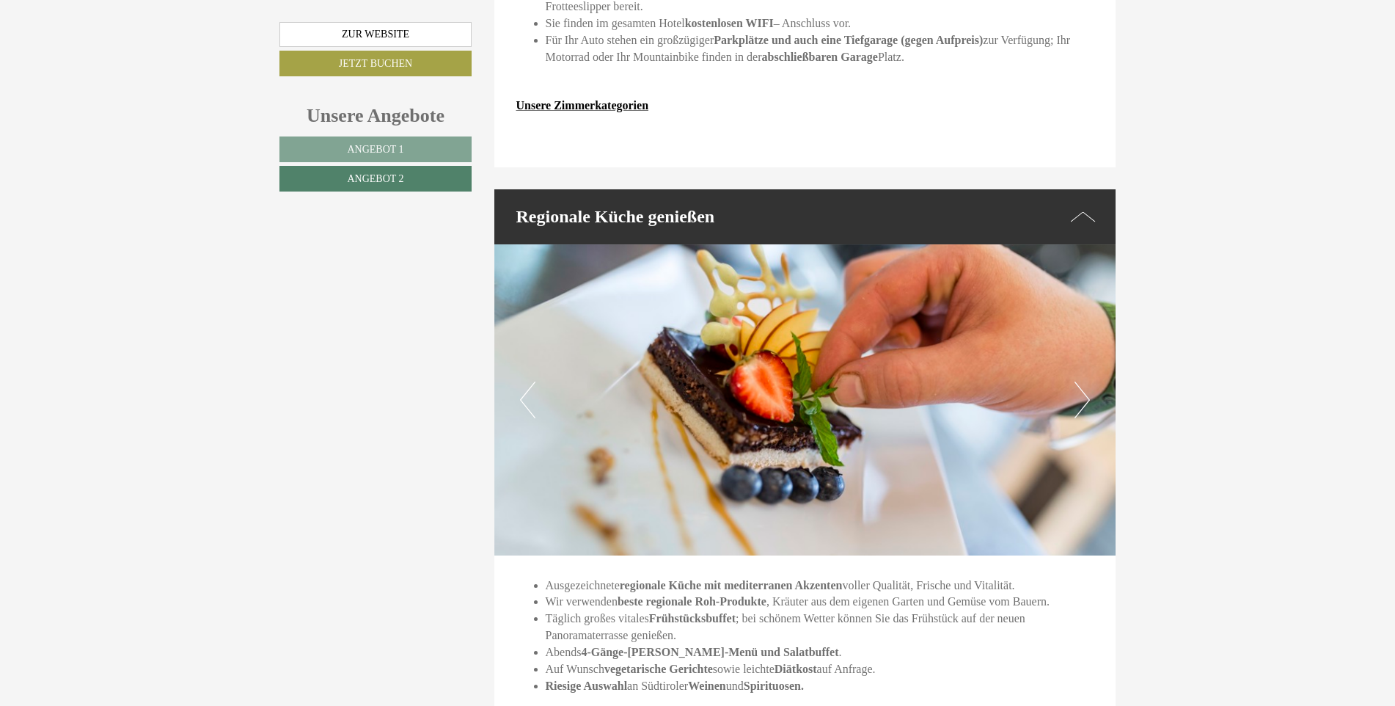
click at [1081, 381] on button "Next" at bounding box center [1082, 399] width 15 height 37
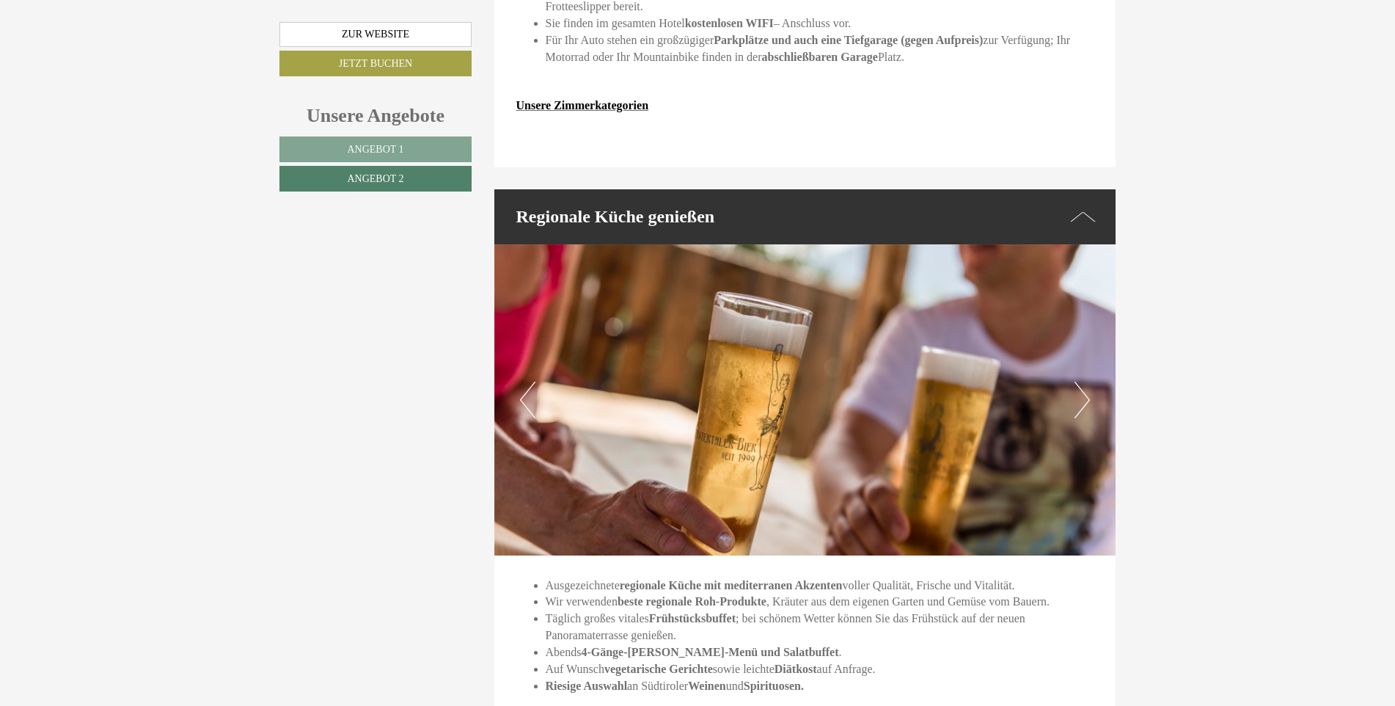
click at [1081, 381] on button "Next" at bounding box center [1082, 399] width 15 height 37
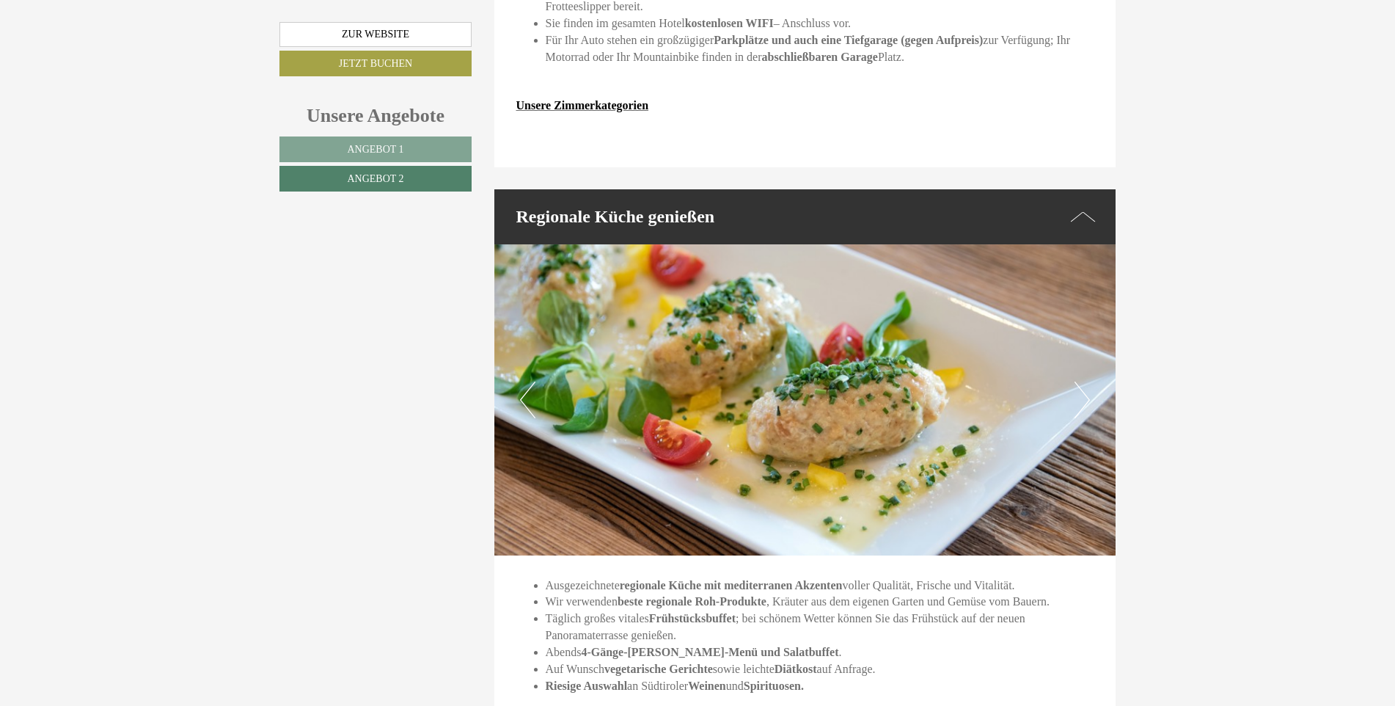
click at [1081, 381] on button "Next" at bounding box center [1082, 399] width 15 height 37
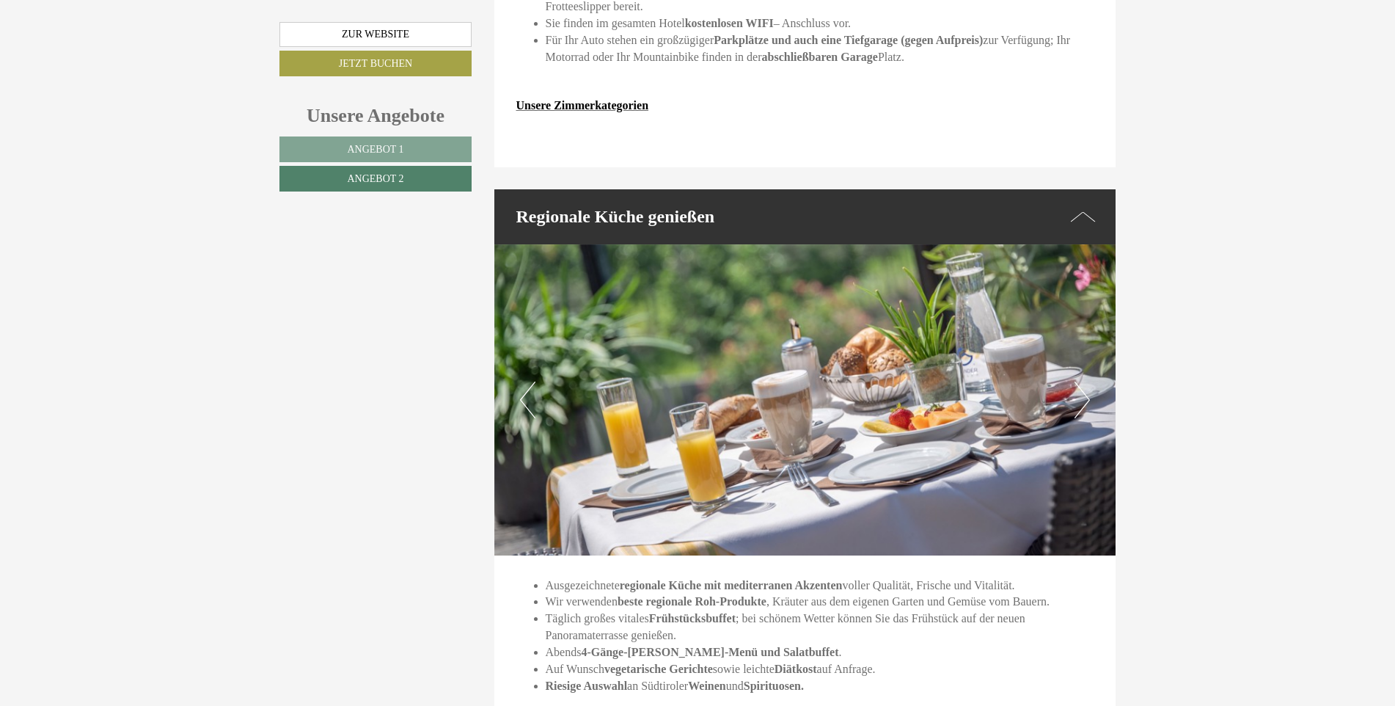
click at [1081, 381] on button "Next" at bounding box center [1082, 399] width 15 height 37
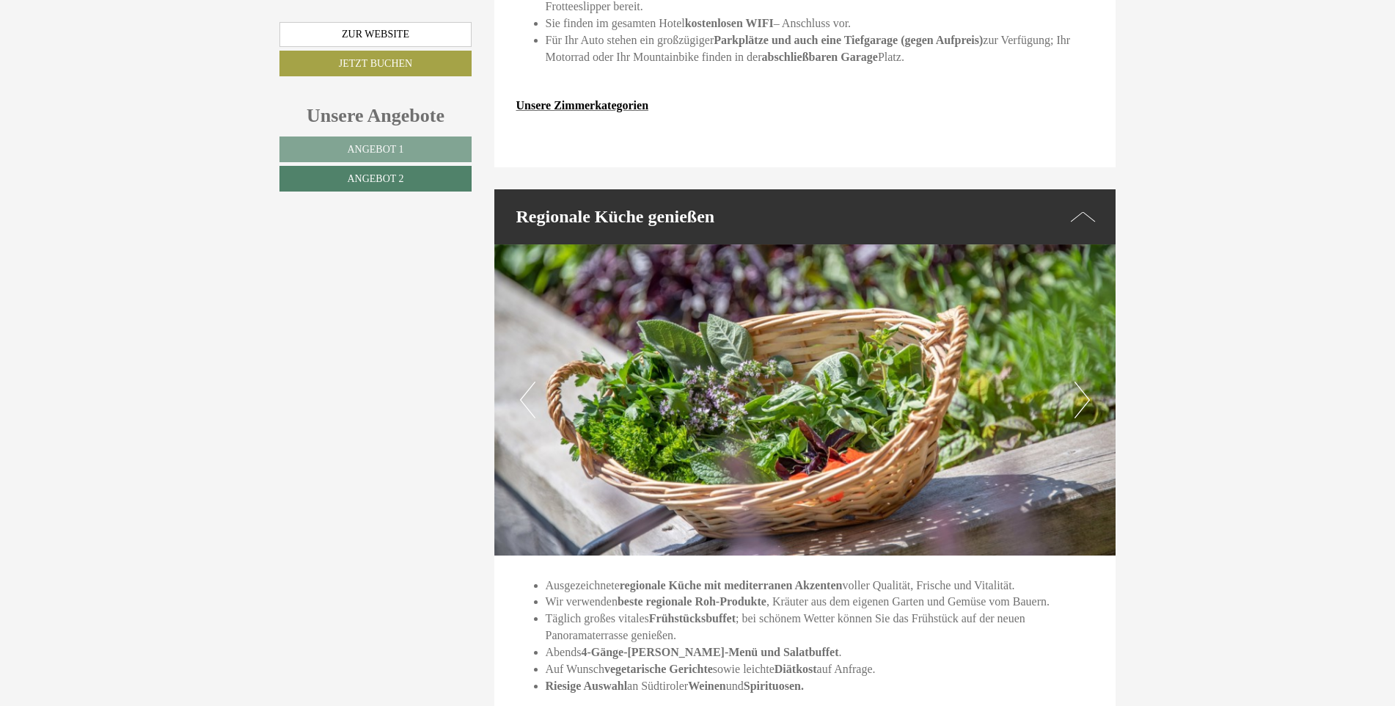
click at [1081, 381] on button "Next" at bounding box center [1082, 399] width 15 height 37
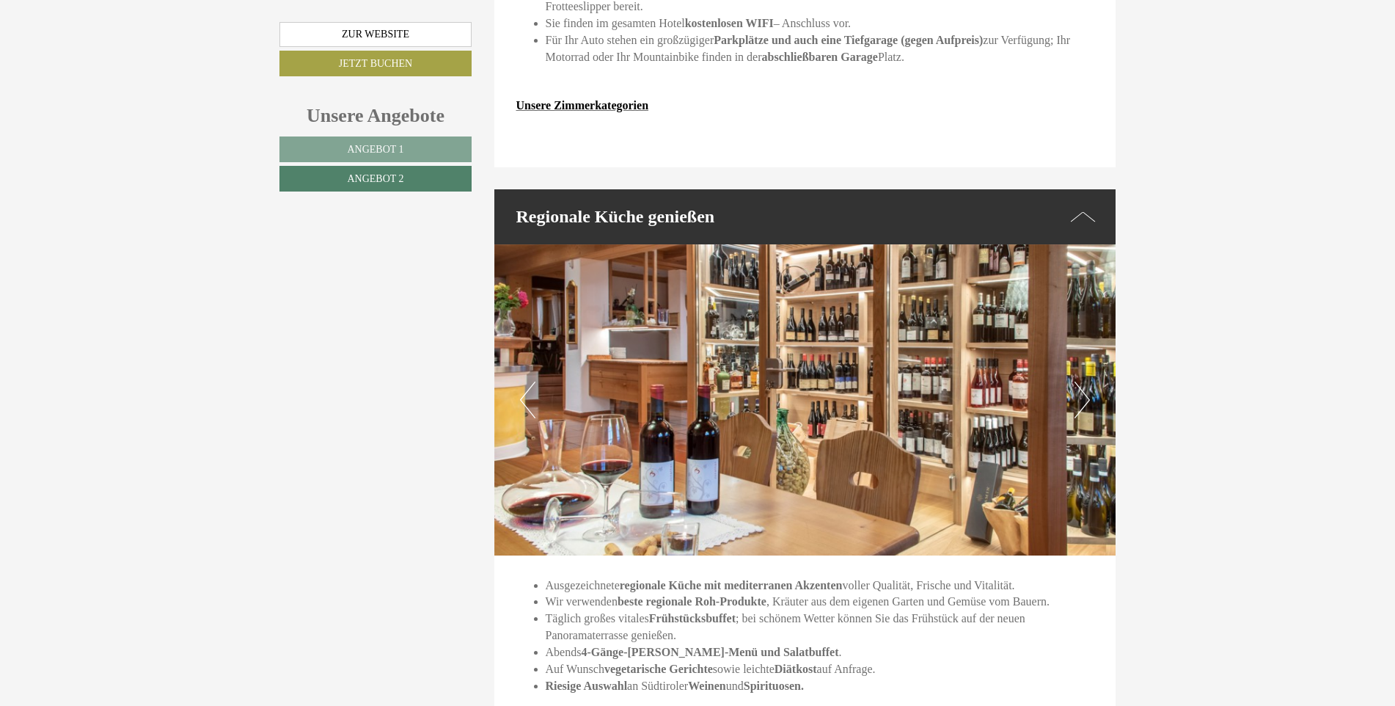
click at [1071, 206] on icon at bounding box center [1083, 216] width 25 height 21
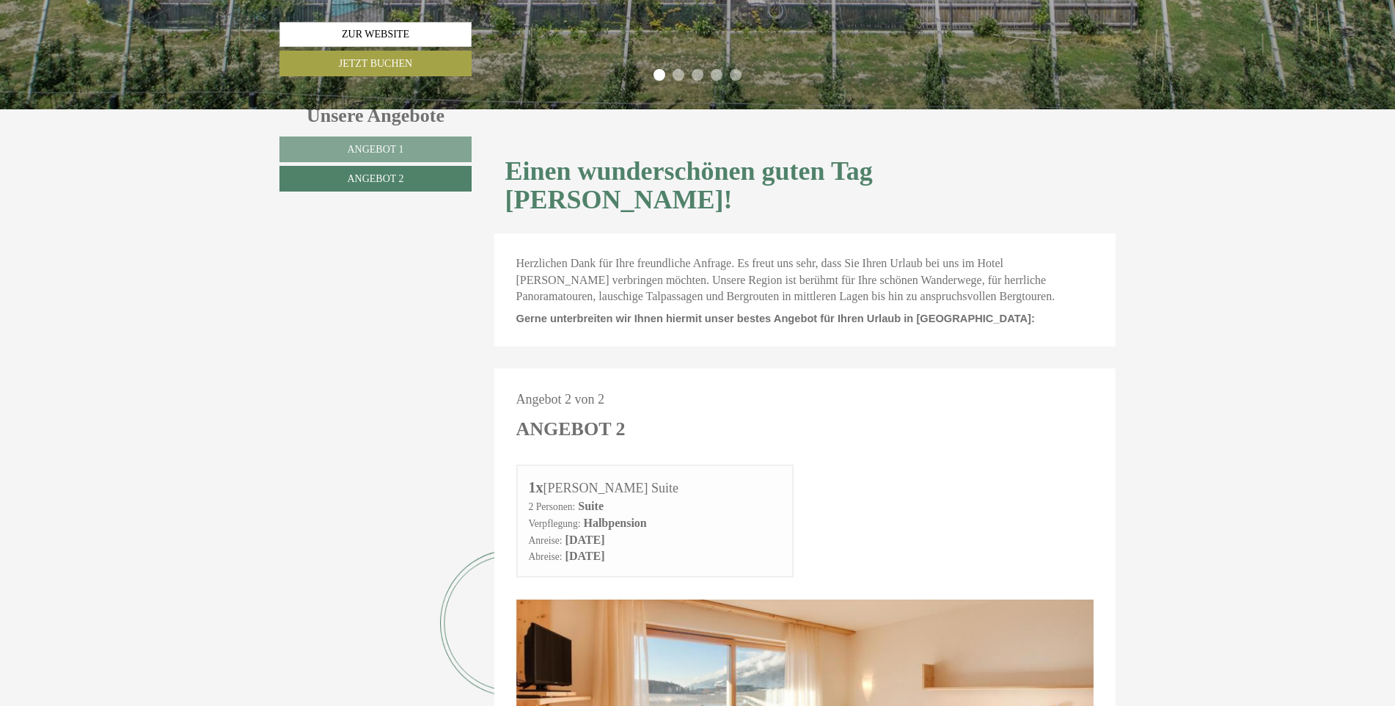
scroll to position [427, 0]
